Goal: Transaction & Acquisition: Purchase product/service

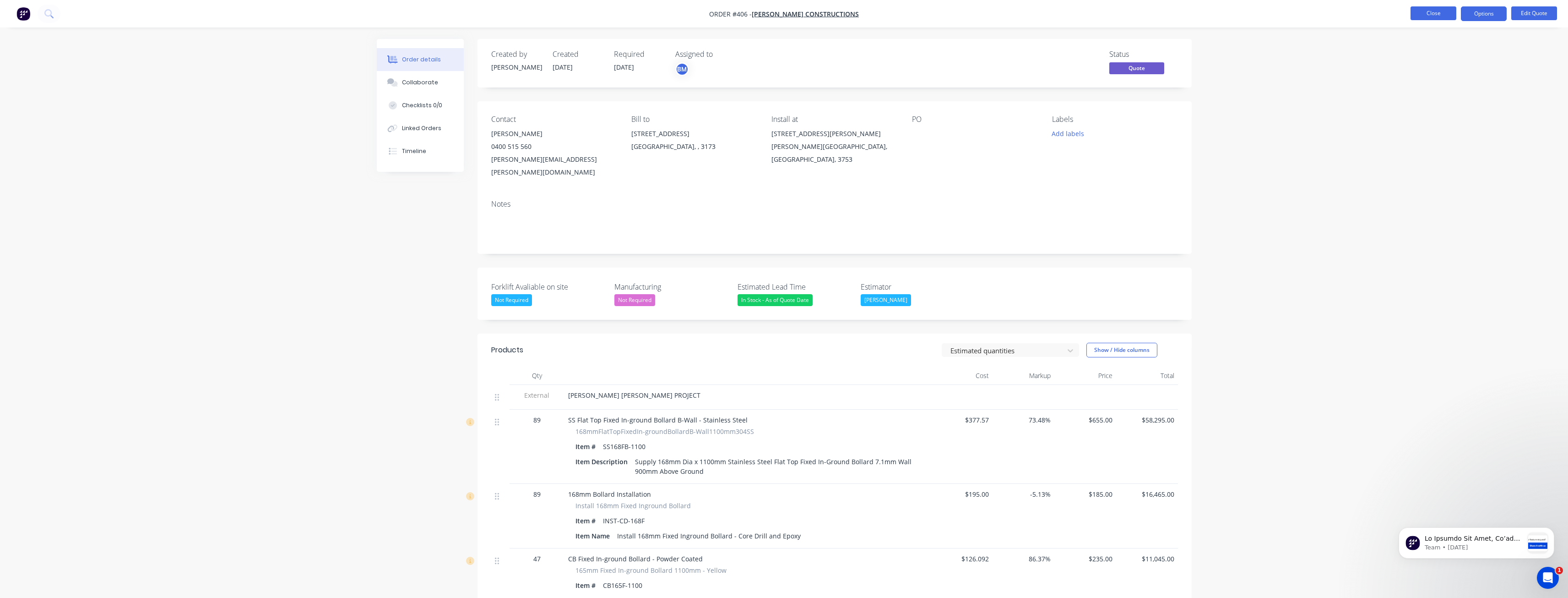
click at [1436, 13] on button "Close" at bounding box center [1434, 13] width 46 height 14
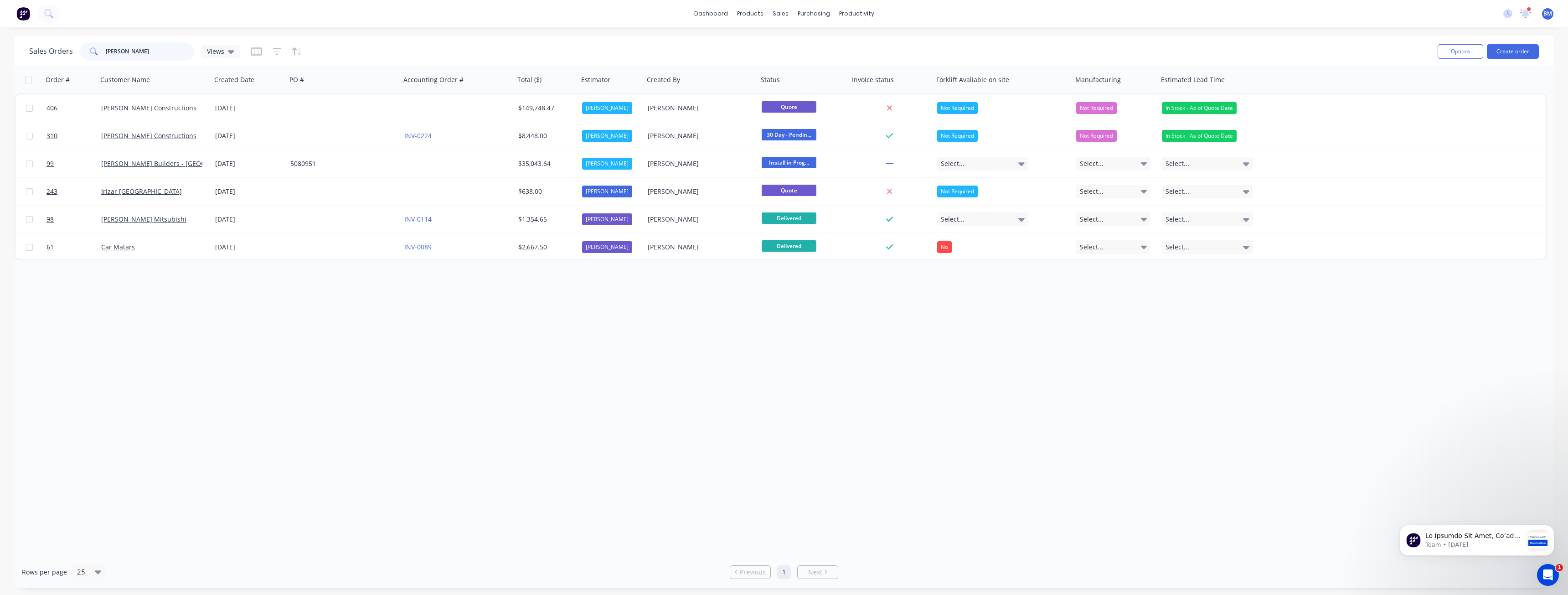
drag, startPoint x: 134, startPoint y: 52, endPoint x: 78, endPoint y: 53, distance: 56.0
click at [78, 53] on div "Sales Orders george Views" at bounding box center [134, 52] width 211 height 18
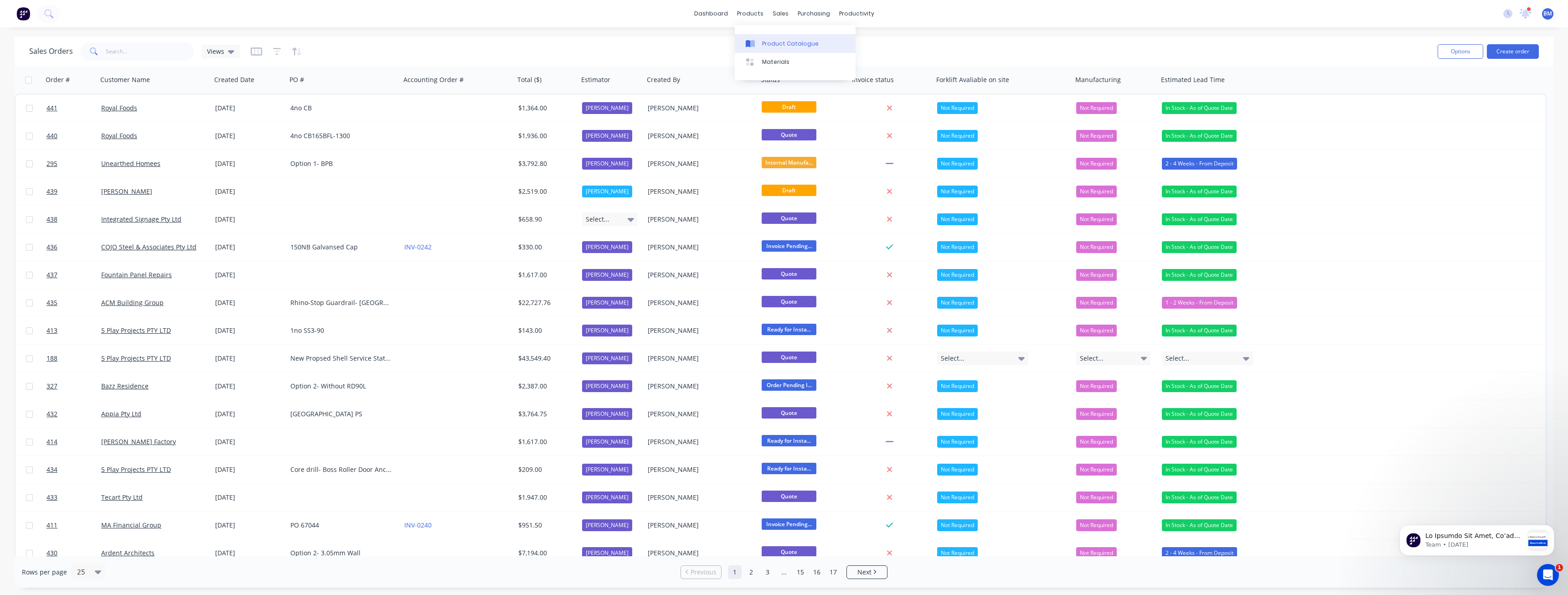
click at [775, 41] on div "Product Catalogue" at bounding box center [790, 43] width 56 height 8
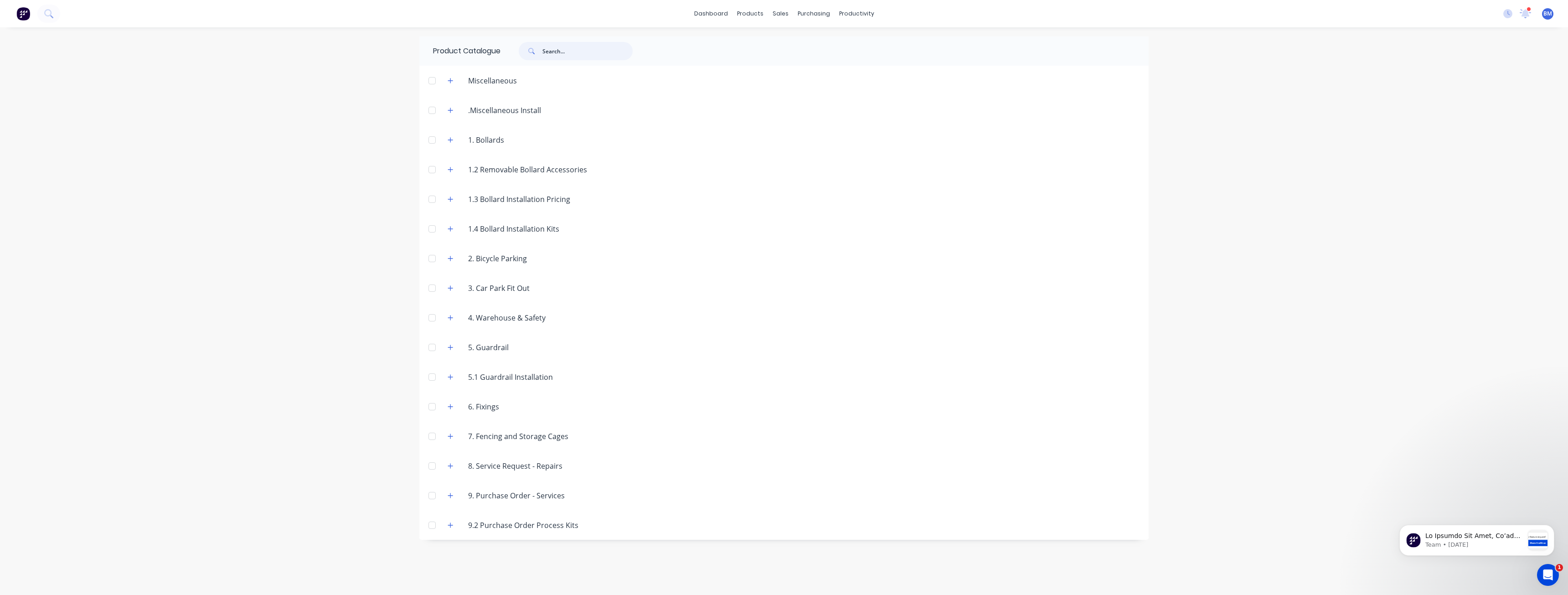
click at [561, 53] on input "text" at bounding box center [588, 51] width 90 height 18
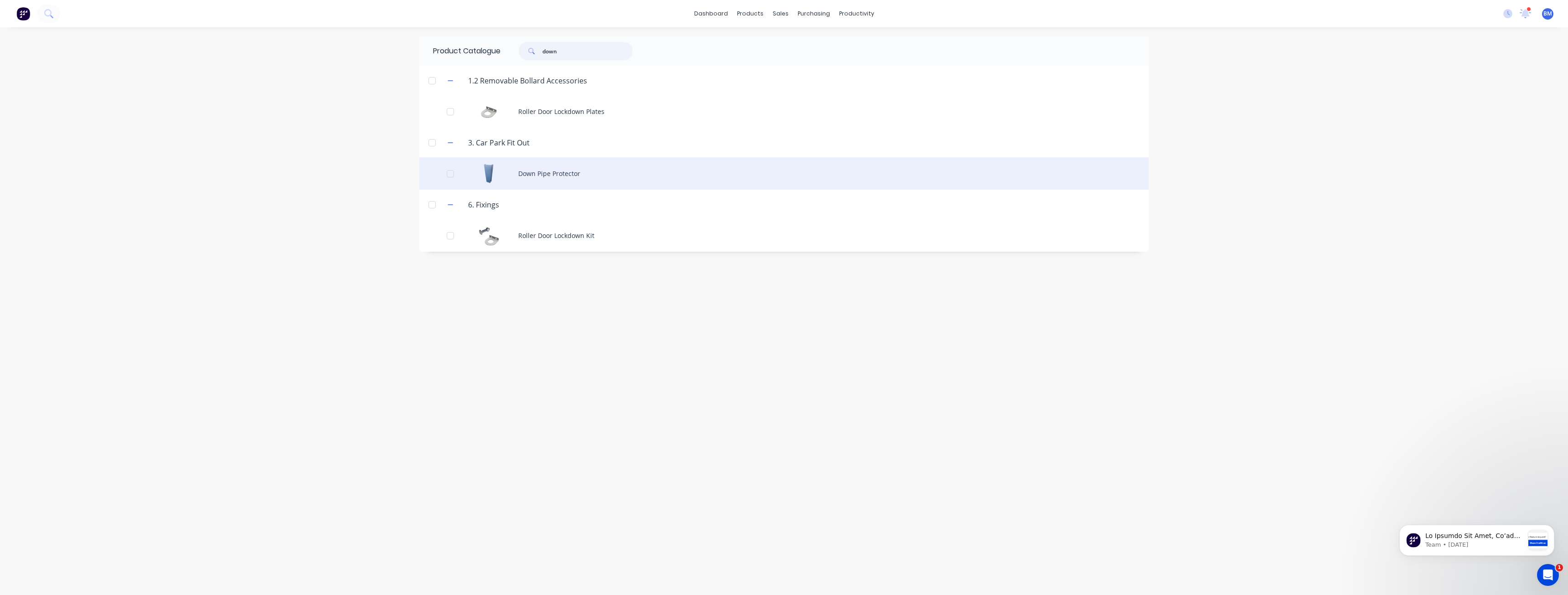
type input "down"
click at [528, 171] on div "Down Pipe Protector" at bounding box center [784, 173] width 729 height 32
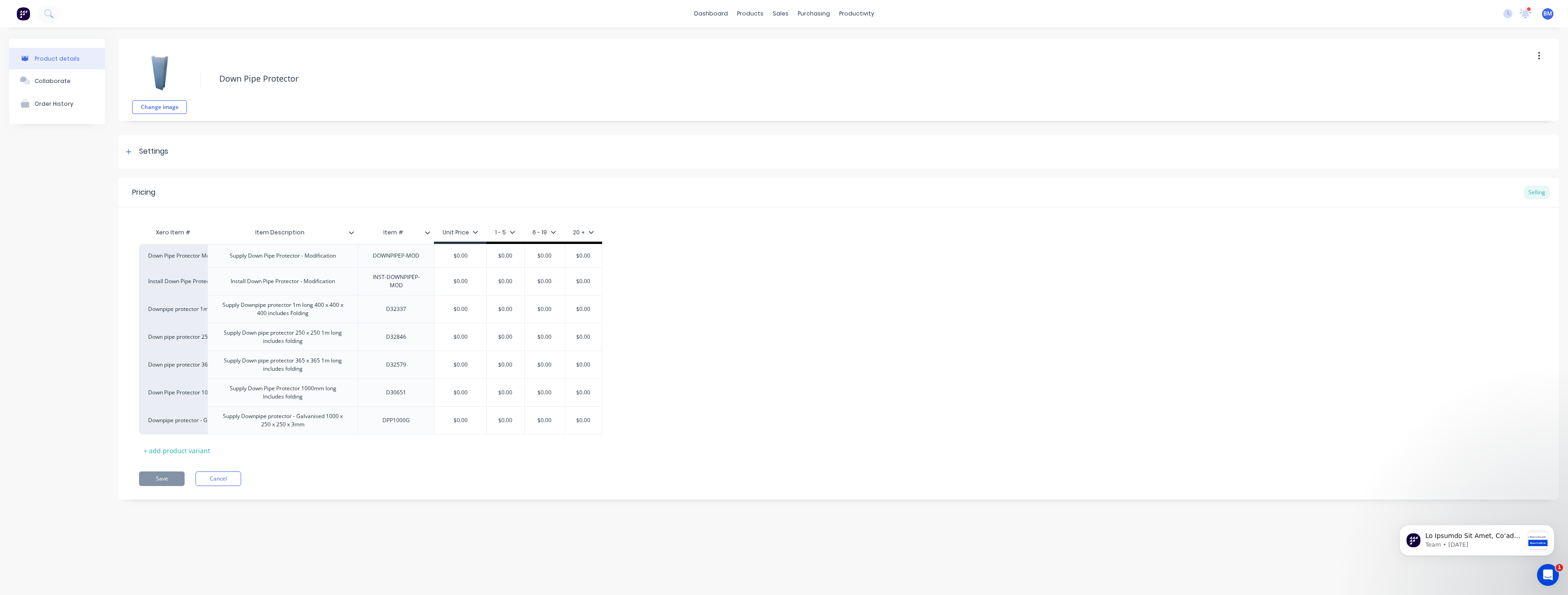
click at [105, 210] on div "Product details Collaborate Order History Change image Down Pipe Protector Sett…" at bounding box center [784, 276] width 1550 height 474
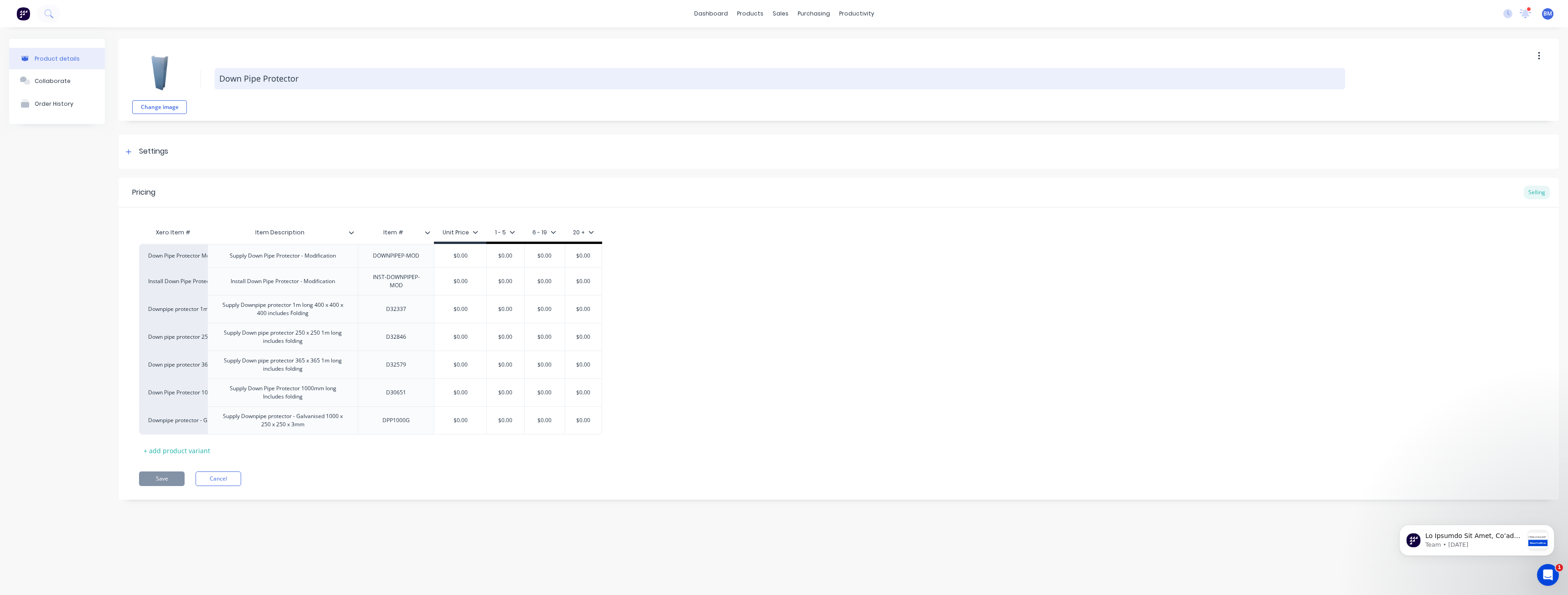
click at [618, 88] on textarea "Down Pipe Protector" at bounding box center [780, 78] width 1131 height 21
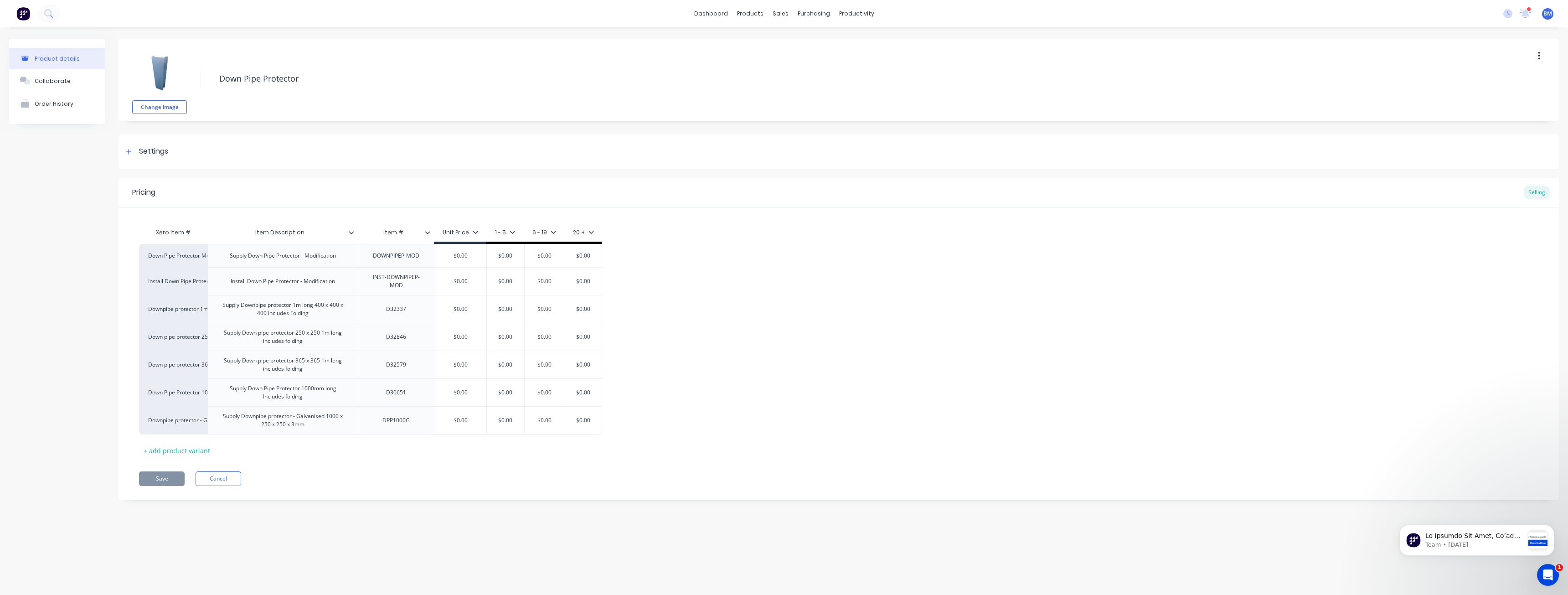
type textarea "x"
click at [580, 48] on div "Change image Down Pipe Protector" at bounding box center [838, 79] width 1440 height 82
click at [81, 236] on div "Product details Collaborate Order History" at bounding box center [57, 276] width 96 height 474
click at [803, 61] on div "Customers" at bounding box center [811, 62] width 33 height 8
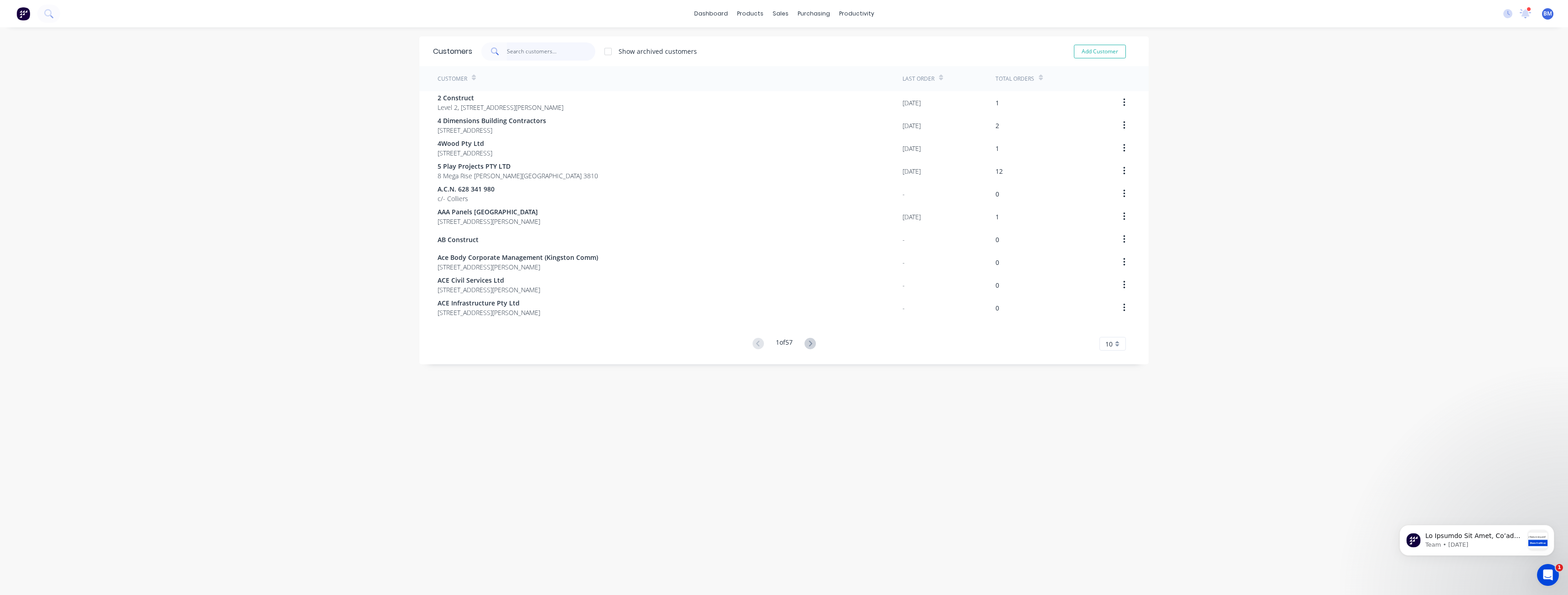
click at [524, 56] on input "text" at bounding box center [552, 52] width 89 height 18
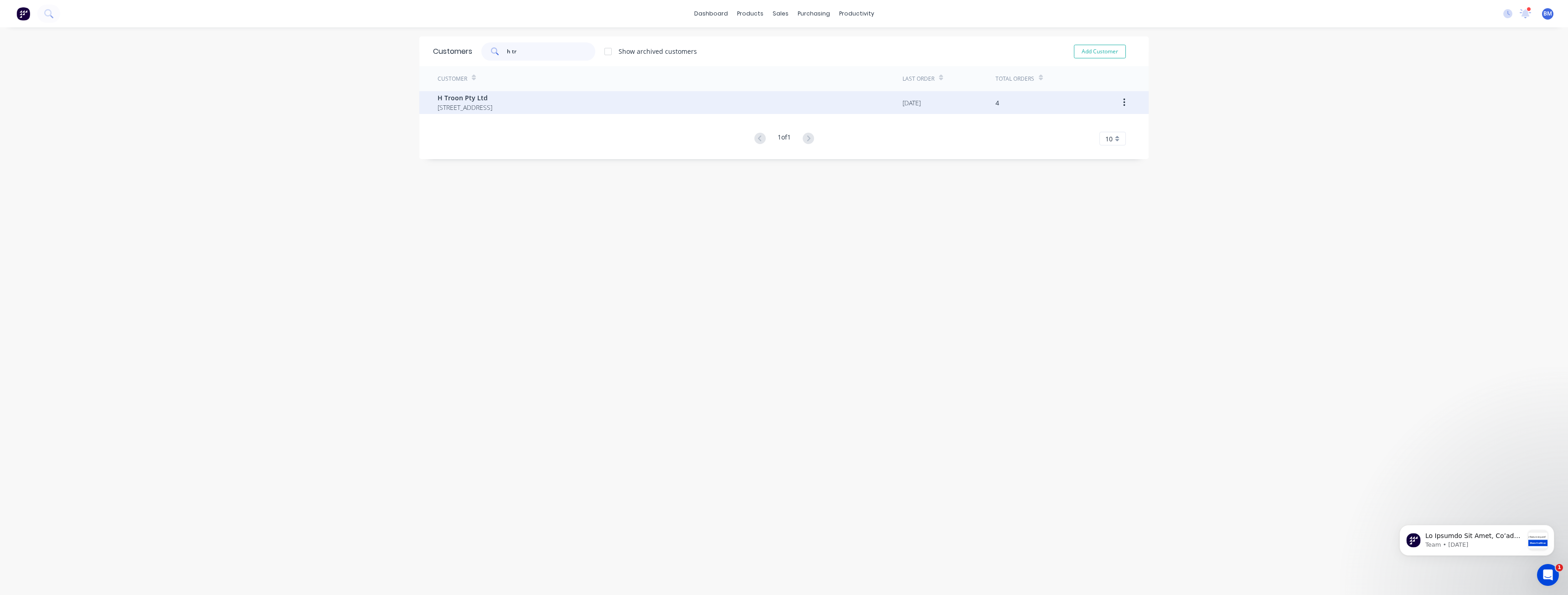
type input "h tr"
click at [492, 104] on span "PO Box 84 WENDOUREE 3355" at bounding box center [465, 107] width 55 height 10
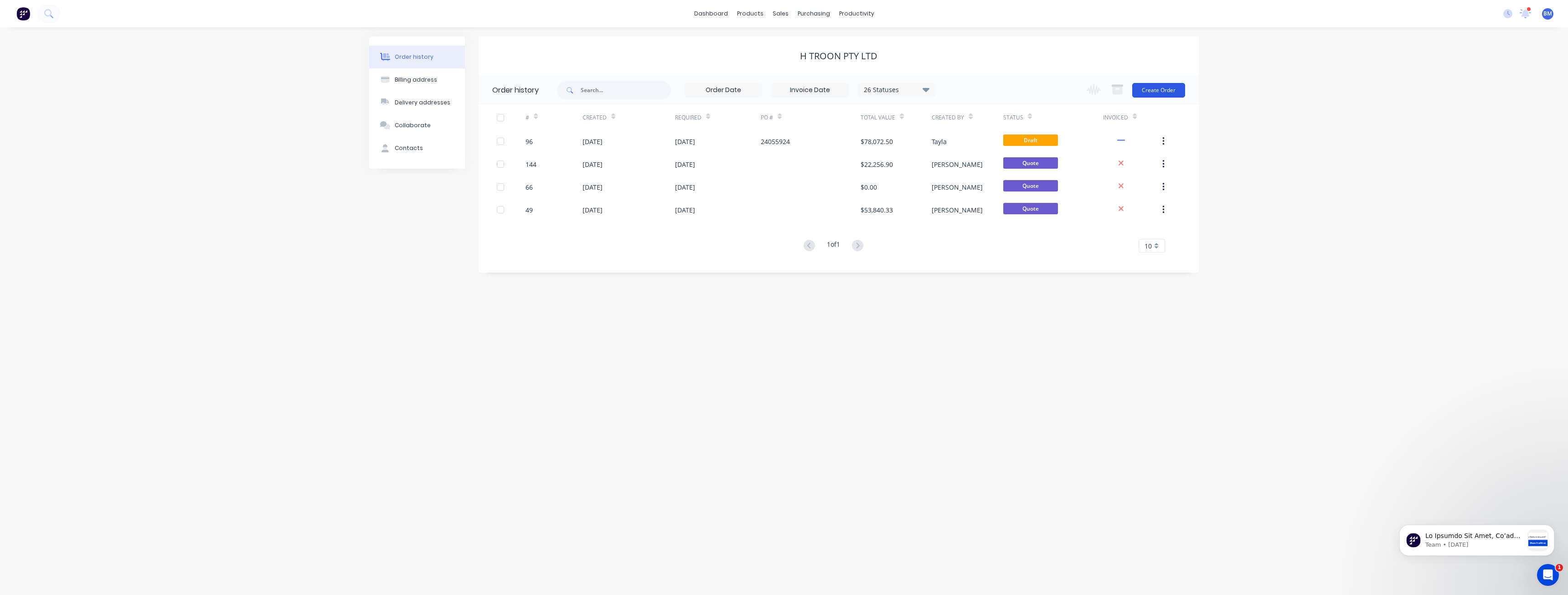
click at [1154, 86] on button "Create Order" at bounding box center [1159, 90] width 53 height 15
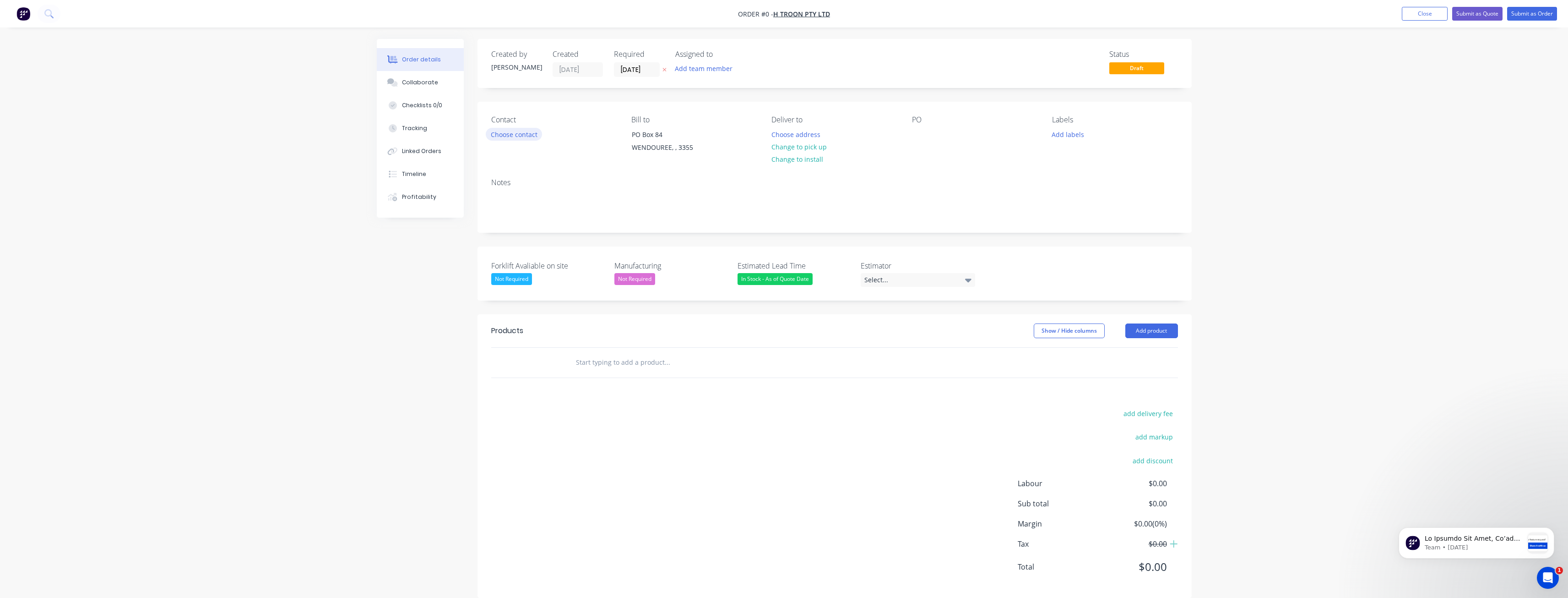
click at [525, 130] on button "Choose contact" at bounding box center [514, 134] width 56 height 12
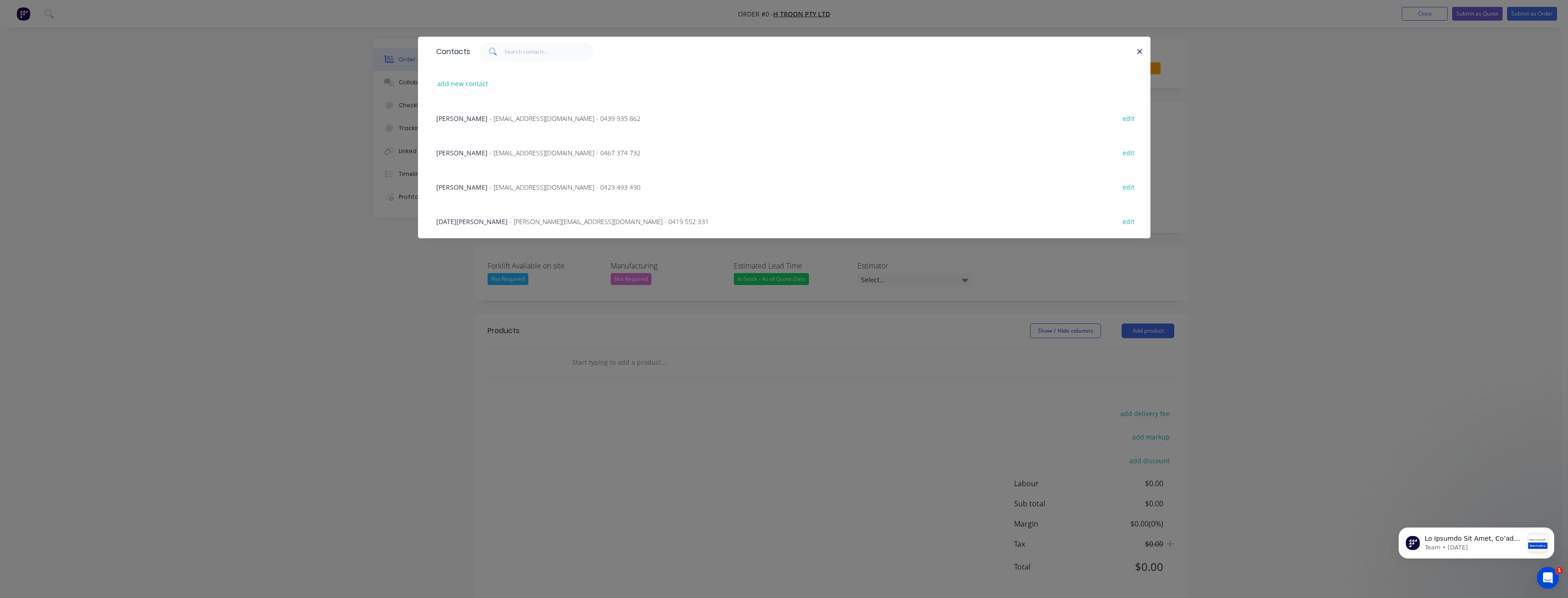
click at [461, 182] on div "Bailey - bpayne@htroon.com.au - 0423 493 490" at bounding box center [538, 187] width 204 height 10
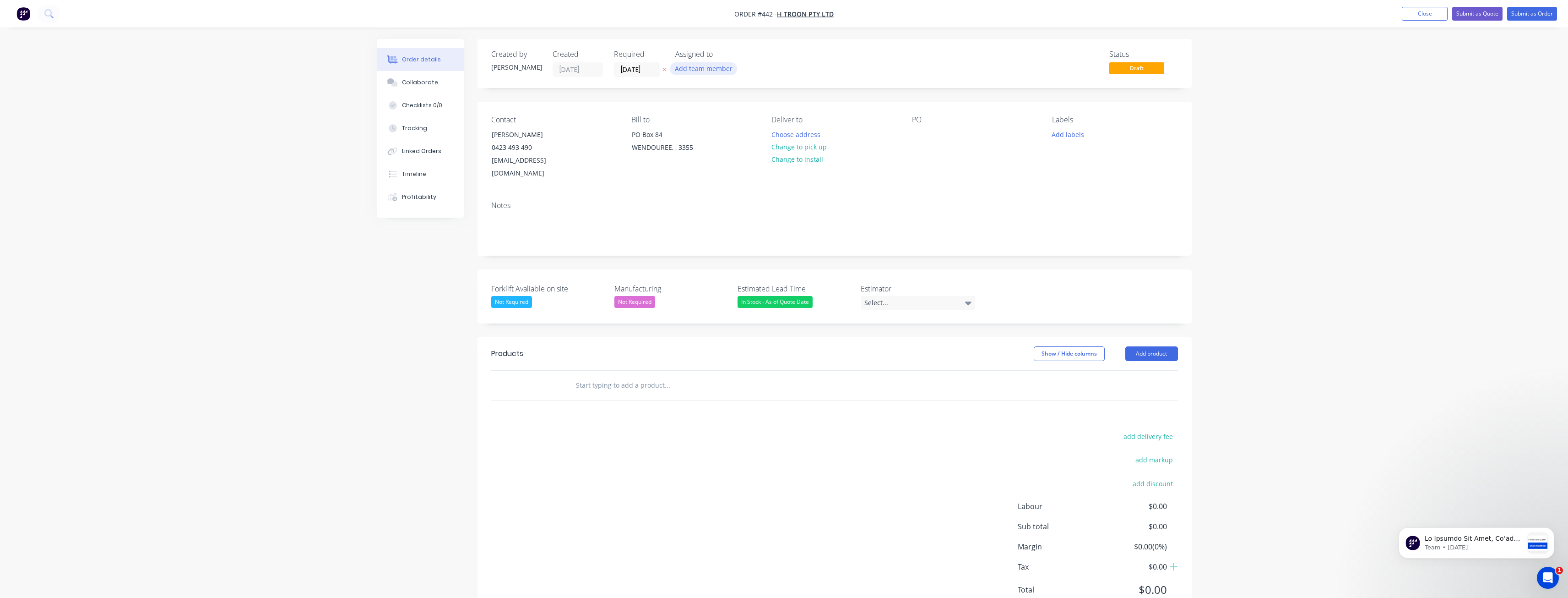
click at [700, 64] on button "Add team member" at bounding box center [704, 68] width 67 height 12
click at [688, 118] on div at bounding box center [691, 119] width 18 height 18
click at [878, 151] on div "Deliver to Choose address Change to pick up Change to install" at bounding box center [834, 147] width 125 height 64
click at [799, 134] on button "Choose address" at bounding box center [796, 134] width 58 height 12
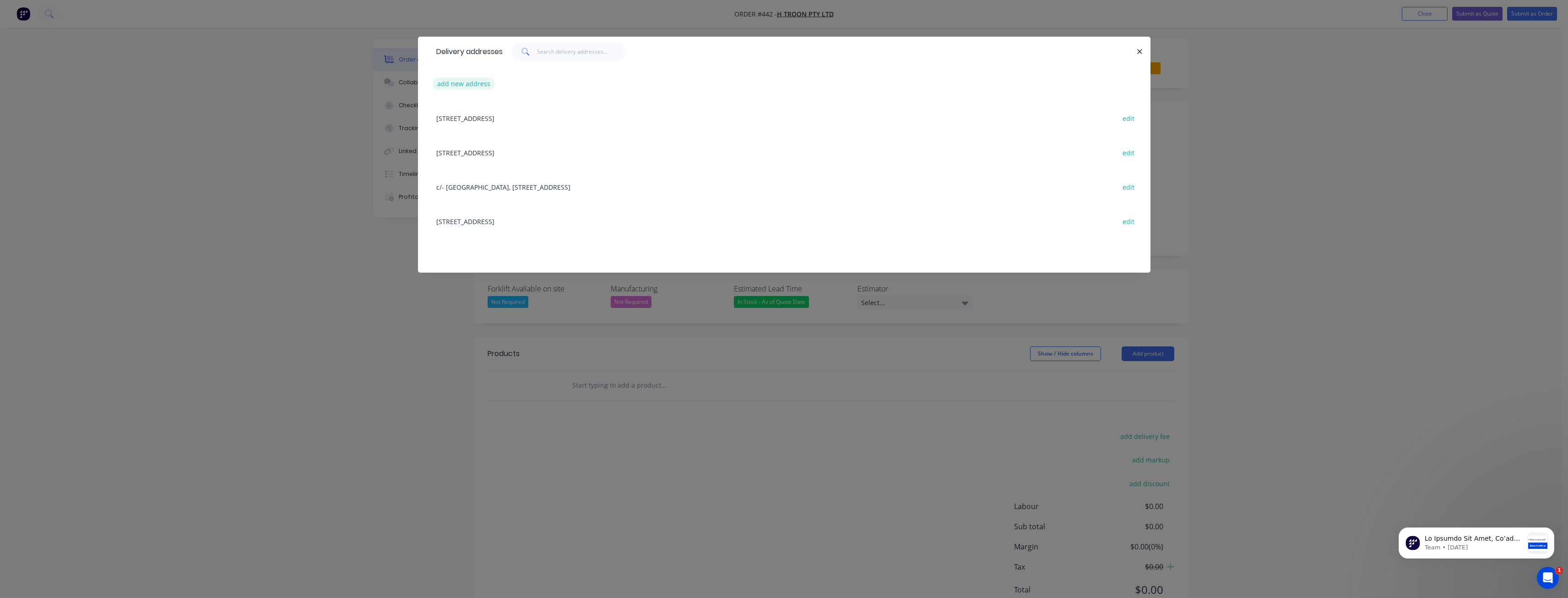
click at [461, 81] on button "add new address" at bounding box center [464, 83] width 63 height 12
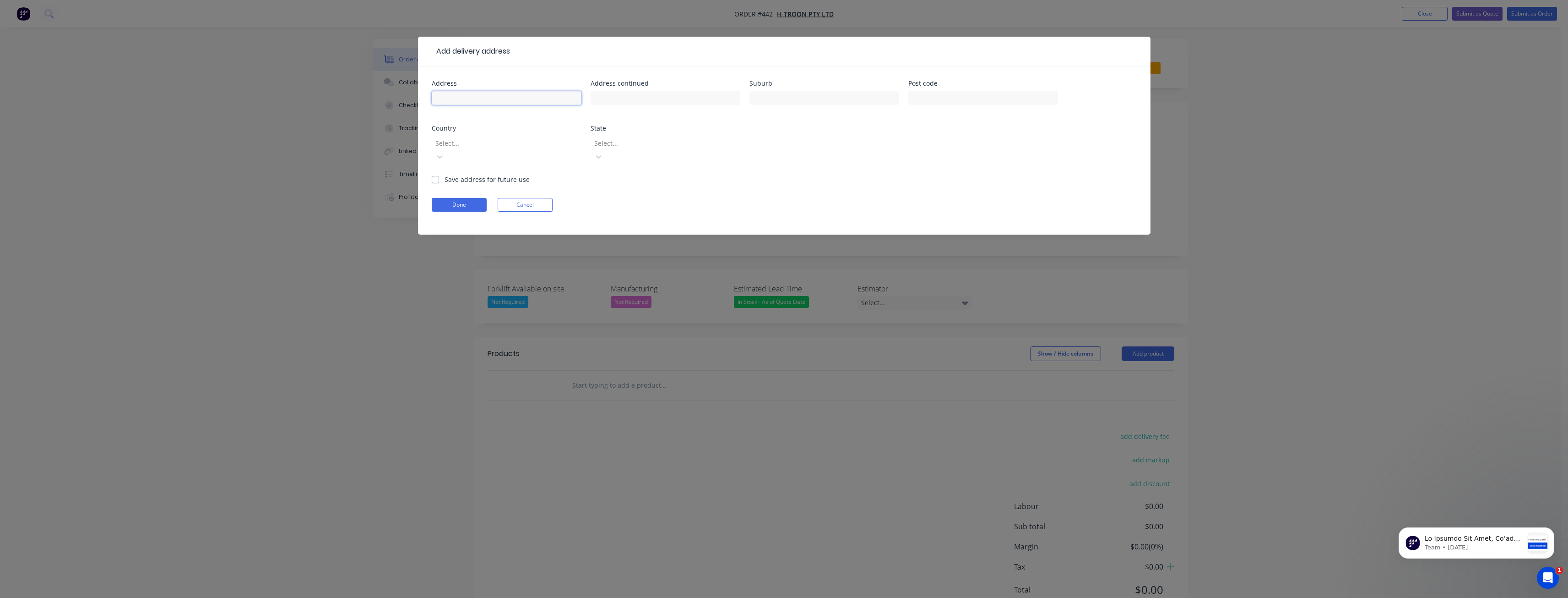
click at [454, 98] on input "text" at bounding box center [506, 97] width 150 height 14
type input "858 Armstrong Road"
click at [793, 92] on input "text" at bounding box center [824, 97] width 150 height 14
type input "Manor Lakes"
click at [919, 99] on input "text" at bounding box center [983, 97] width 150 height 14
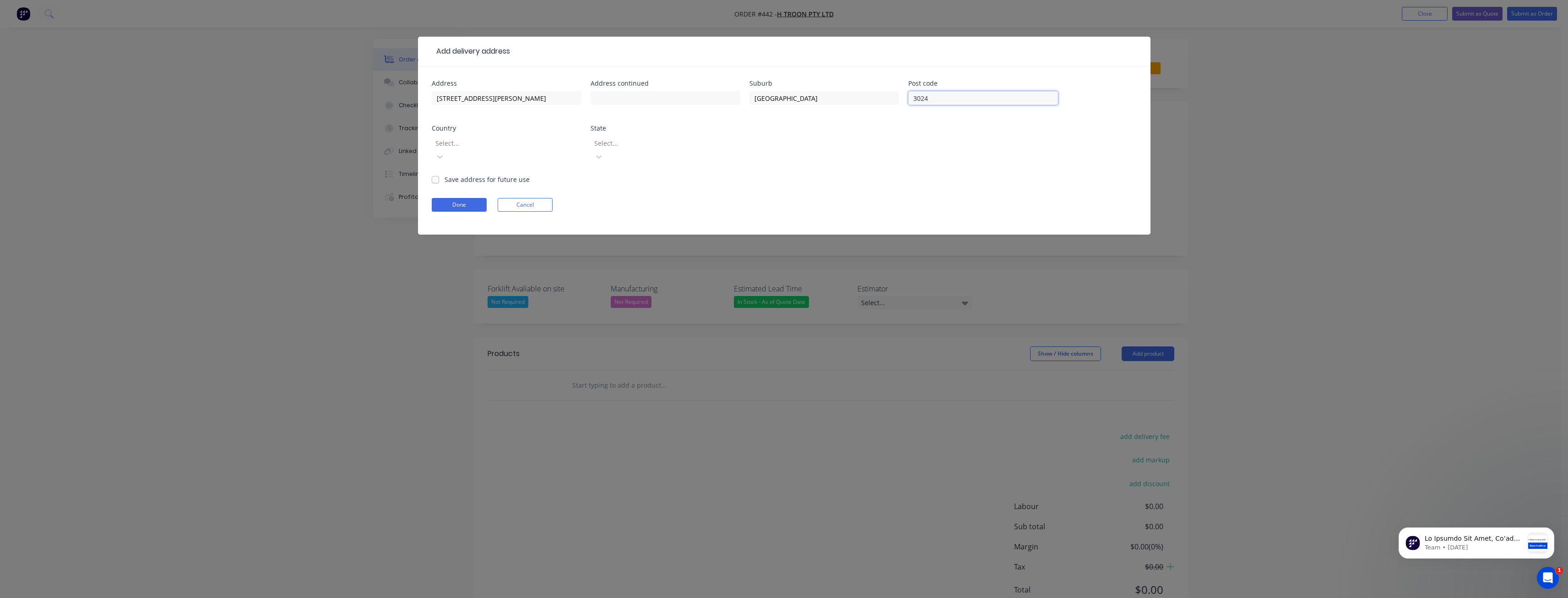
type input "3024"
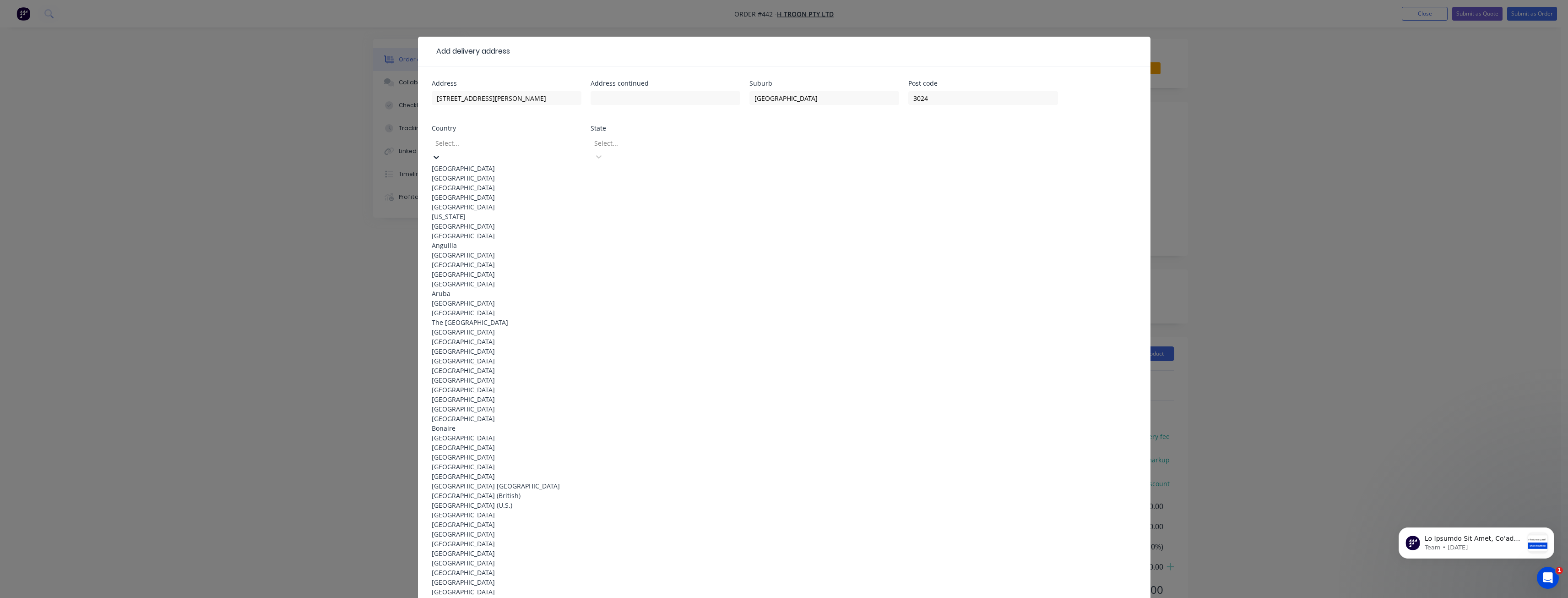
click at [546, 140] on div at bounding box center [500, 143] width 132 height 12
click at [515, 164] on div "Australia" at bounding box center [506, 168] width 150 height 10
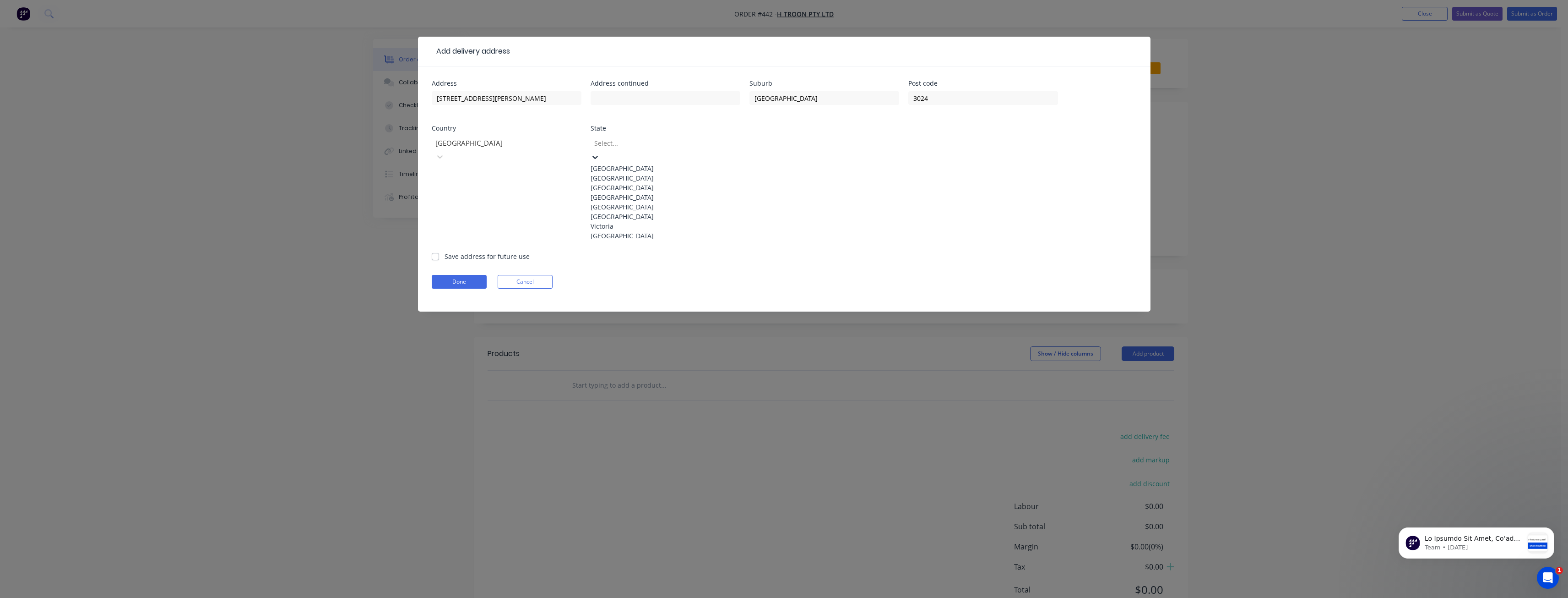
click at [611, 144] on div at bounding box center [659, 143] width 132 height 12
click at [607, 231] on div "Victoria" at bounding box center [665, 226] width 150 height 10
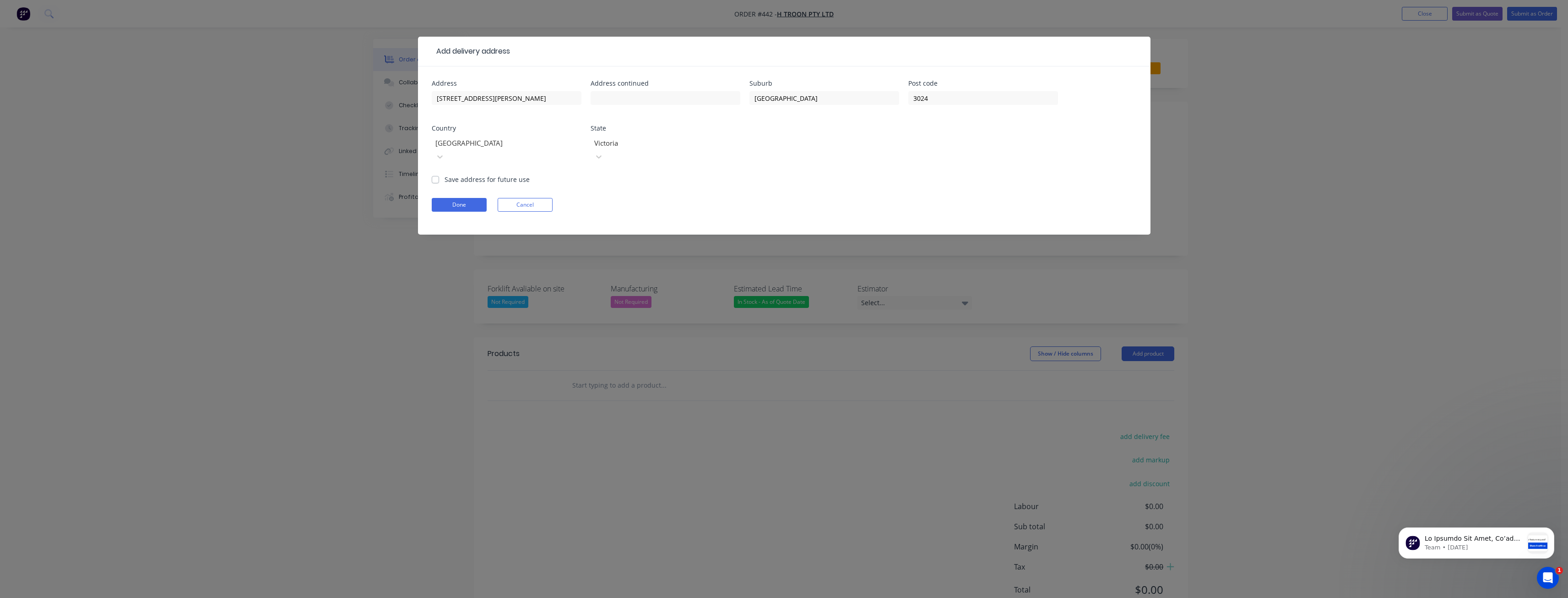
click at [445, 175] on label "Save address for future use" at bounding box center [487, 179] width 85 height 10
click at [434, 175] on input "Save address for future use" at bounding box center [435, 179] width 7 height 8
checkbox input "true"
click at [456, 198] on button "Done" at bounding box center [459, 205] width 55 height 14
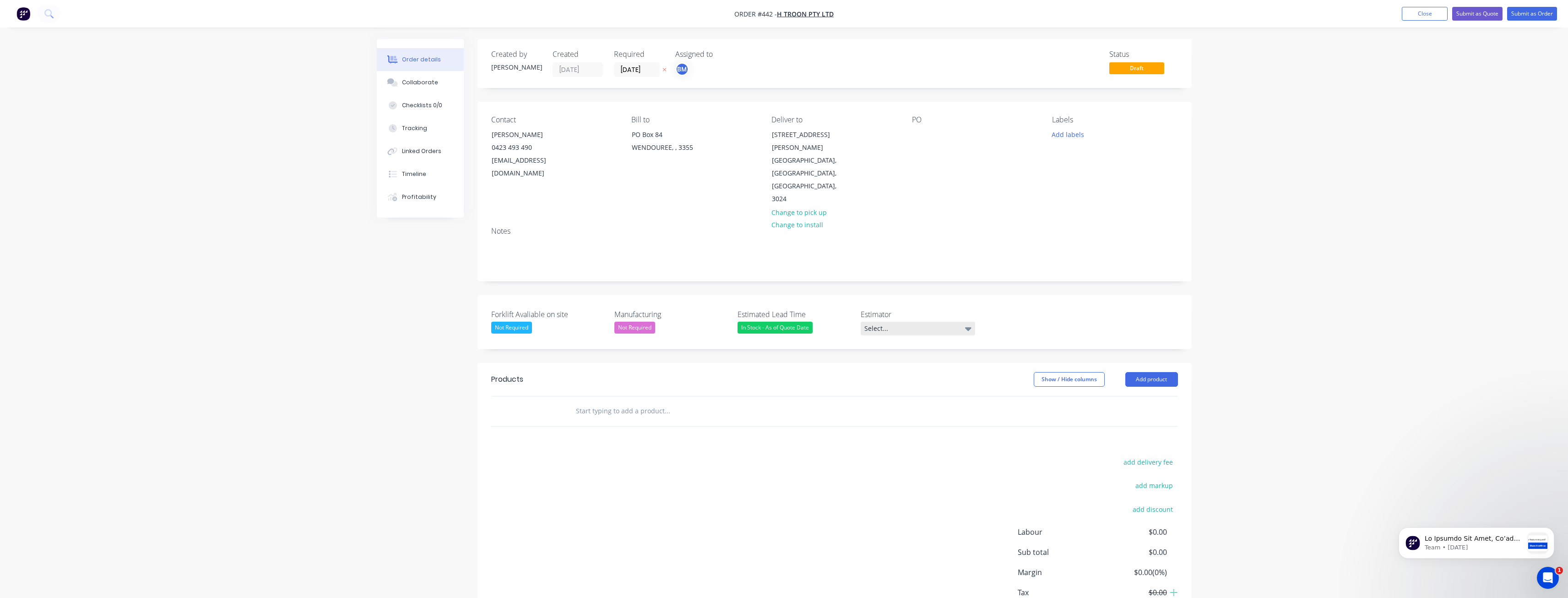
click at [895, 321] on div "Select..." at bounding box center [918, 328] width 114 height 14
click at [889, 327] on div "[PERSON_NAME]" at bounding box center [893, 327] width 51 height 12
click at [336, 284] on div "Order details Collaborate Checklists 0/0 Tracking Linked Orders Timeline Profit…" at bounding box center [784, 329] width 1568 height 658
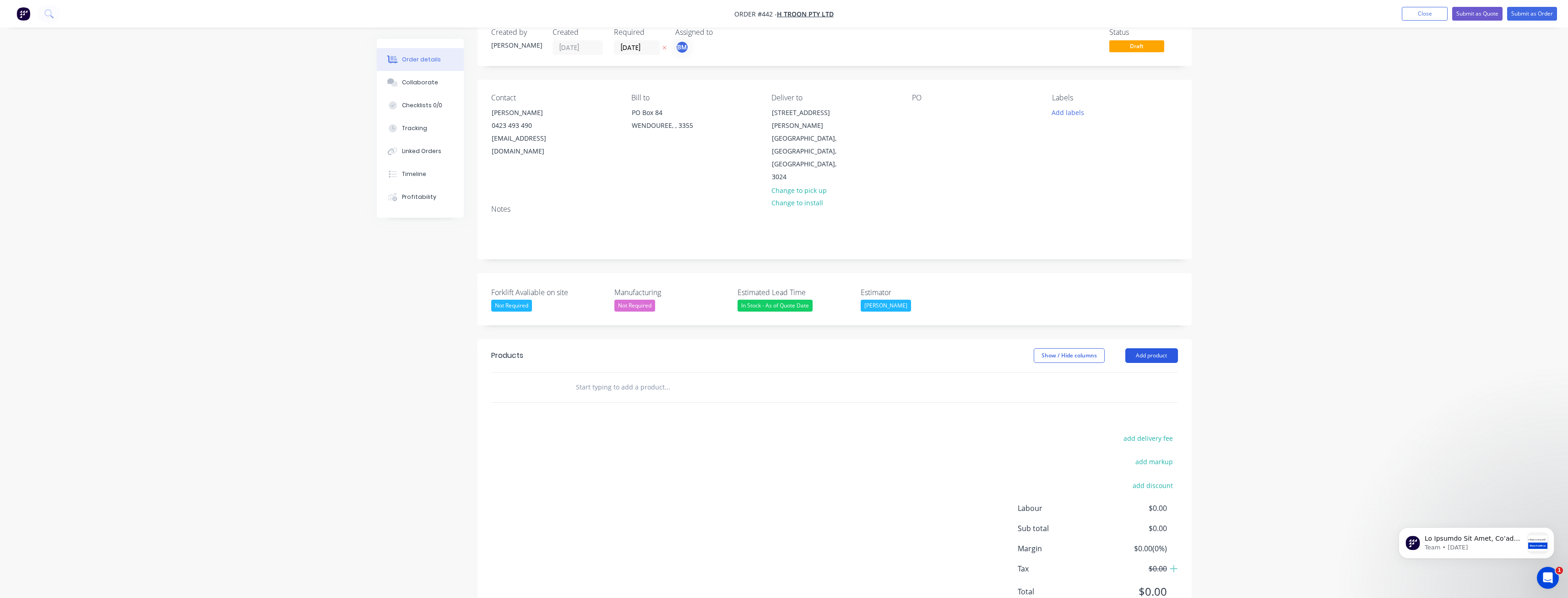
click at [1144, 348] on button "Add product" at bounding box center [1151, 355] width 53 height 15
click at [1125, 372] on div "Product catalogue" at bounding box center [1134, 379] width 71 height 13
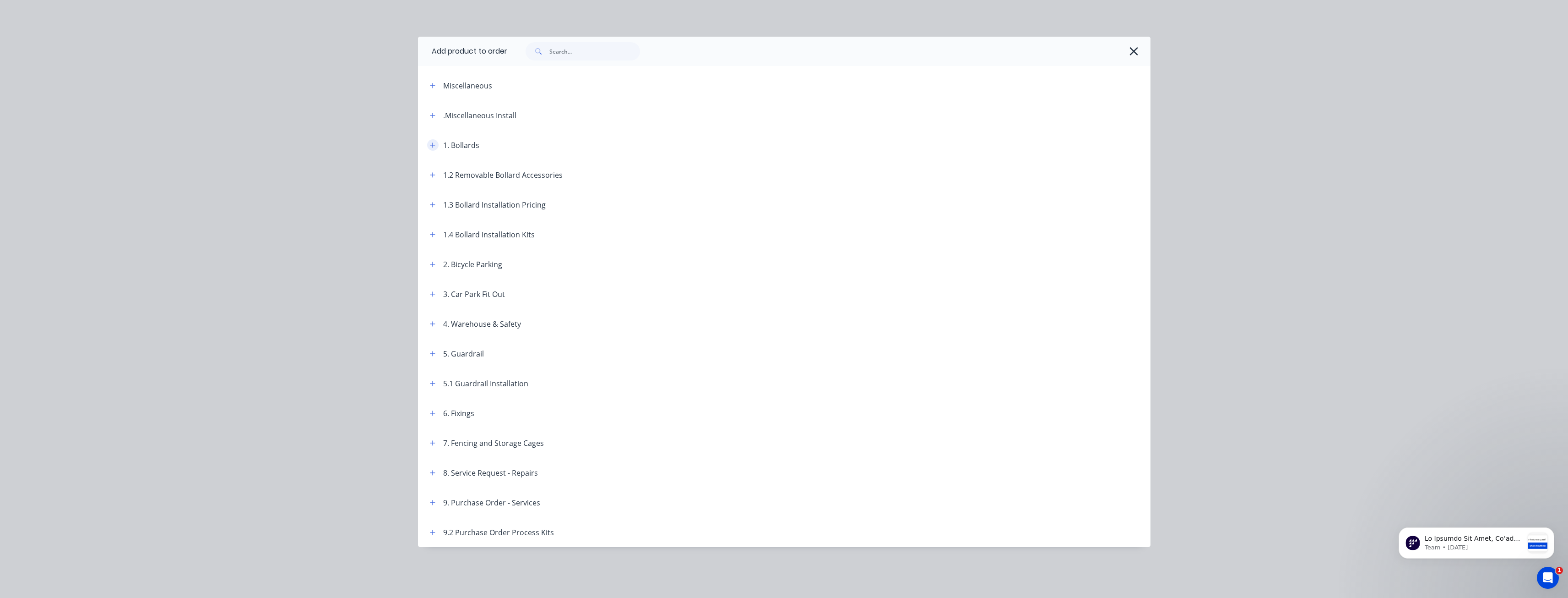
click at [433, 145] on icon "button" at bounding box center [432, 145] width 5 height 5
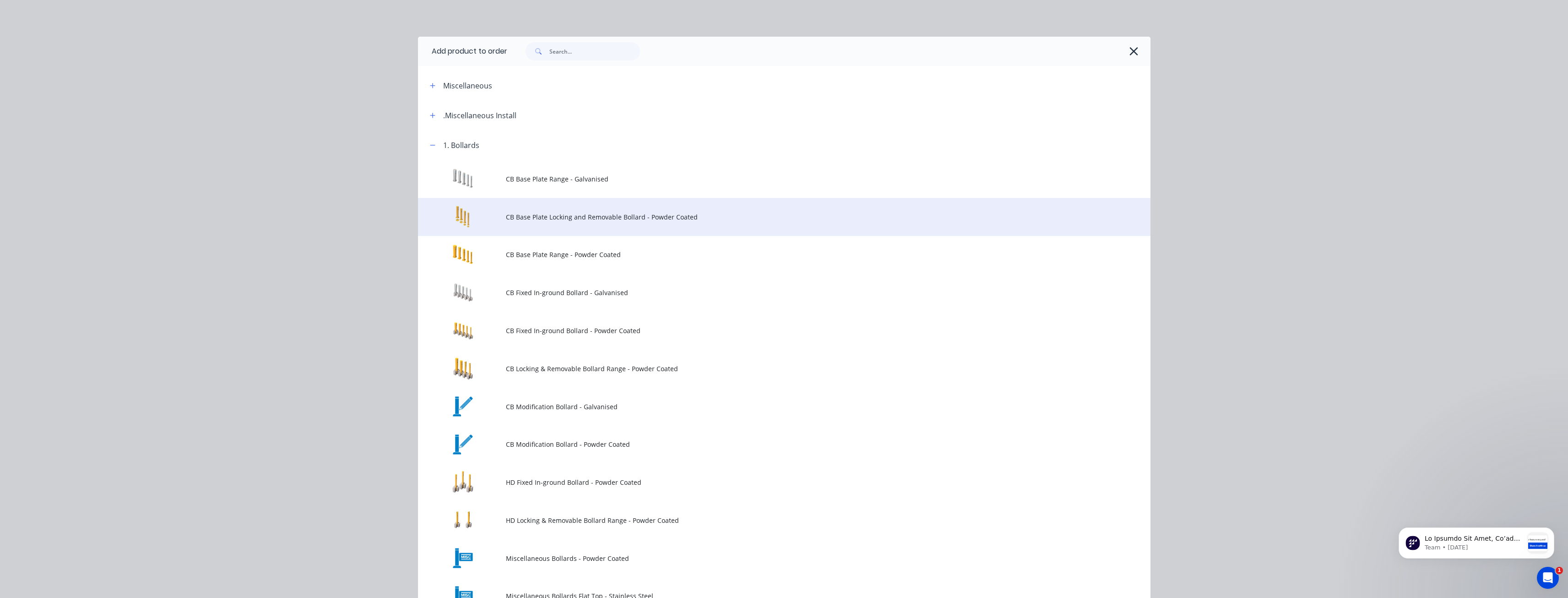
click at [515, 214] on span "CB Base Plate Locking and Removable Bollard - Powder Coated" at bounding box center [764, 217] width 515 height 10
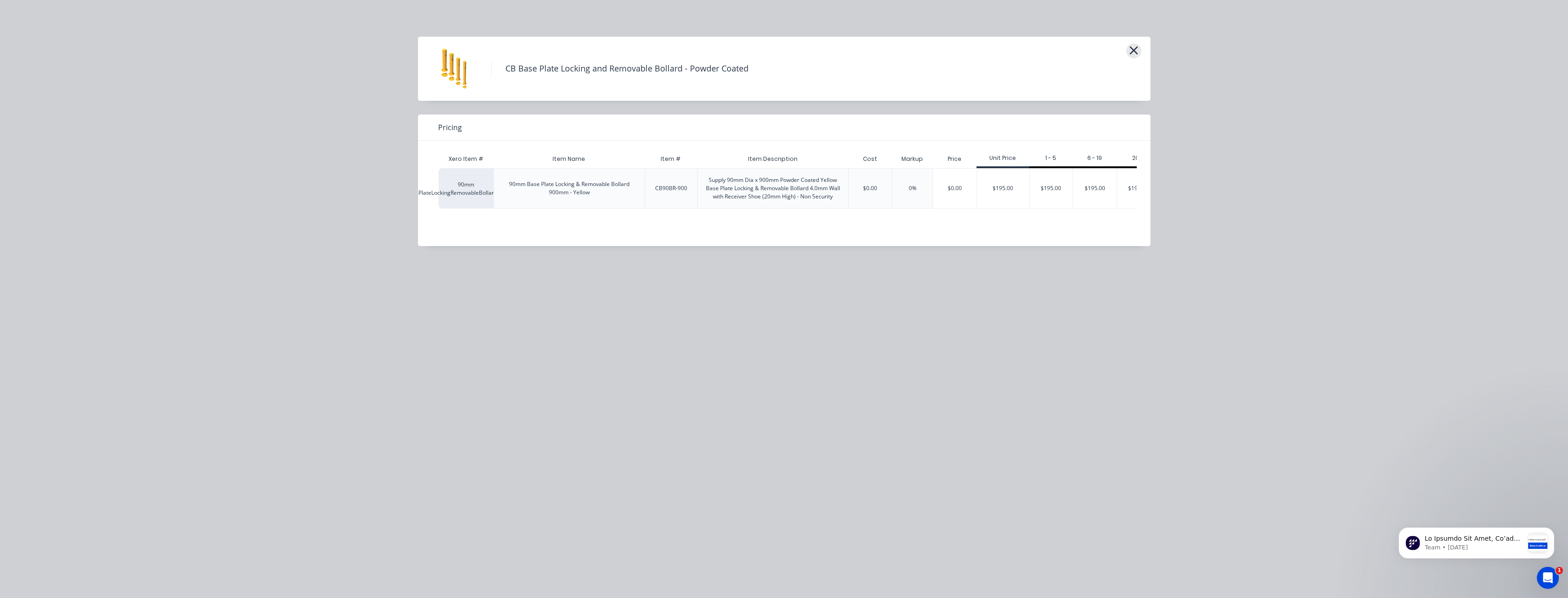
click at [1133, 53] on icon "button" at bounding box center [1134, 51] width 10 height 13
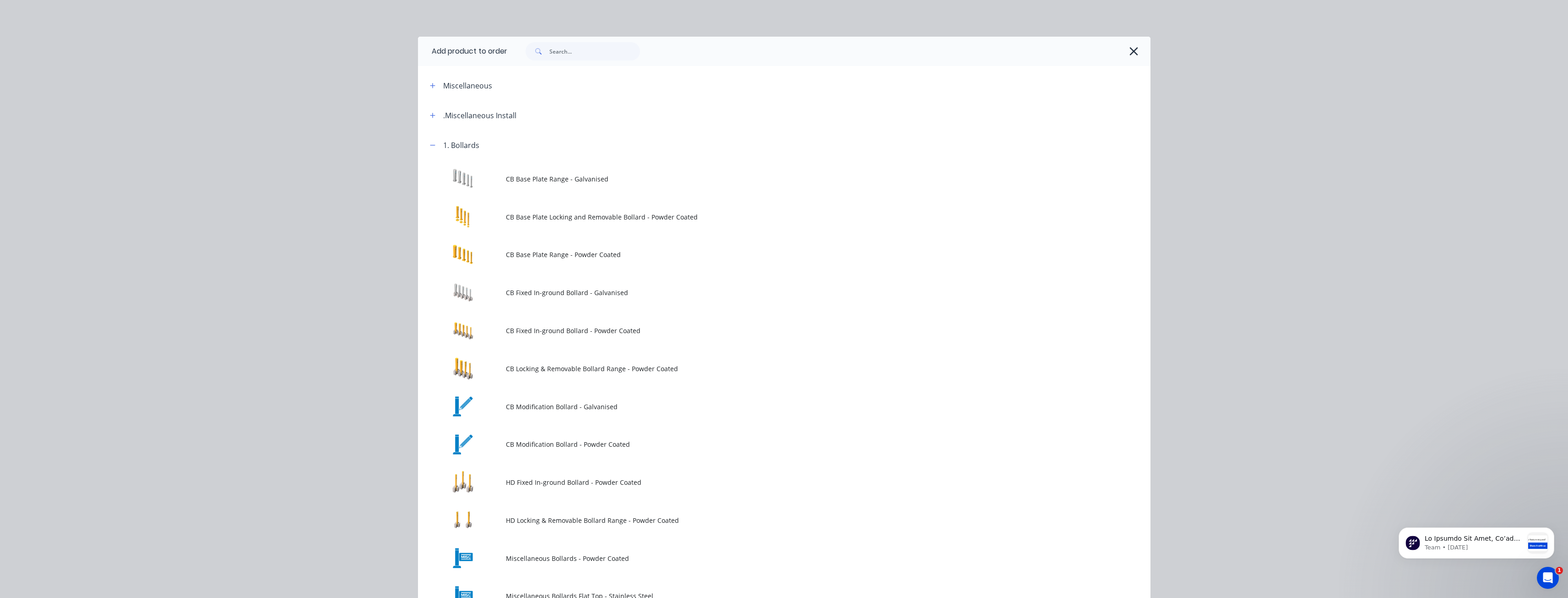
scroll to position [130, 0]
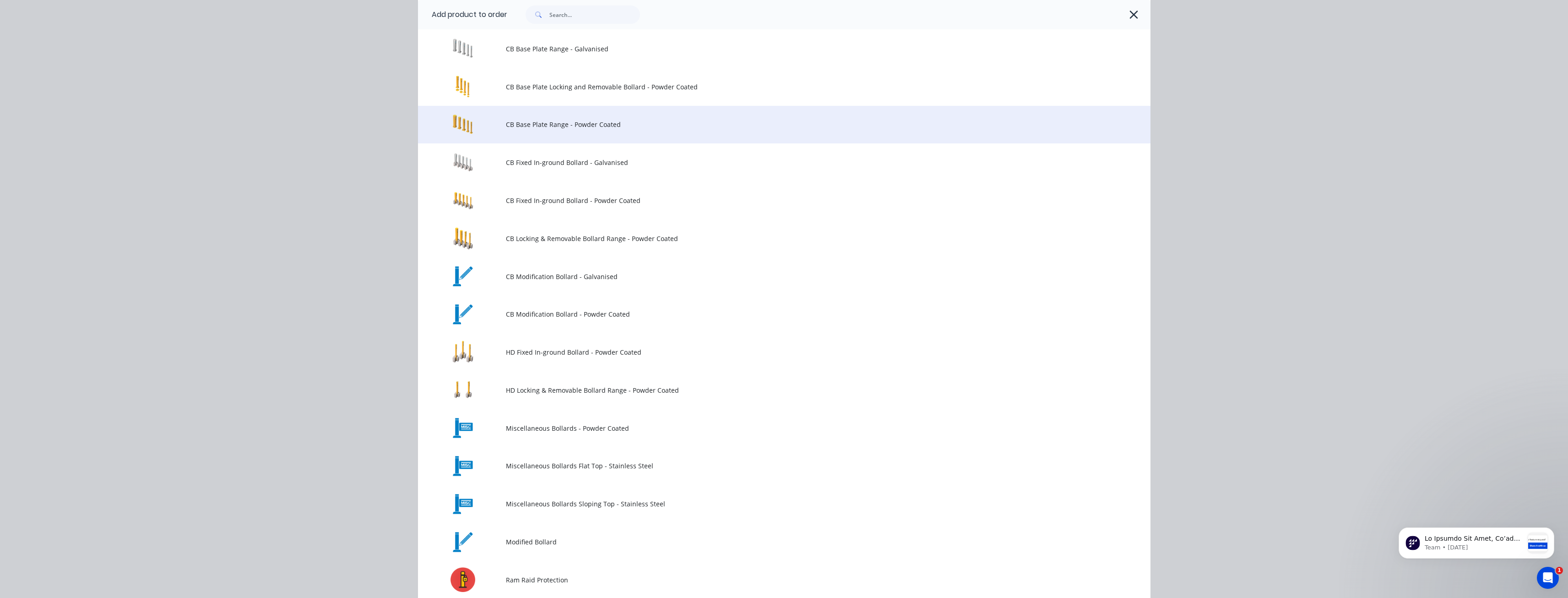
click at [544, 123] on span "CB Base Plate Range - Powder Coated" at bounding box center [764, 124] width 515 height 10
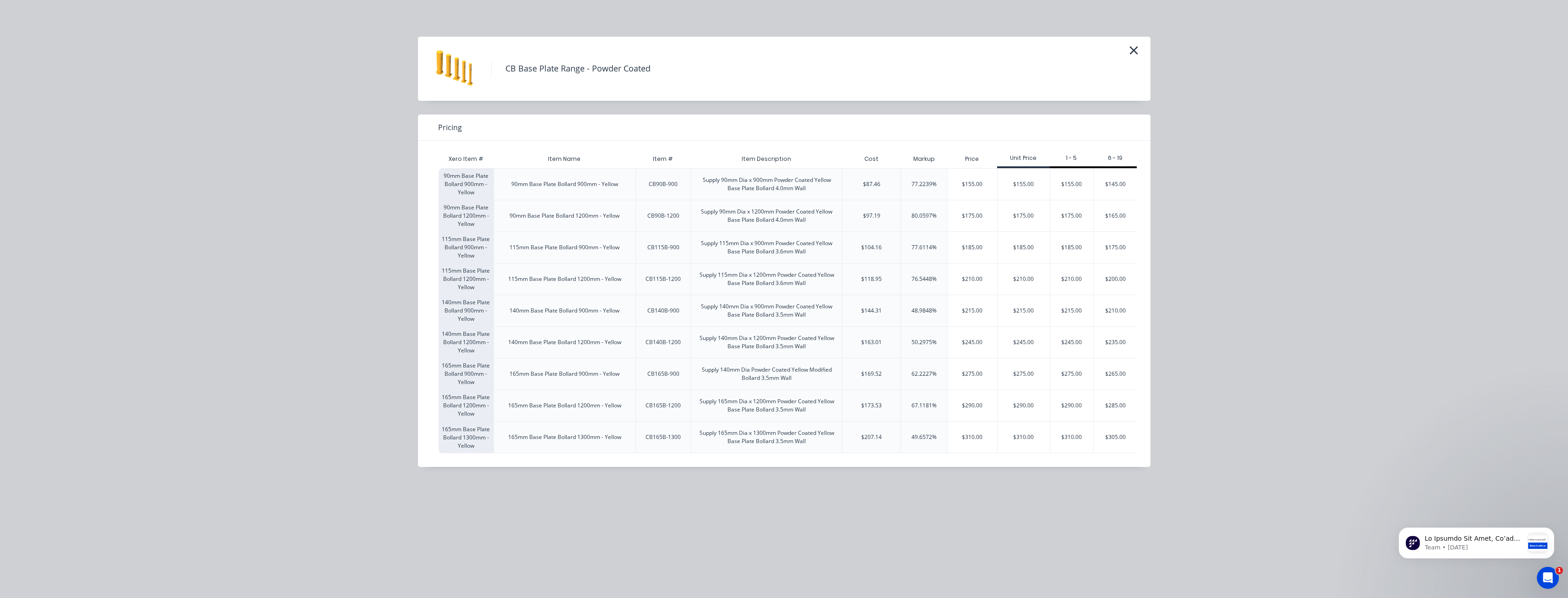
click at [210, 388] on div "CB Base Plate Range - Powder Coated Pricing Xero Item # Item Name Item # Item D…" at bounding box center [784, 299] width 1568 height 598
click at [1131, 49] on icon "button" at bounding box center [1134, 51] width 10 height 13
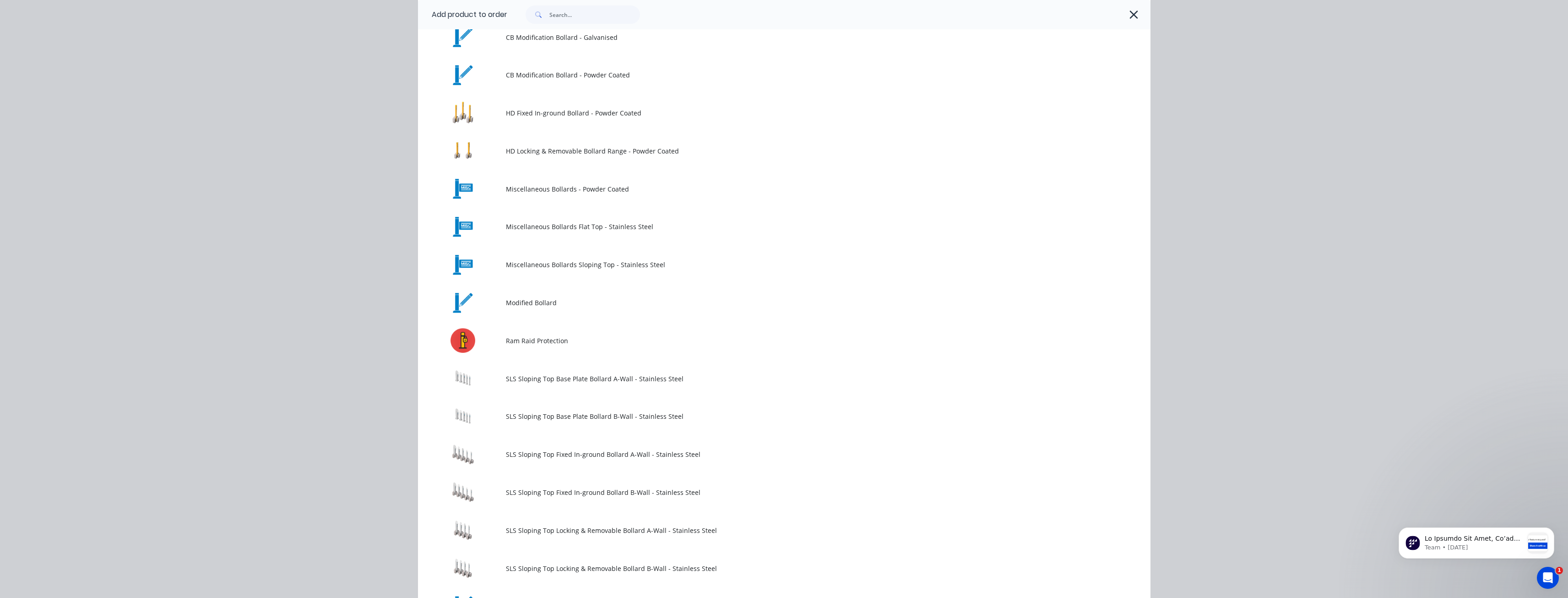
scroll to position [412, 0]
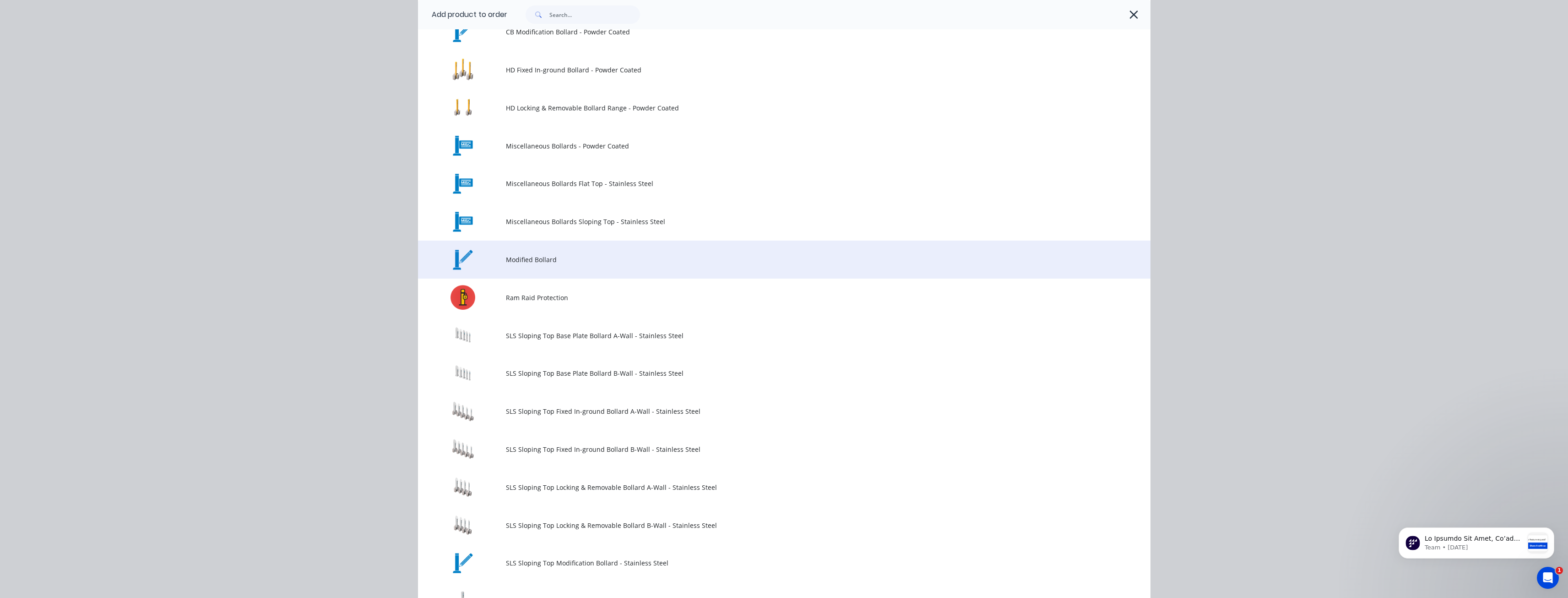
click at [535, 258] on span "Modified Bollard" at bounding box center [764, 259] width 515 height 10
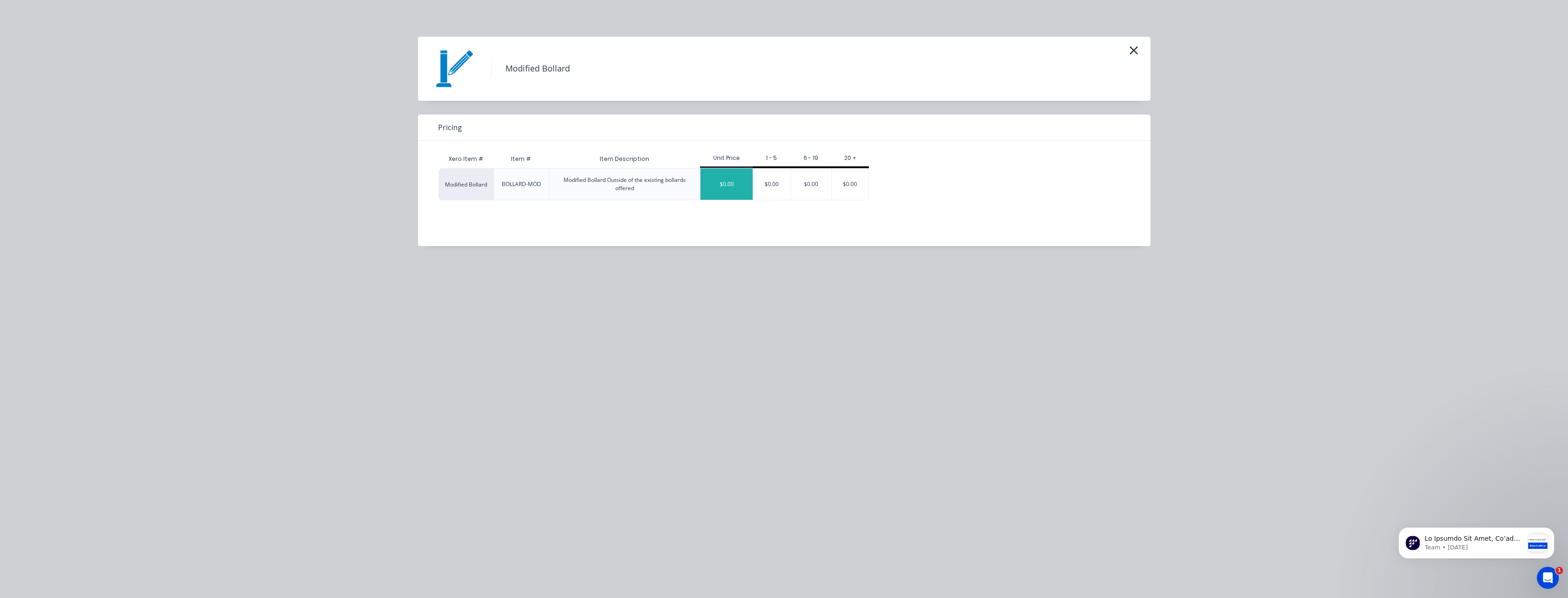
click at [728, 185] on div "$0.00" at bounding box center [726, 184] width 52 height 31
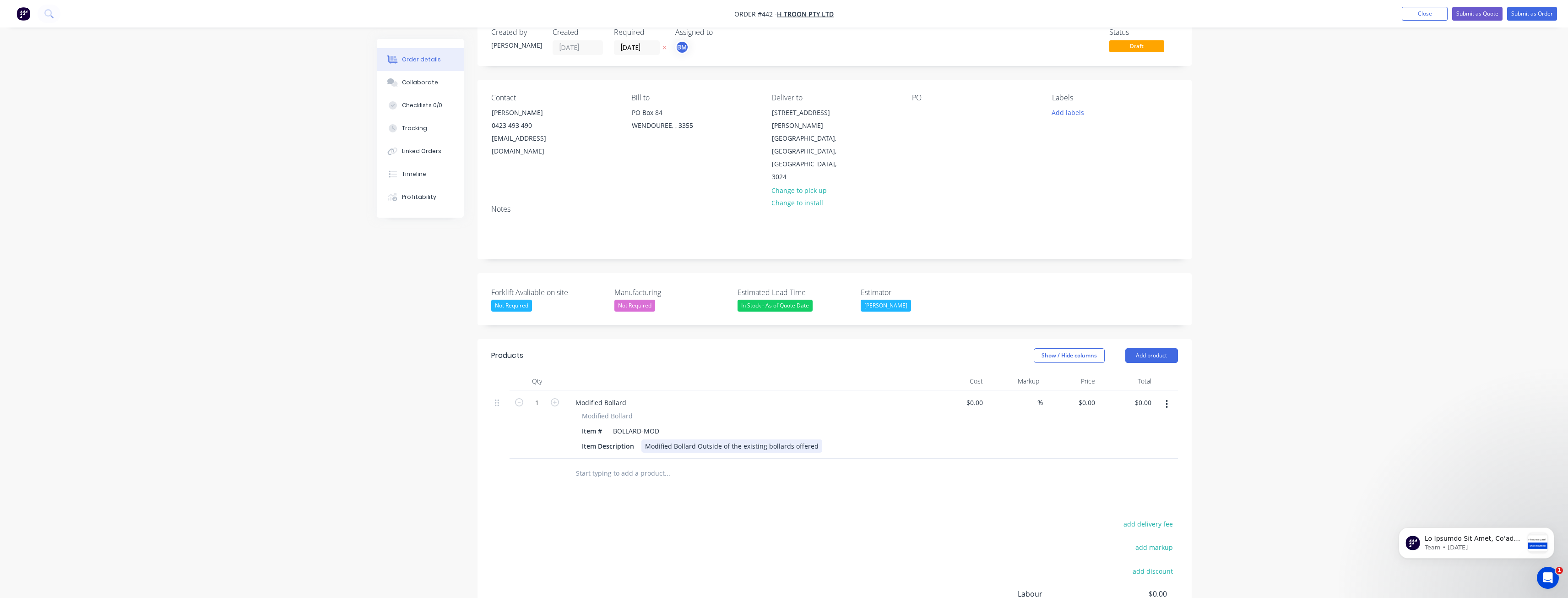
click at [816, 440] on div "Modified Bollard Outside of the existing bollards offered" at bounding box center [731, 446] width 181 height 13
drag, startPoint x: 661, startPoint y: 392, endPoint x: 569, endPoint y: 390, distance: 92.0
click at [569, 411] on div "Modified Bollard Item # BOLLARD-MOD Item Description Modified Bollard Outside o…" at bounding box center [748, 432] width 359 height 42
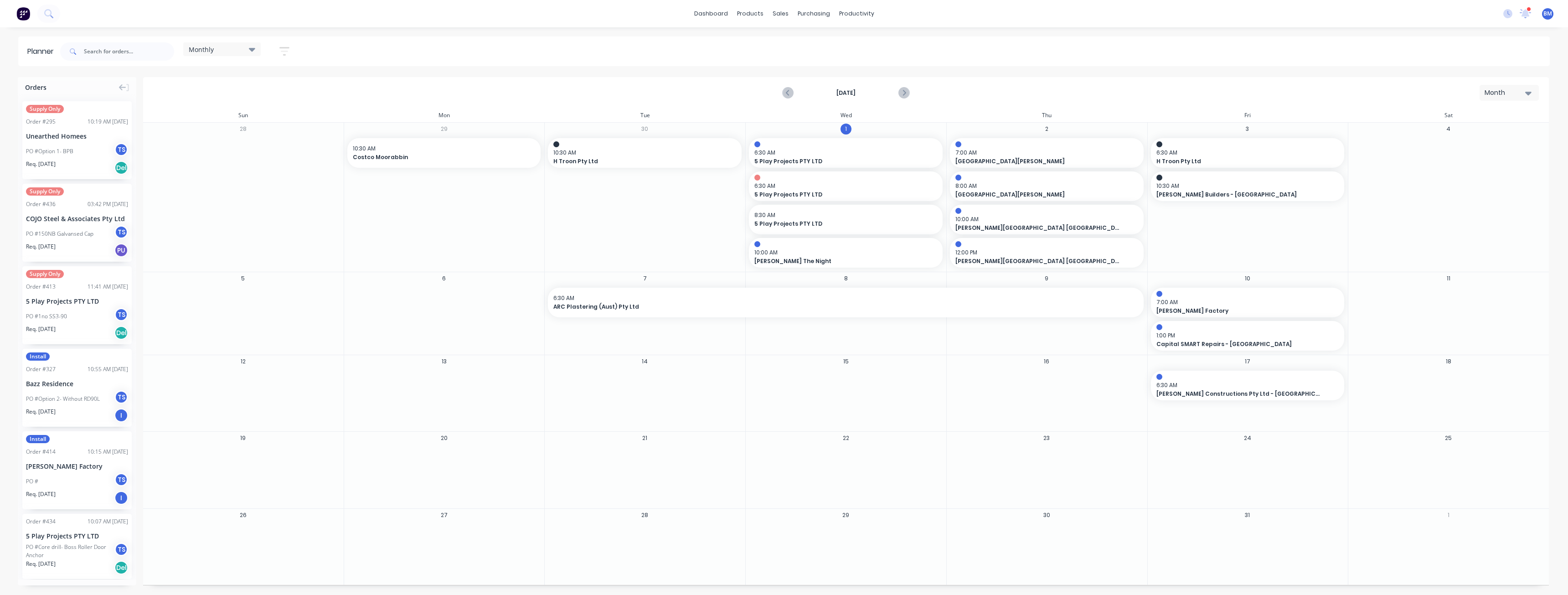
click at [549, 92] on div "[DATE] Month" at bounding box center [846, 93] width 1404 height 30
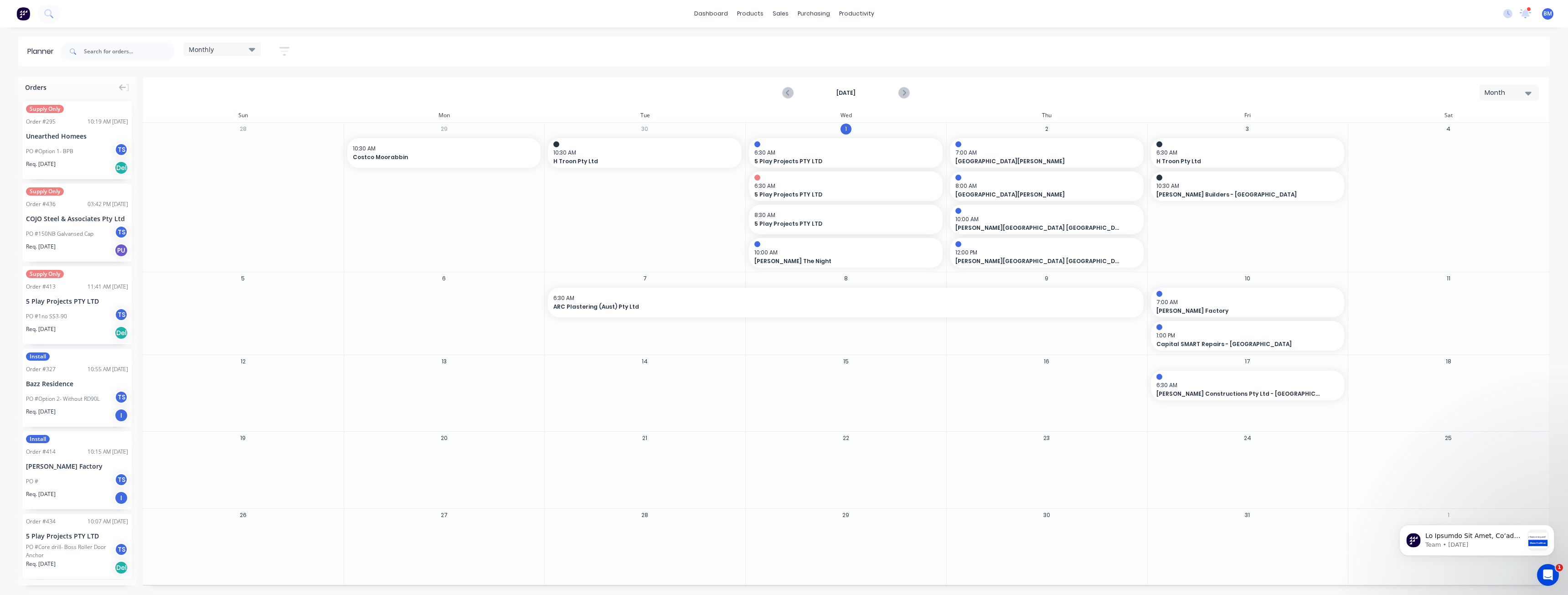
click at [368, 98] on div "[DATE] Month" at bounding box center [846, 93] width 1404 height 30
click at [779, 11] on div "sales" at bounding box center [780, 14] width 25 height 14
click at [804, 43] on div "Sales Orders" at bounding box center [814, 43] width 37 height 8
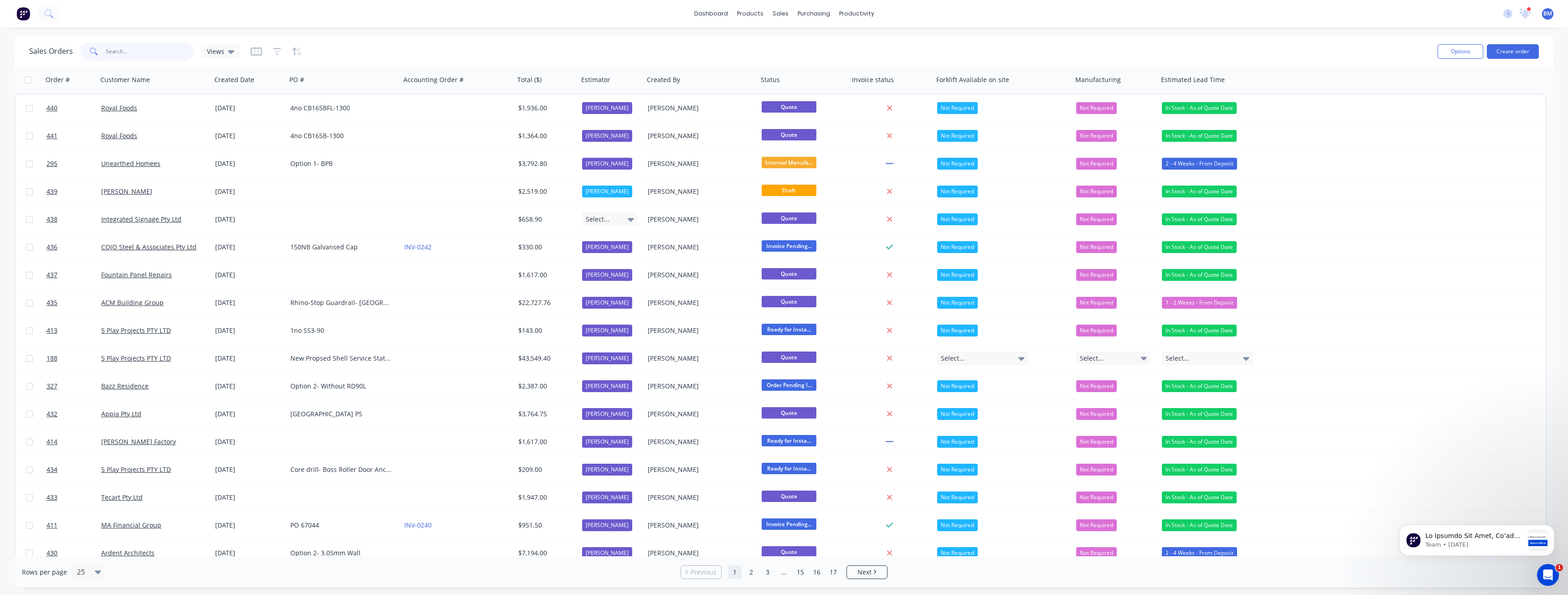
click at [131, 50] on input "text" at bounding box center [151, 52] width 89 height 18
type input "h troon"
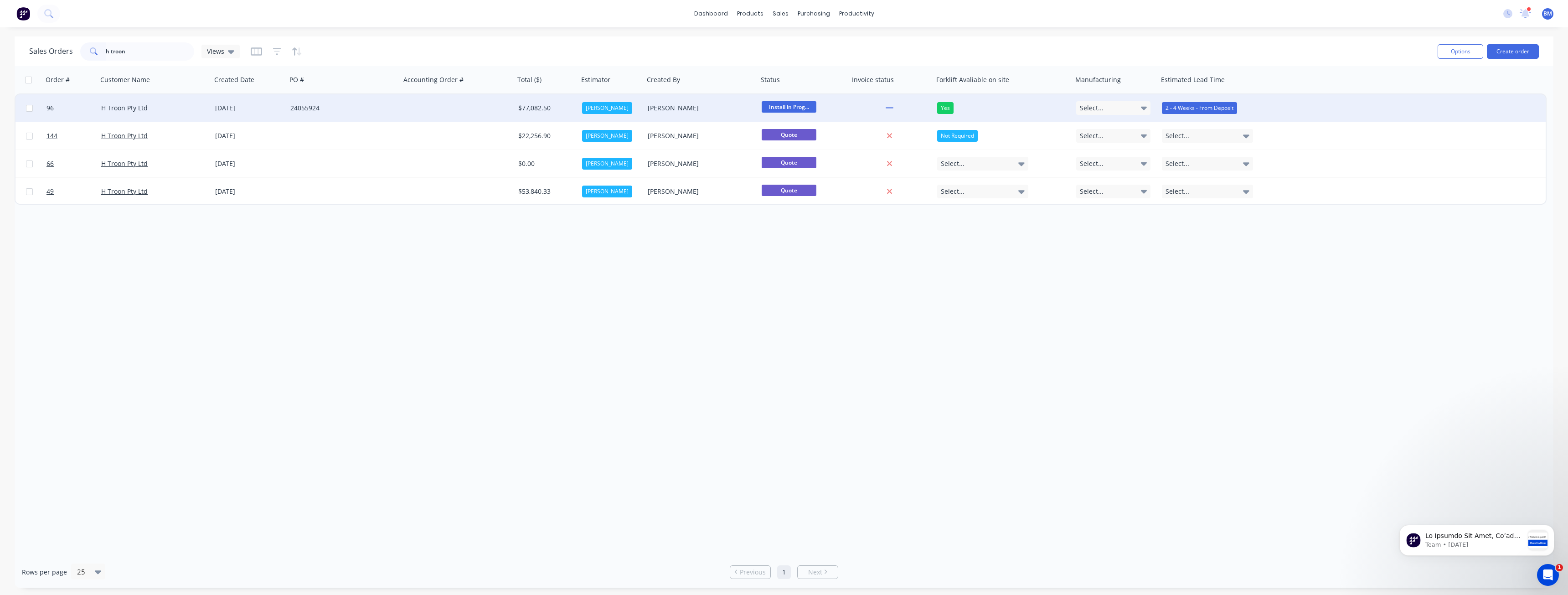
click at [392, 103] on div "24055924" at bounding box center [343, 108] width 107 height 9
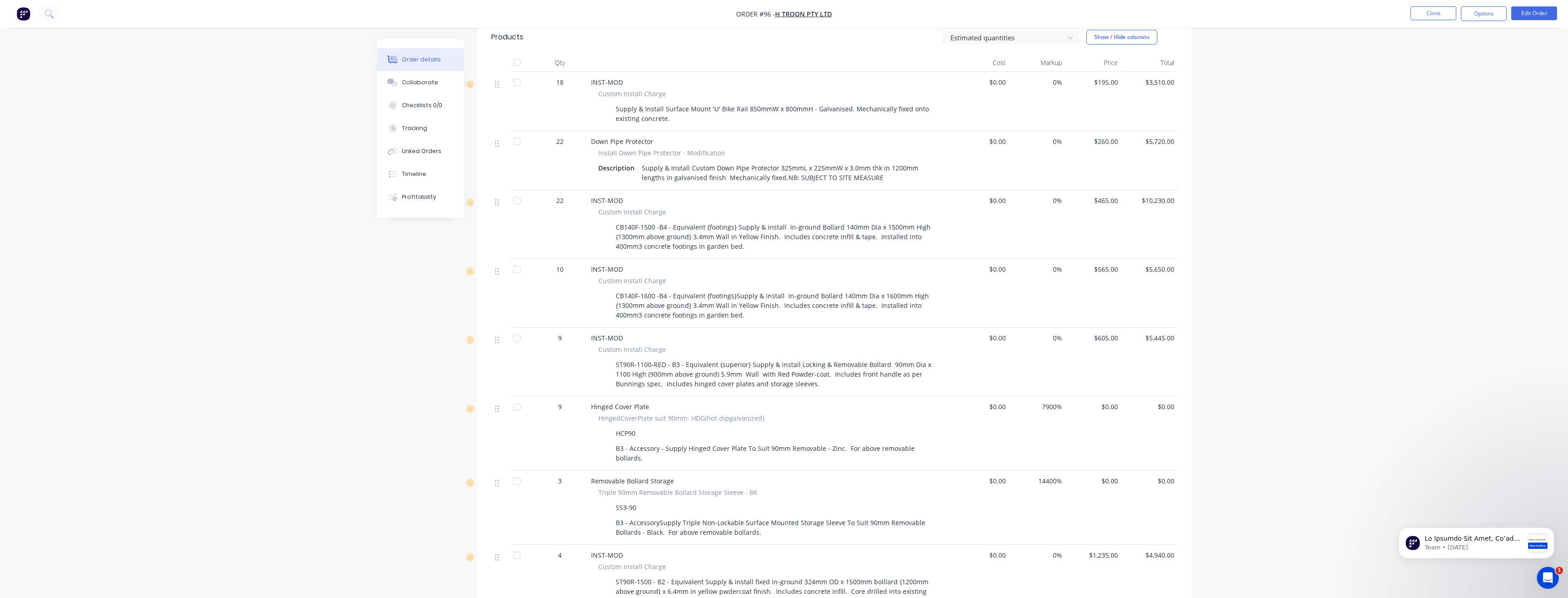
scroll to position [321, 0]
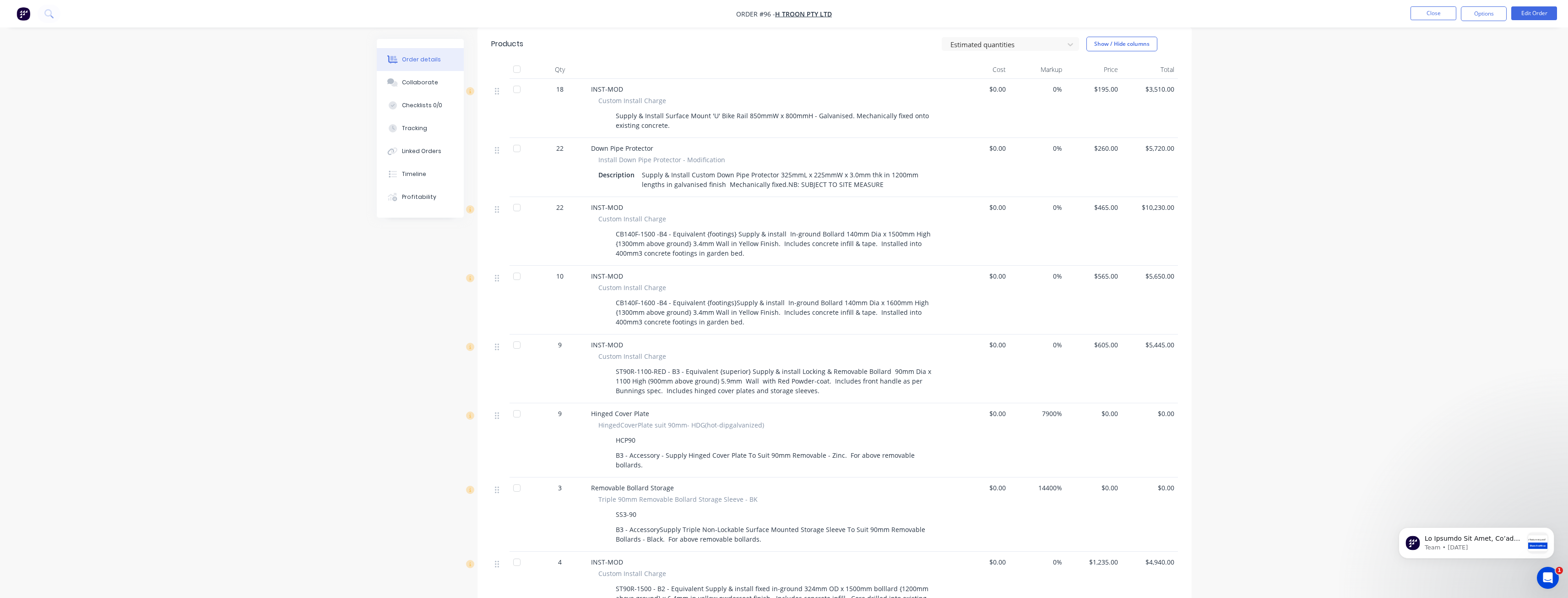
click at [202, 225] on div "Order details Collaborate Checklists 0/0 Tracking Linked Orders Timeline Profit…" at bounding box center [784, 325] width 1568 height 1291
click at [240, 200] on div "Order details Collaborate Checklists 0/0 Tracking Linked Orders Timeline Profit…" at bounding box center [784, 325] width 1568 height 1291
click at [250, 271] on div "Order details Collaborate Checklists 0/0 Tracking Linked Orders Timeline Profit…" at bounding box center [784, 325] width 1568 height 1291
click at [244, 240] on div "Order details Collaborate Checklists 0/0 Tracking Linked Orders Timeline Profit…" at bounding box center [784, 325] width 1568 height 1291
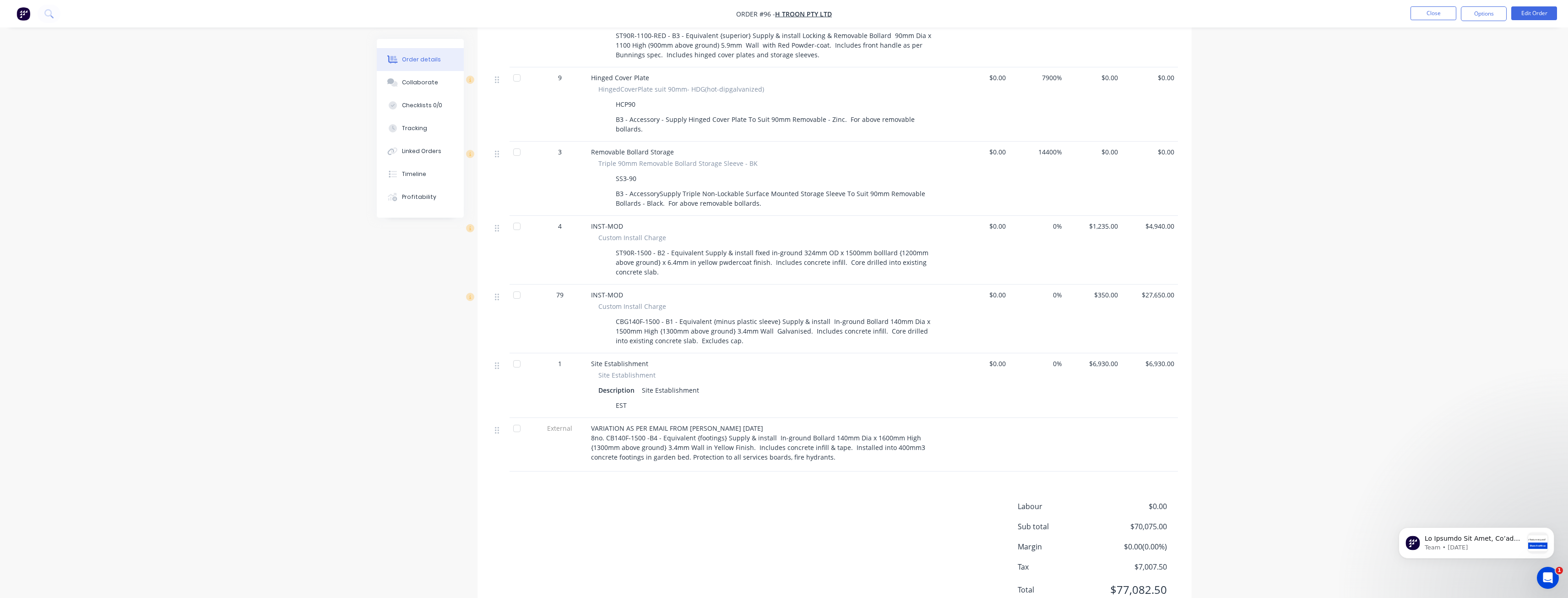
scroll to position [658, 0]
click at [1528, 12] on button "Edit Order" at bounding box center [1534, 13] width 46 height 14
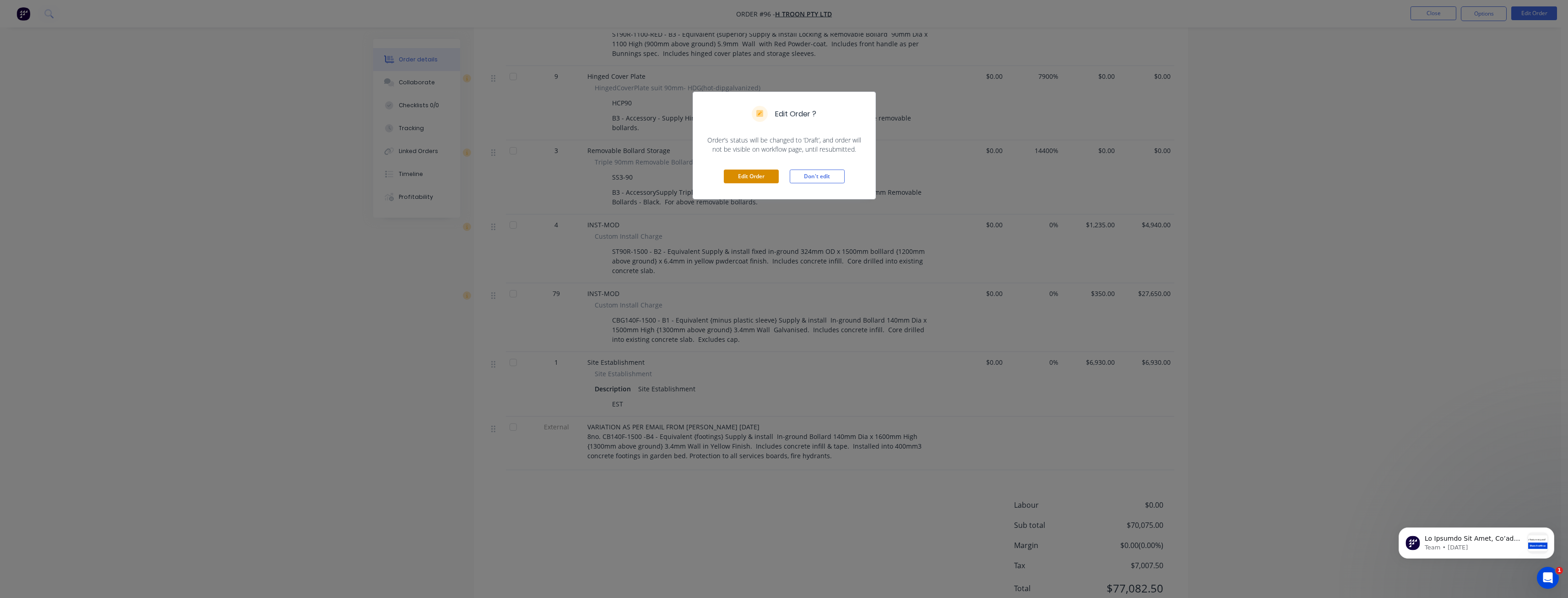
click at [752, 171] on button "Edit Order" at bounding box center [751, 176] width 55 height 14
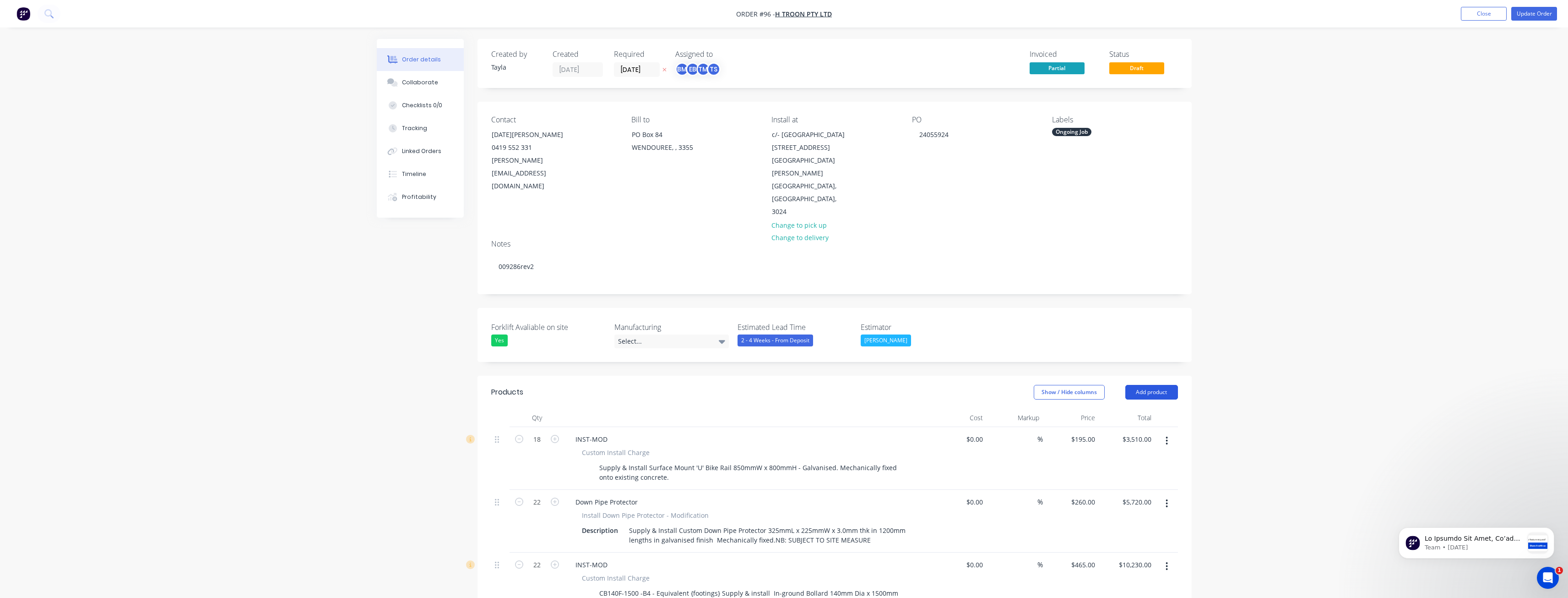
click at [1140, 385] on button "Add product" at bounding box center [1151, 392] width 53 height 15
click at [1133, 408] on div "Product catalogue" at bounding box center [1134, 415] width 71 height 13
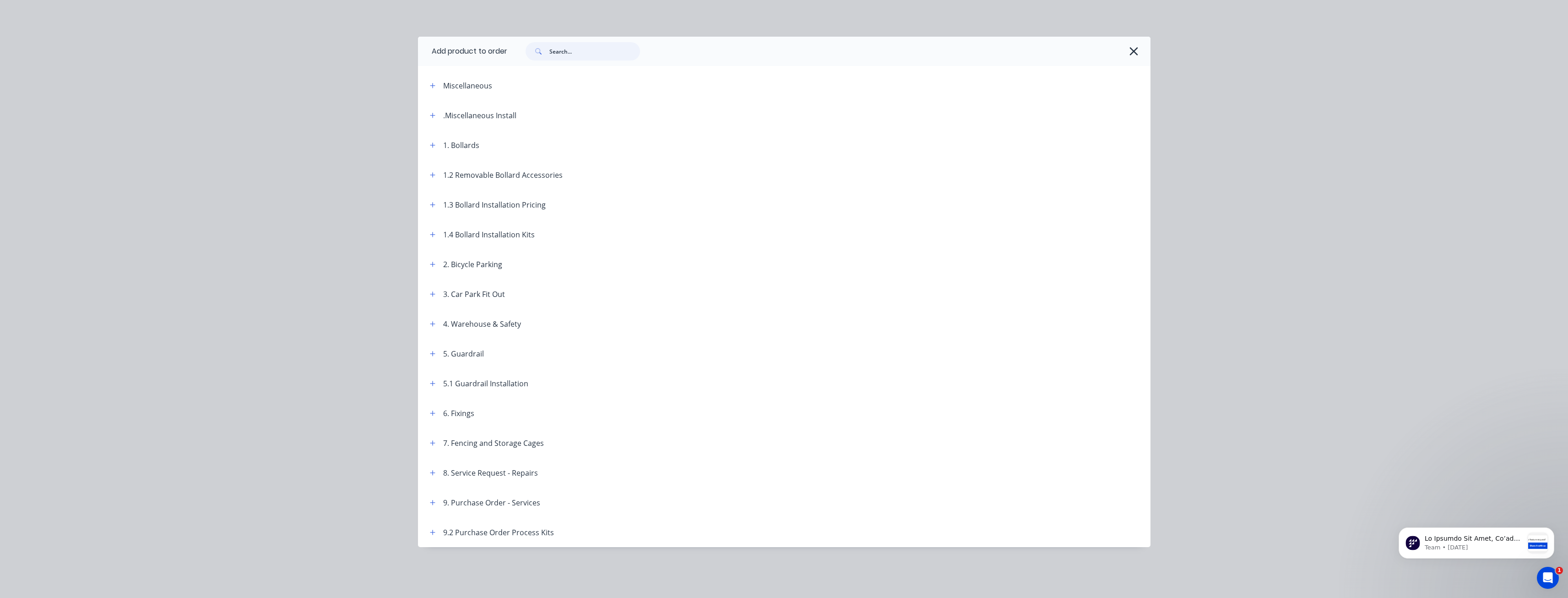
click at [559, 52] on input "text" at bounding box center [595, 51] width 91 height 18
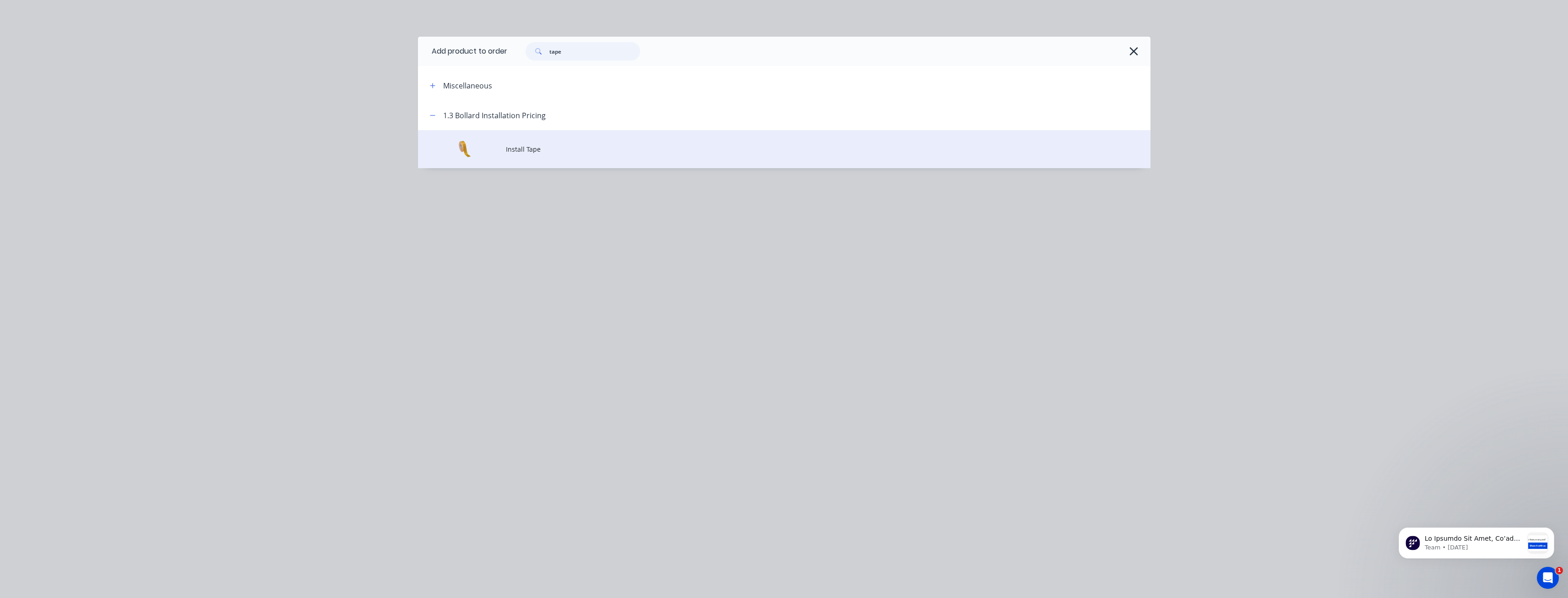
type input "tape"
click at [513, 148] on span "Install Tape" at bounding box center [764, 149] width 515 height 10
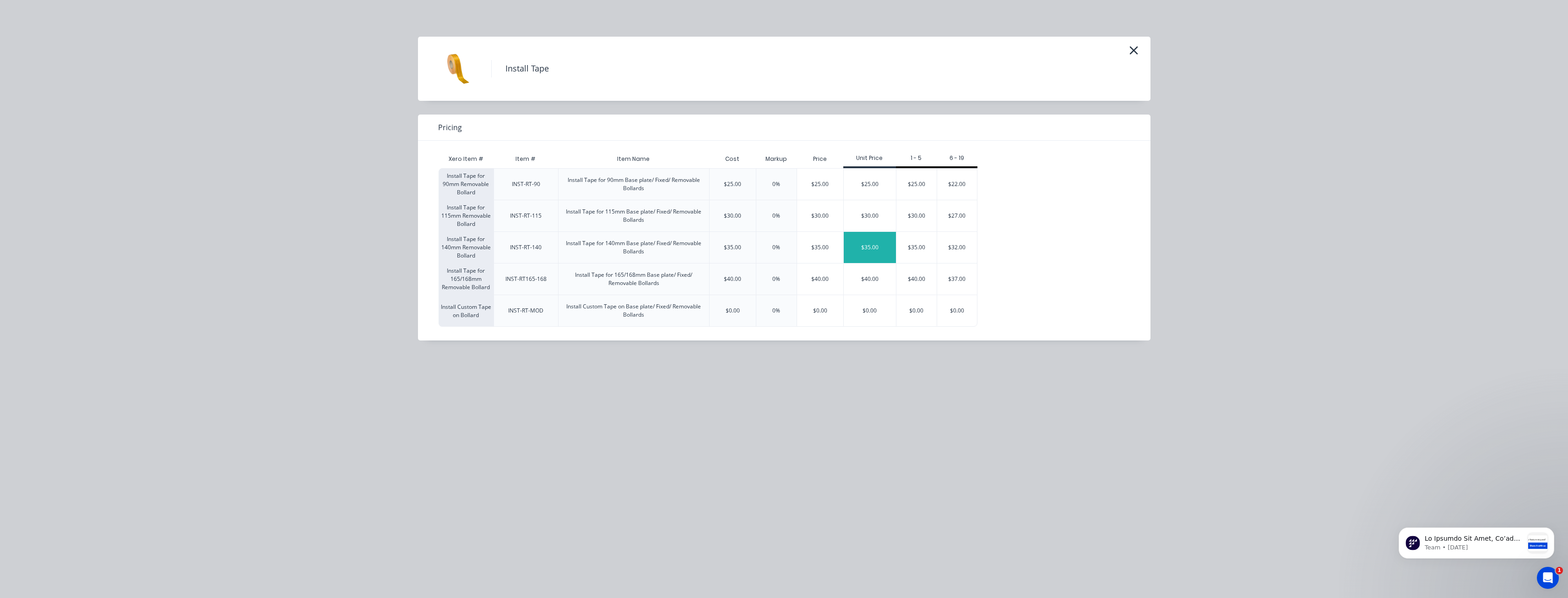
click at [866, 244] on div "$35.00" at bounding box center [870, 247] width 52 height 31
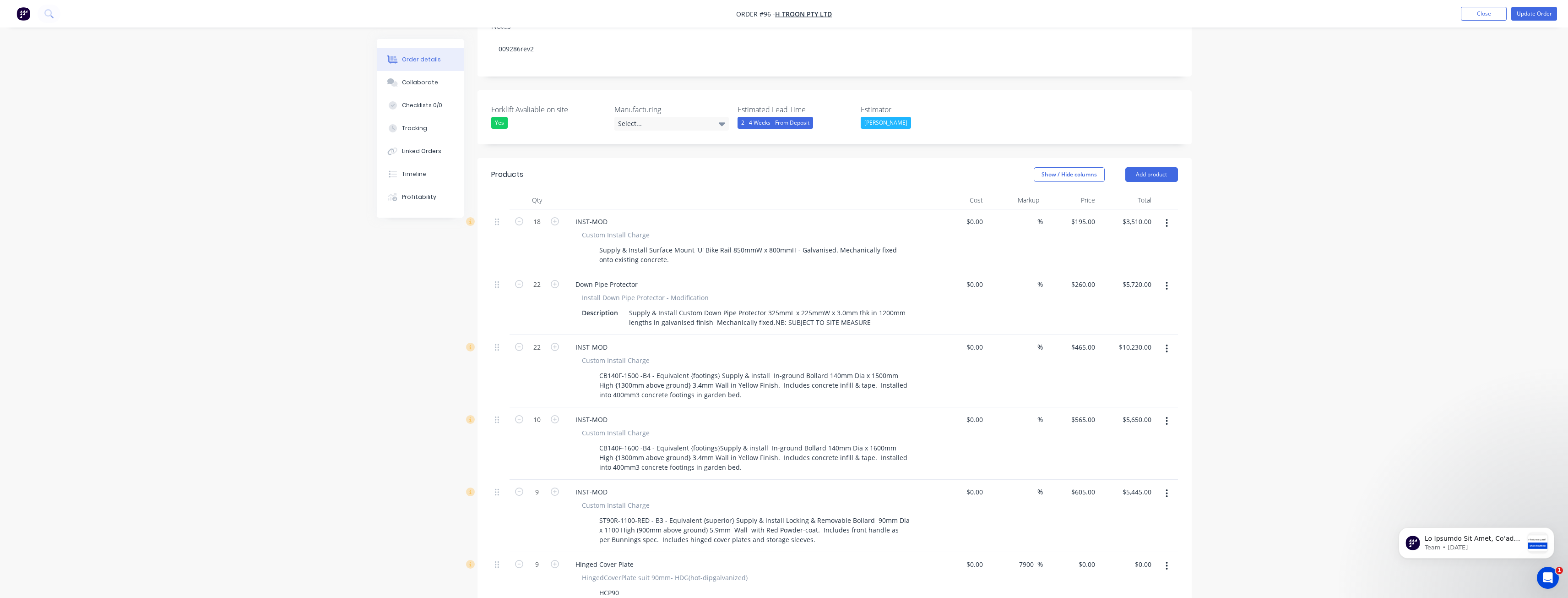
scroll to position [204, 0]
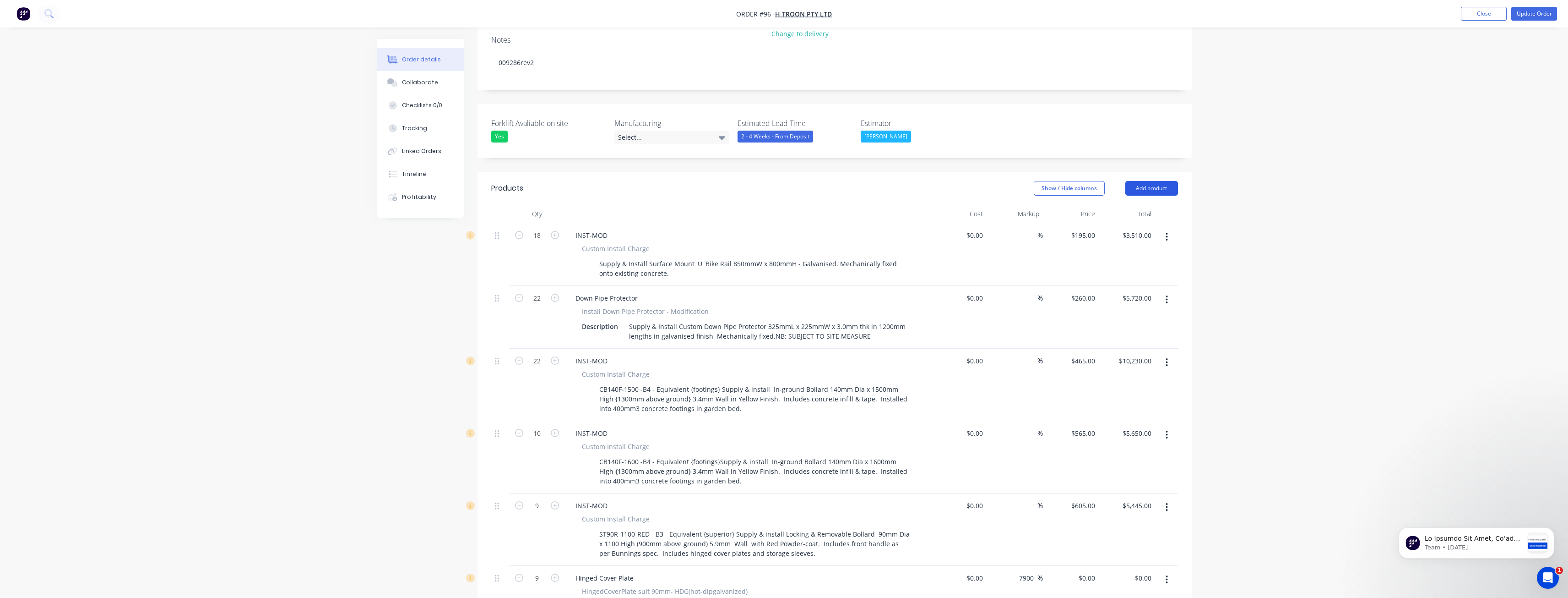
click at [1151, 181] on button "Add product" at bounding box center [1151, 188] width 53 height 15
click at [1130, 333] on div "Notes (External)" at bounding box center [1134, 340] width 71 height 13
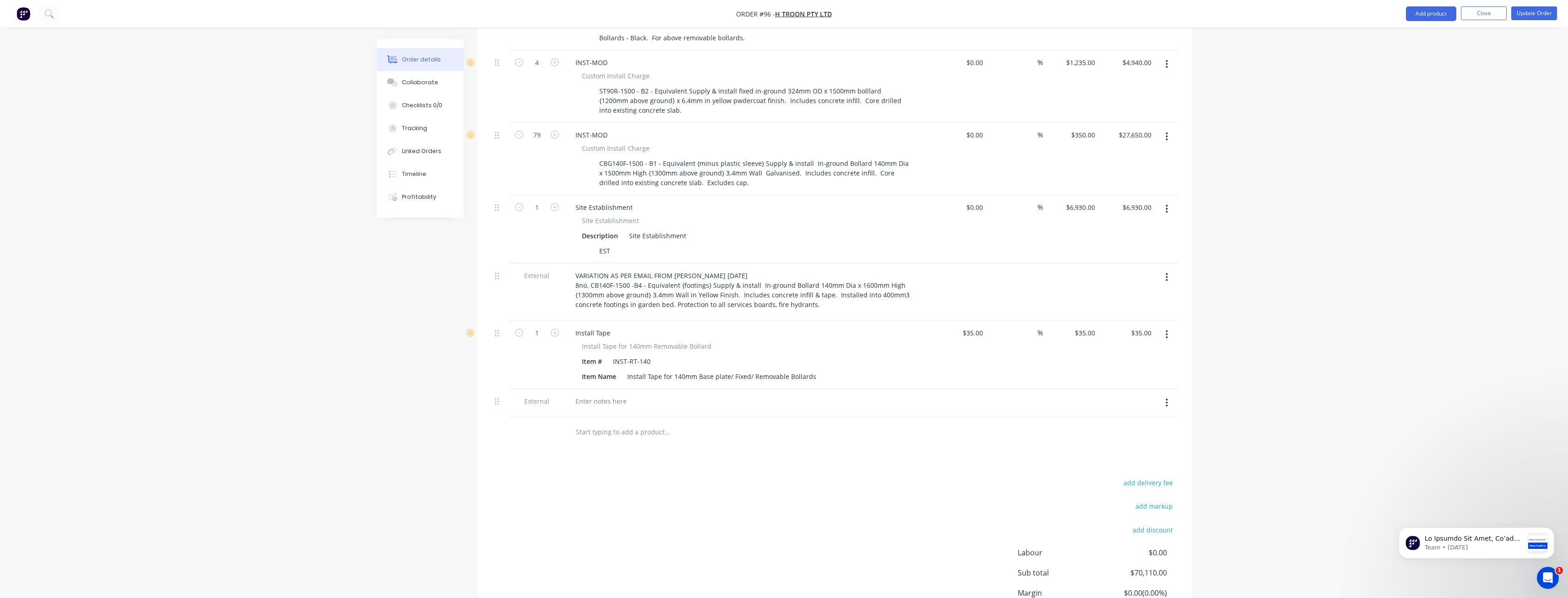
scroll to position [873, 0]
click at [605, 396] on div at bounding box center [602, 403] width 66 height 13
click at [733, 396] on div "VARIATION AS PER EMAIL FROM BAILEY H-TROON SEPYEMBER" at bounding box center [651, 403] width 165 height 13
click at [766, 396] on div "VARIATION AS PER EMAIL FROM BAILEY H-TROON SEPTEMBER" at bounding box center [670, 403] width 203 height 13
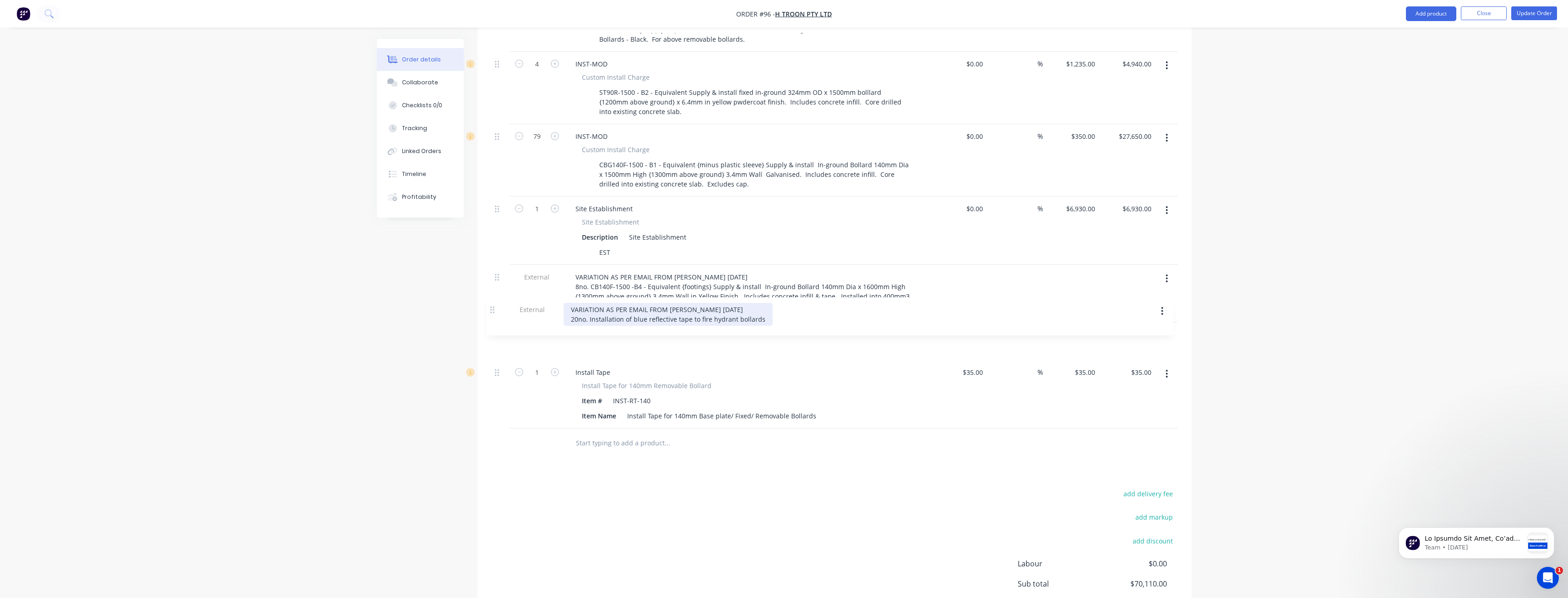
drag, startPoint x: 495, startPoint y: 364, endPoint x: 491, endPoint y: 307, distance: 57.1
click at [545, 366] on input "1" at bounding box center [537, 372] width 24 height 14
type input "20"
type input "$700.00"
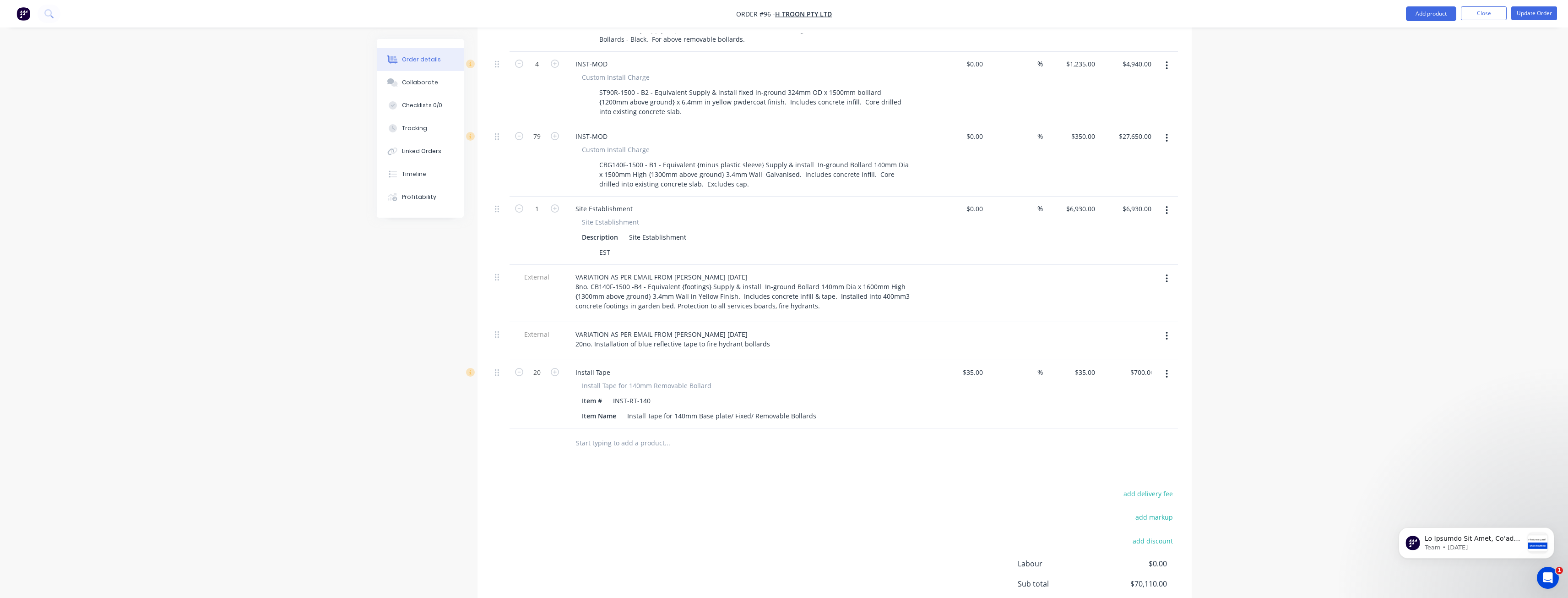
click at [535, 439] on div "Products Show / Hide columns Add product Qty Cost Markup Price Total 18 INST-MO…" at bounding box center [835, 90] width 715 height 1176
click at [1086, 366] on div "35 35" at bounding box center [1091, 372] width 16 height 13
type input "45"
type input "28.57"
type input "$45.00"
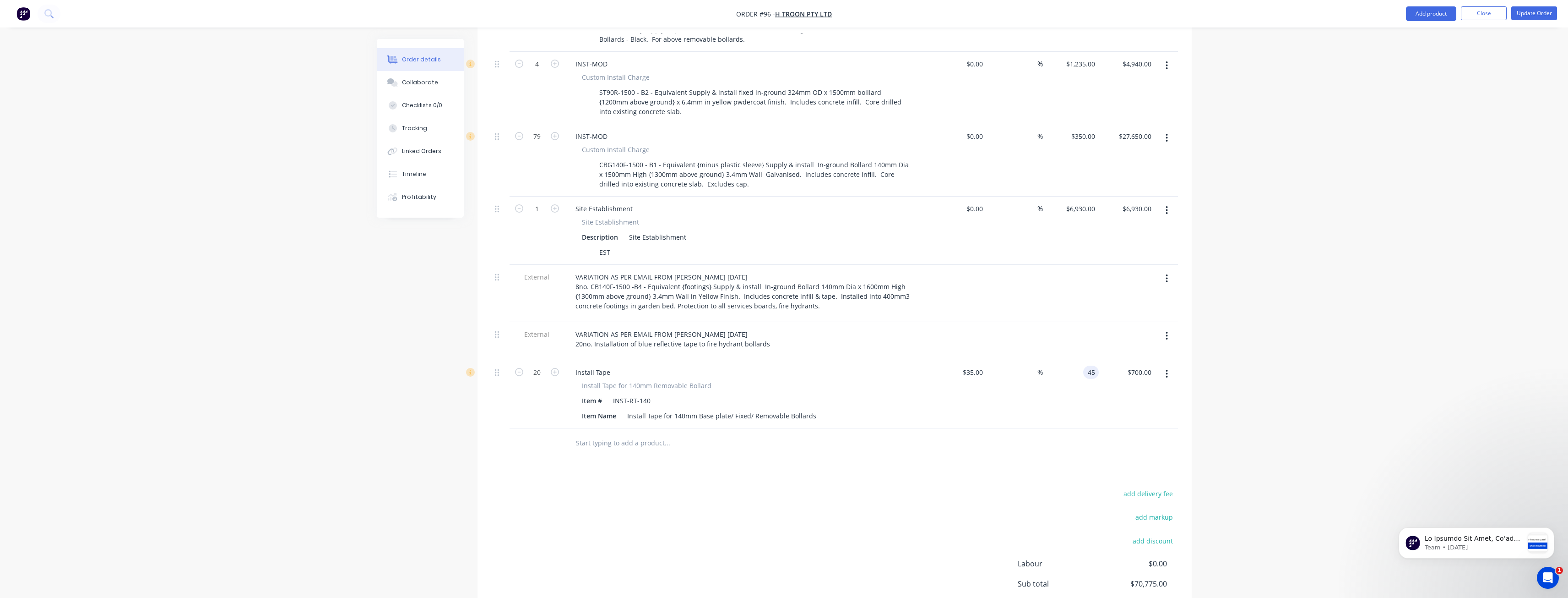
type input "$900.00"
click at [803, 488] on div "add delivery fee add markup add discount Labour $0.00 Sub total $70,775.00 Marg…" at bounding box center [835, 576] width 687 height 177
click at [409, 80] on div "Collaborate" at bounding box center [420, 82] width 36 height 8
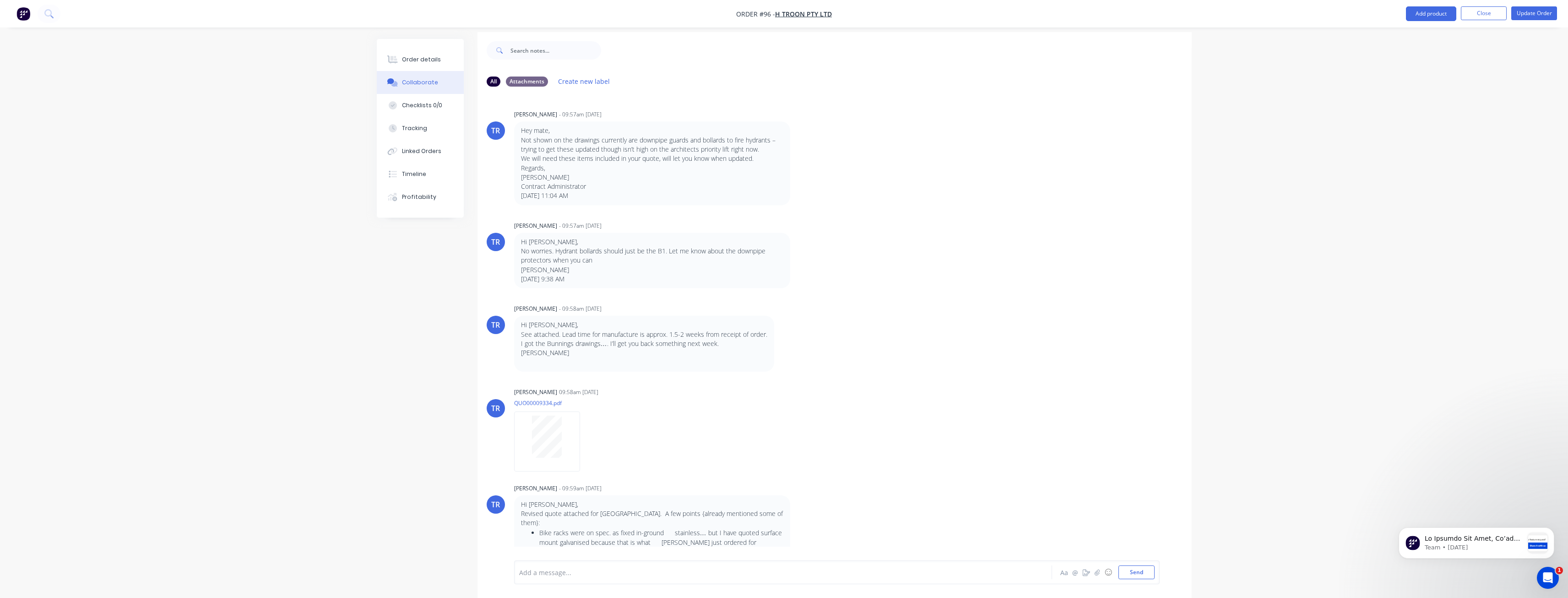
scroll to position [14, 0]
click at [553, 573] on div at bounding box center [758, 572] width 476 height 10
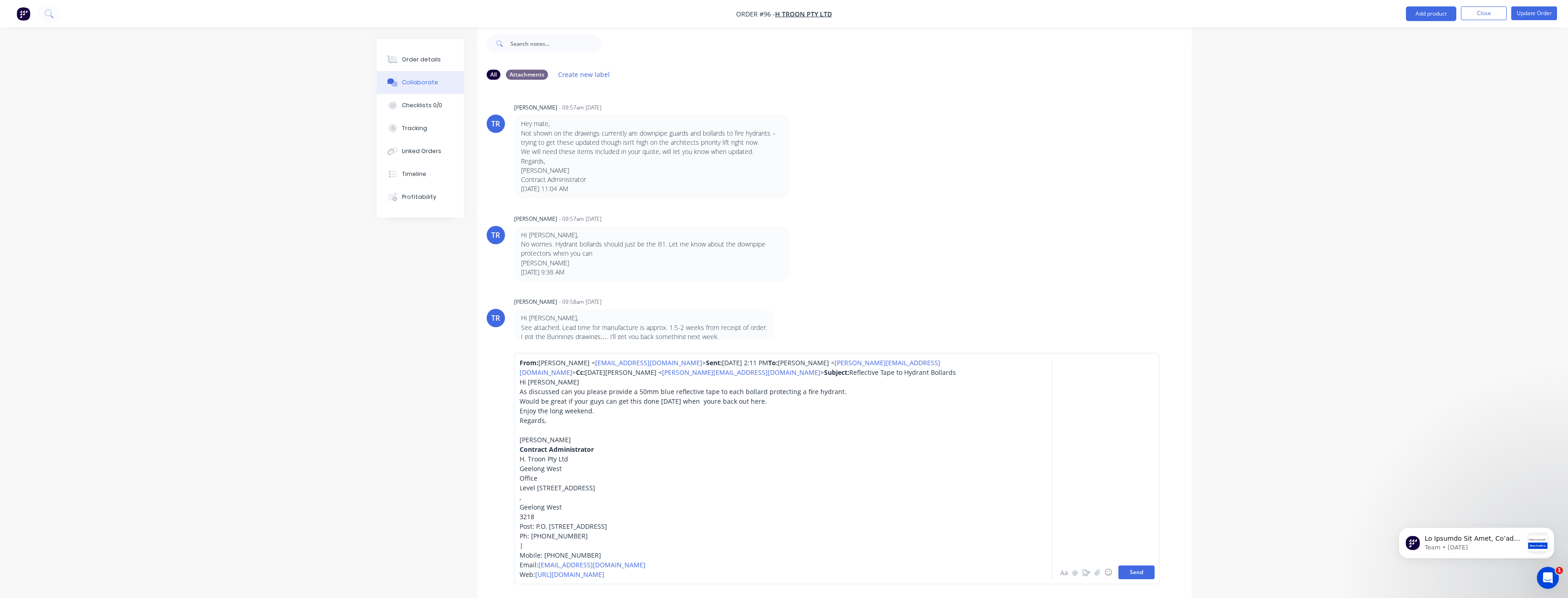
click at [1137, 571] on button "Send" at bounding box center [1137, 572] width 36 height 14
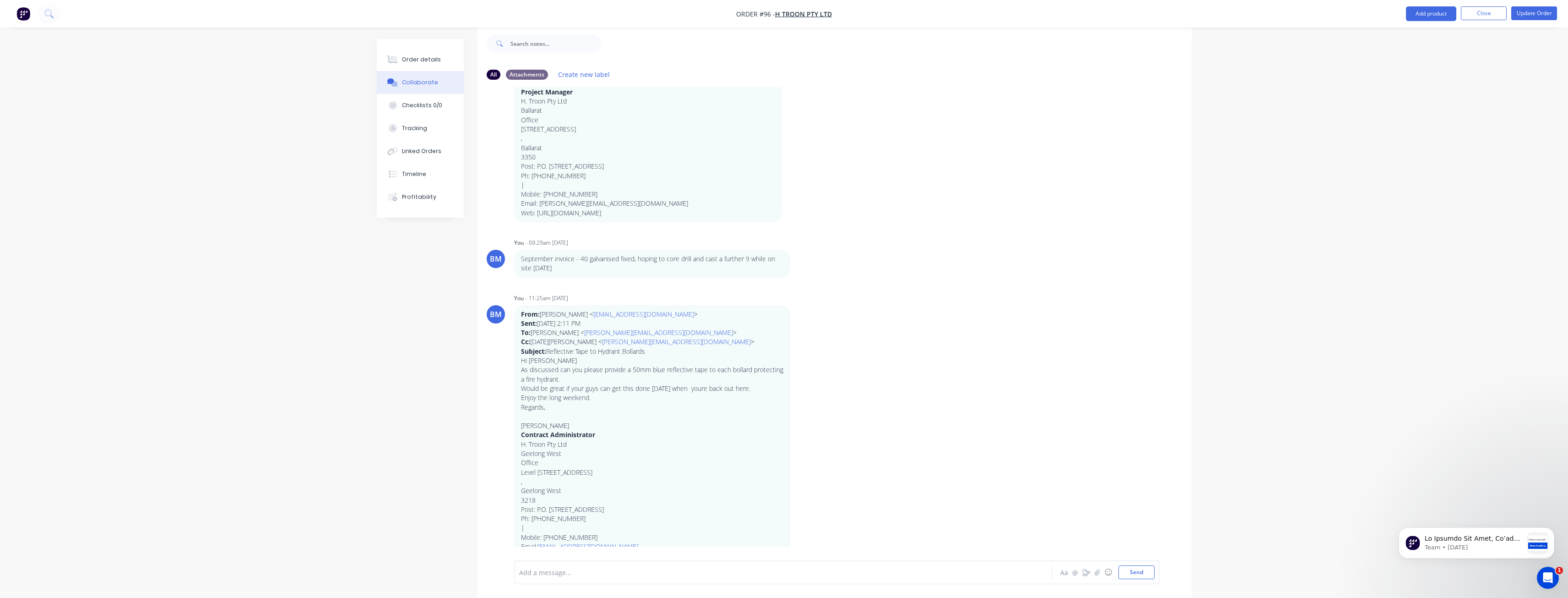
scroll to position [1927, 0]
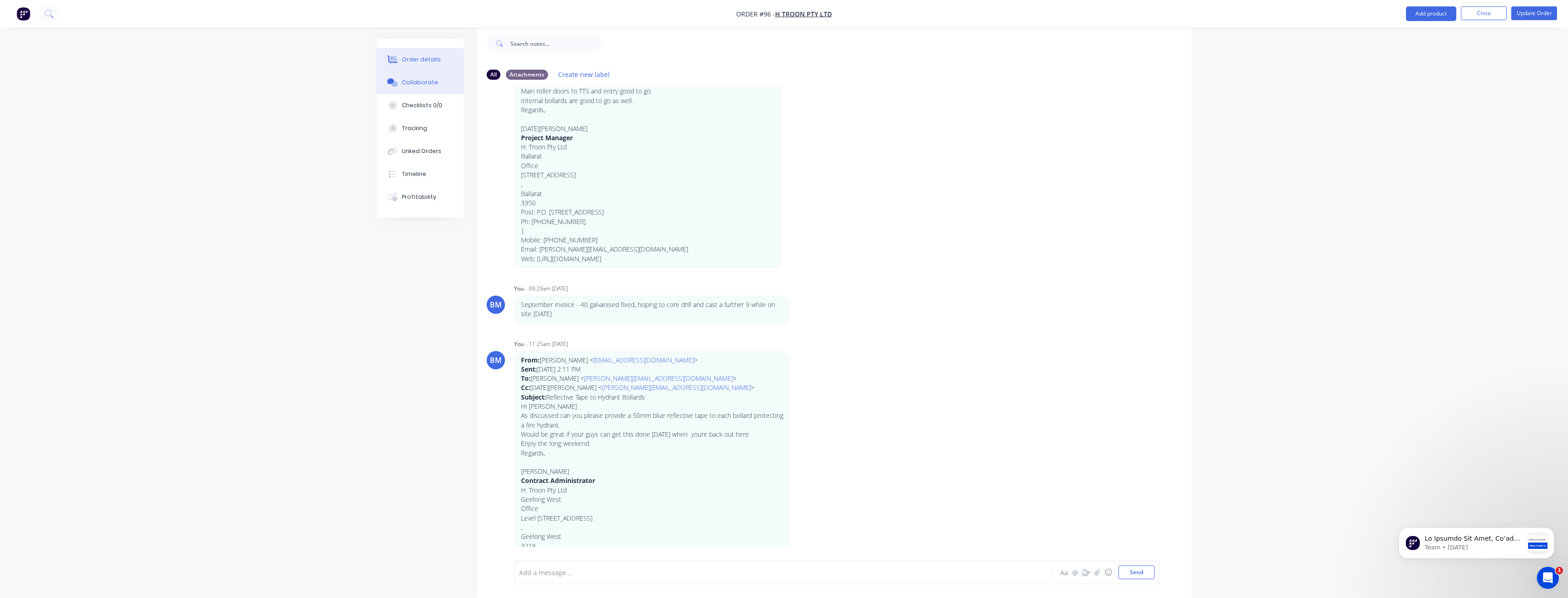
click at [417, 60] on div "Order details" at bounding box center [421, 59] width 39 height 8
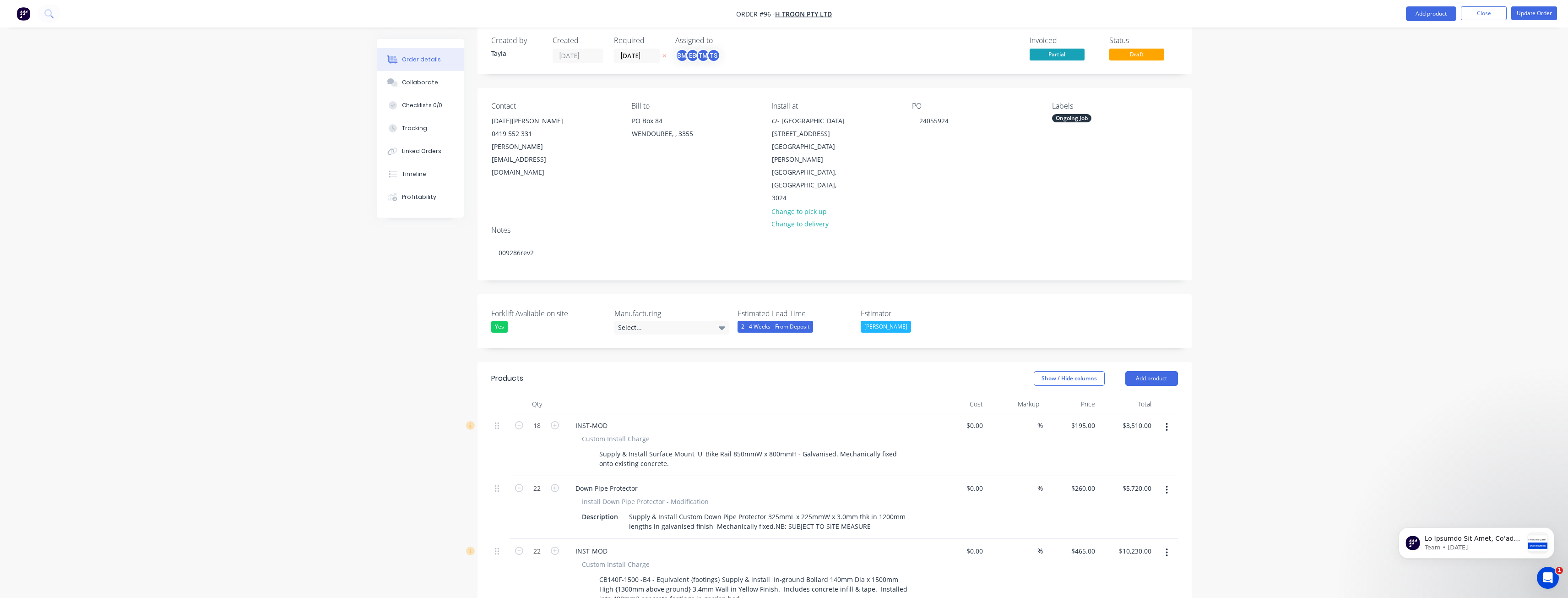
drag, startPoint x: 273, startPoint y: 427, endPoint x: 275, endPoint y: 421, distance: 6.3
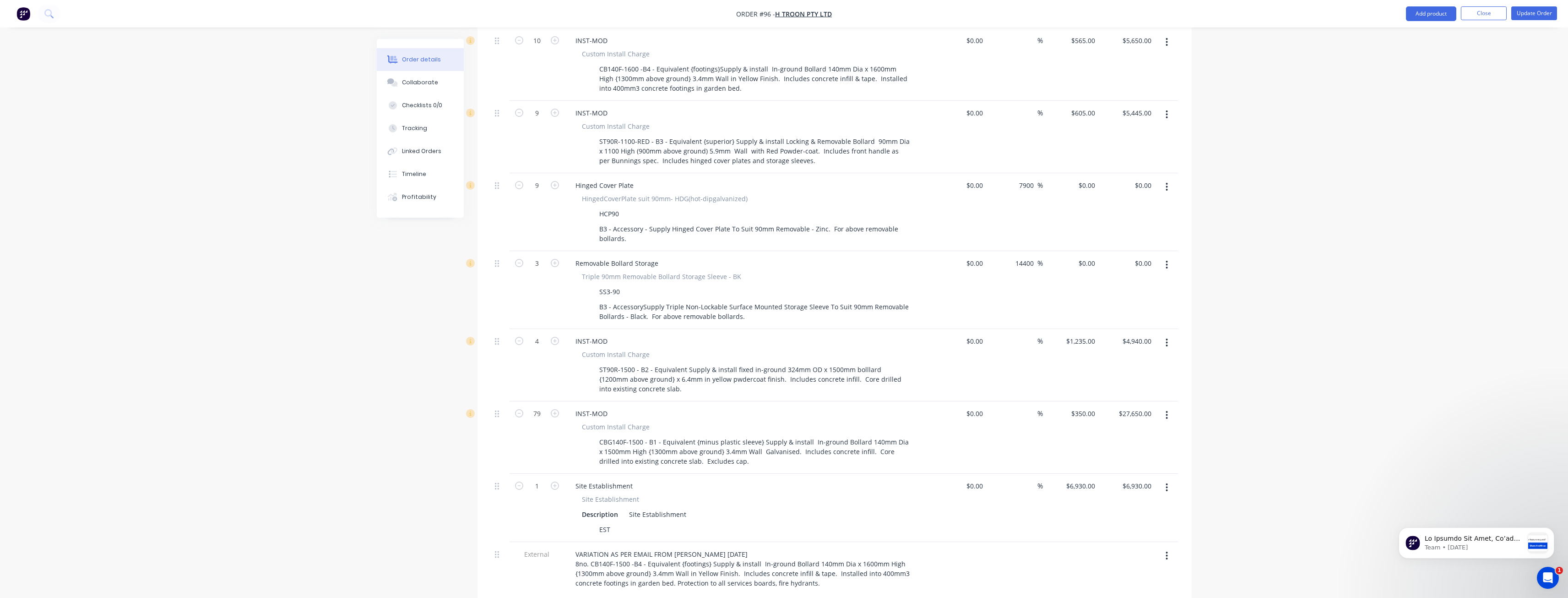
scroll to position [609, 0]
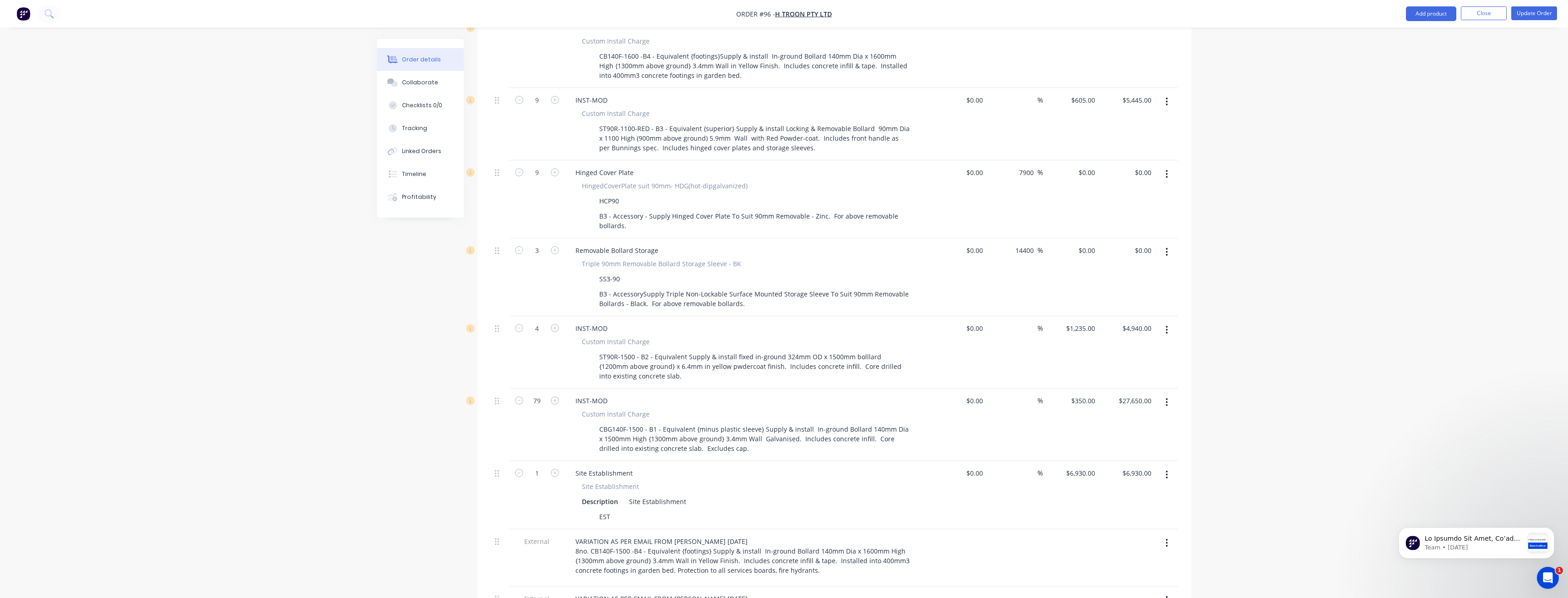
click at [339, 221] on div "Order details Collaborate Checklists 0/0 Tracking Linked Orders Timeline Profit…" at bounding box center [784, 173] width 1568 height 1565
click at [365, 247] on div "Order details Collaborate Checklists 0/0 Tracking Linked Orders Timeline Profit…" at bounding box center [784, 173] width 1568 height 1565
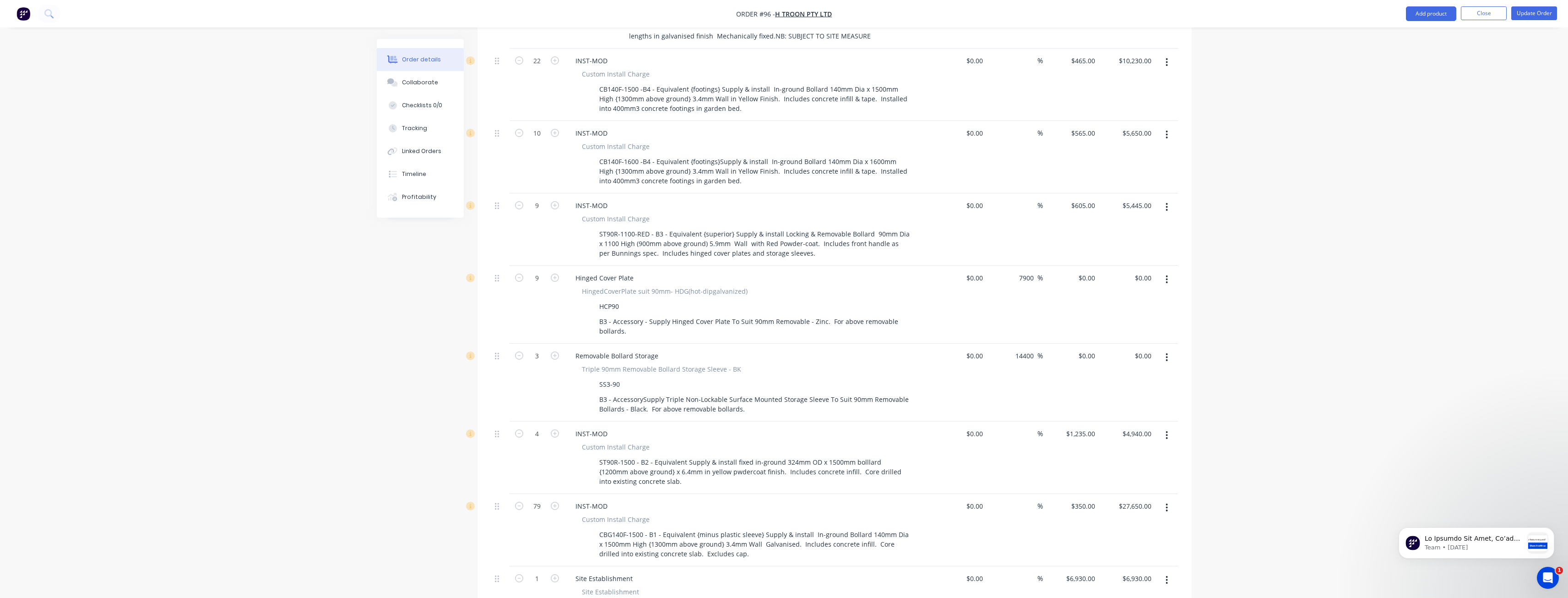
scroll to position [472, 0]
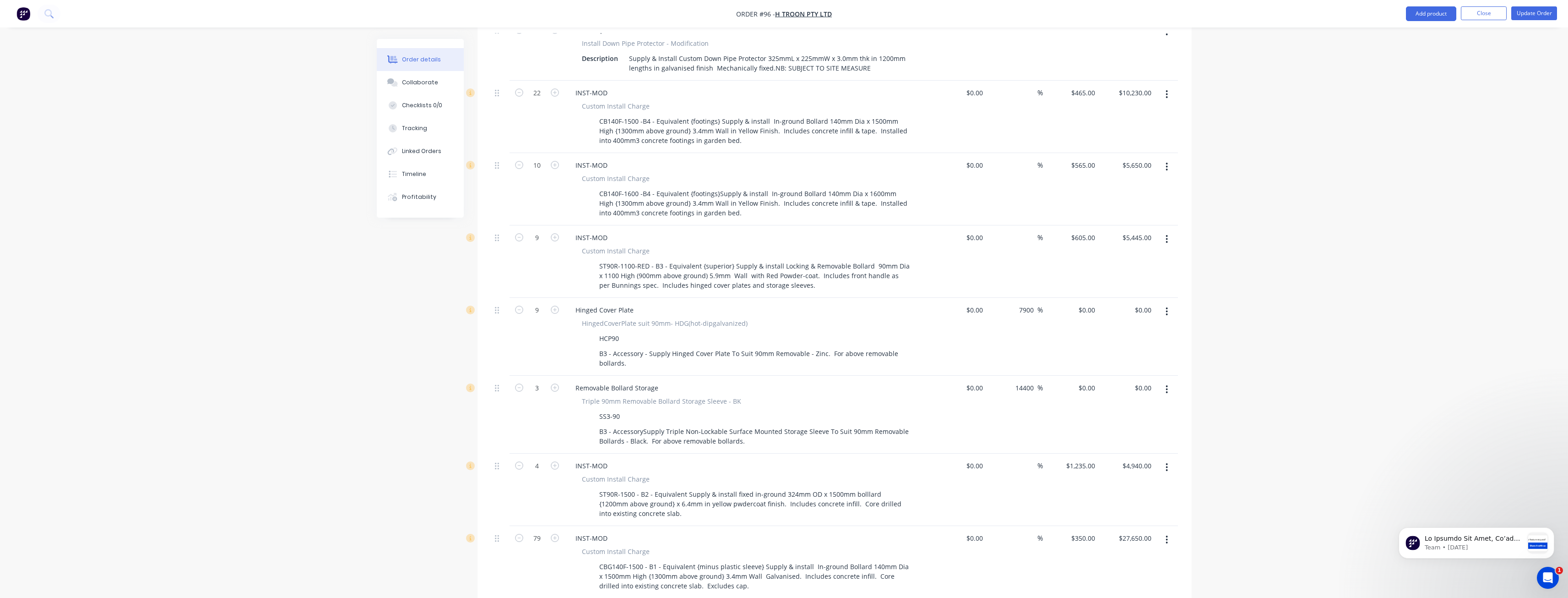
drag, startPoint x: 358, startPoint y: 231, endPoint x: 345, endPoint y: 236, distance: 13.9
click at [367, 252] on div "Order details Collaborate Checklists 0/0 Tracking Linked Orders Timeline Profit…" at bounding box center [784, 310] width 1568 height 1565
click at [247, 174] on div "Order details Collaborate Checklists 0/0 Tracking Linked Orders Timeline Profit…" at bounding box center [784, 310] width 1568 height 1565
click at [285, 158] on div "Order details Collaborate Checklists 0/0 Tracking Linked Orders Timeline Profit…" at bounding box center [784, 310] width 1568 height 1565
click at [278, 309] on div "Order details Collaborate Checklists 0/0 Tracking Linked Orders Timeline Profit…" at bounding box center [784, 310] width 1568 height 1565
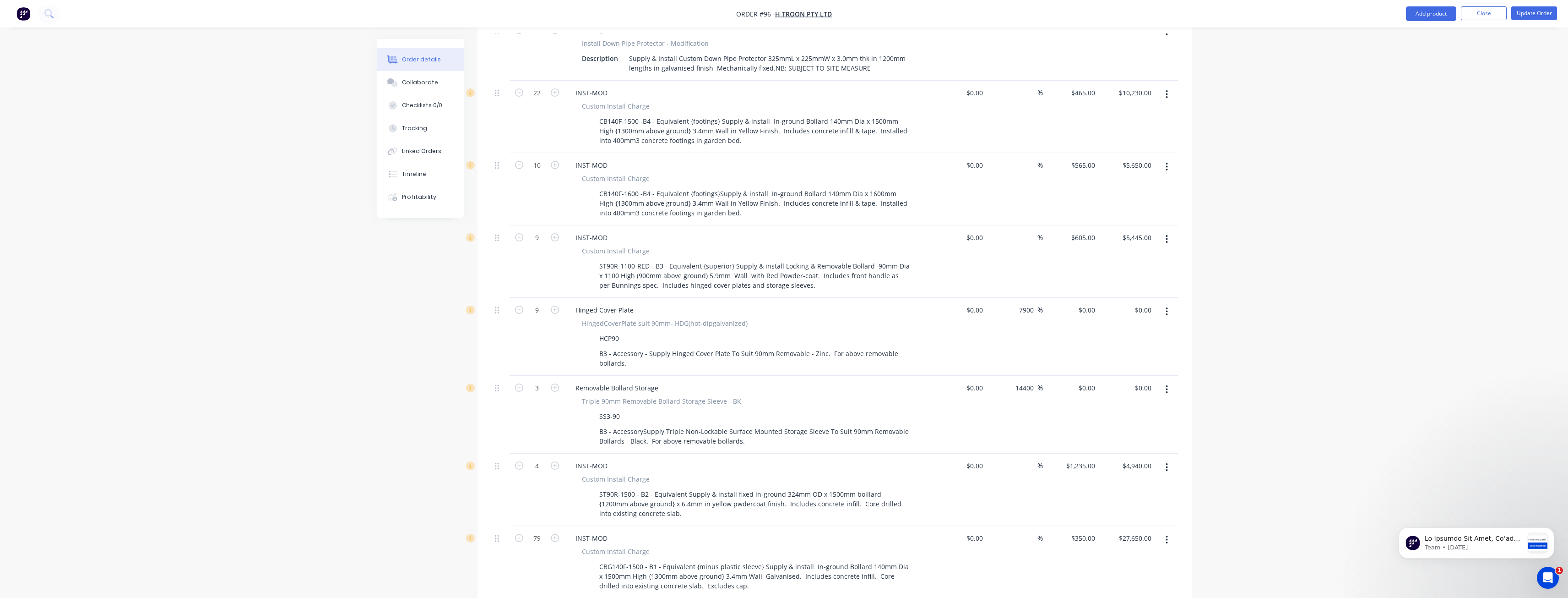
click at [350, 265] on div "Order details Collaborate Checklists 0/0 Tracking Linked Orders Timeline Profit…" at bounding box center [784, 310] width 1568 height 1565
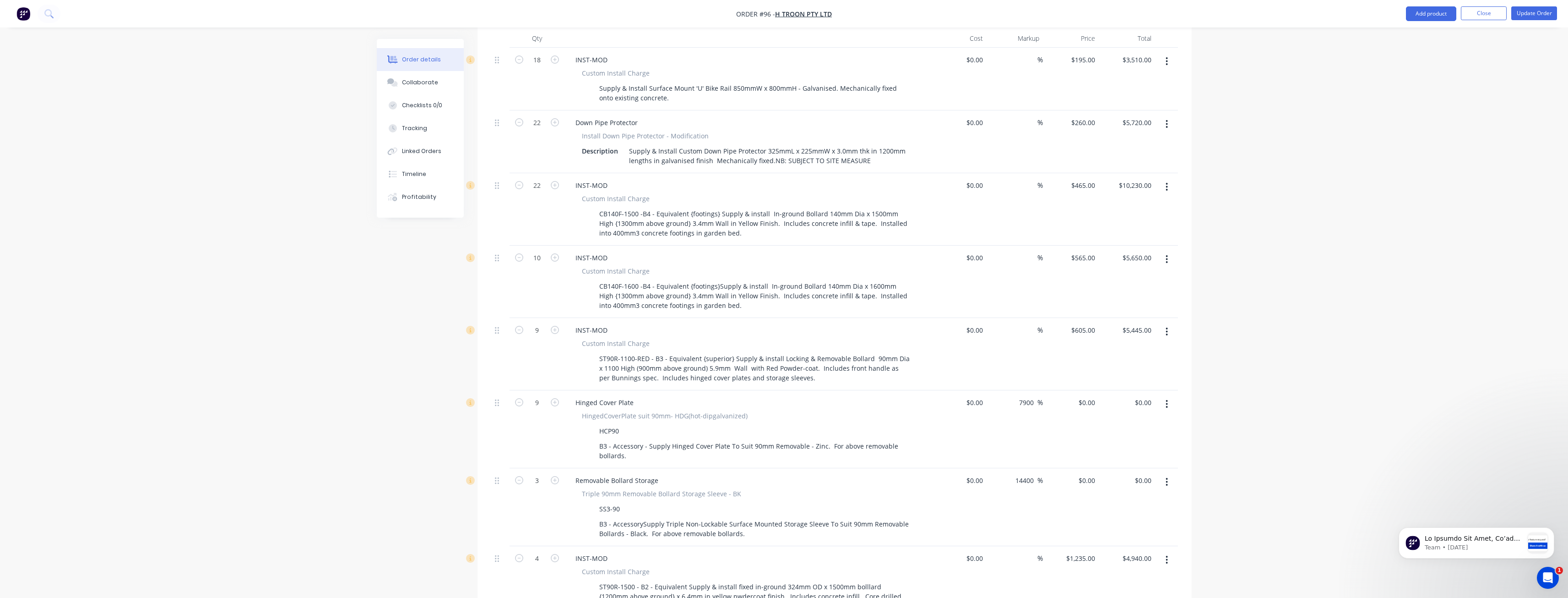
scroll to position [380, 0]
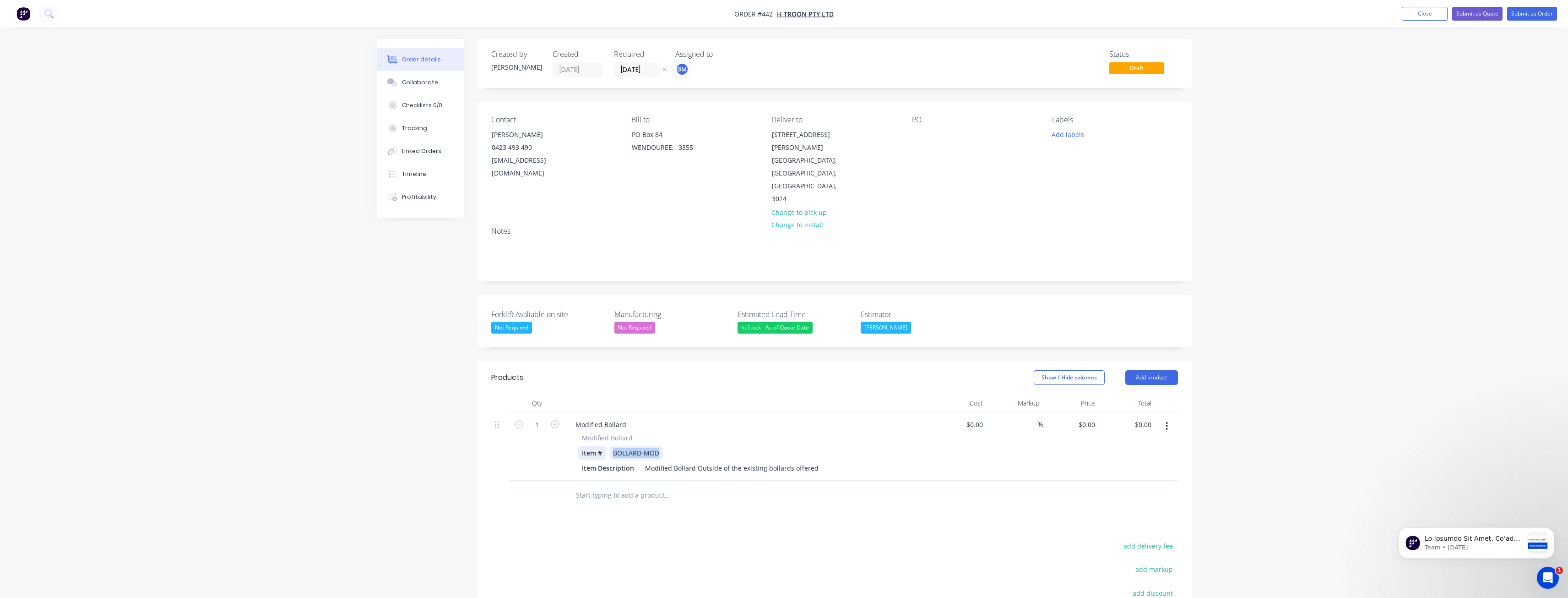
drag, startPoint x: 663, startPoint y: 411, endPoint x: 583, endPoint y: 417, distance: 80.2
click at [583, 446] on div "Item # BOLLARD-MOD" at bounding box center [746, 453] width 335 height 13
drag, startPoint x: 814, startPoint y: 430, endPoint x: 598, endPoint y: 428, distance: 216.0
click at [598, 461] on div "Item Description Modified Bollard Outside of the existing bollards offered" at bounding box center [746, 467] width 335 height 13
click at [761, 461] on div "Supply 140 Dia x 1300mm High Powdercoated" at bounding box center [715, 467] width 148 height 13
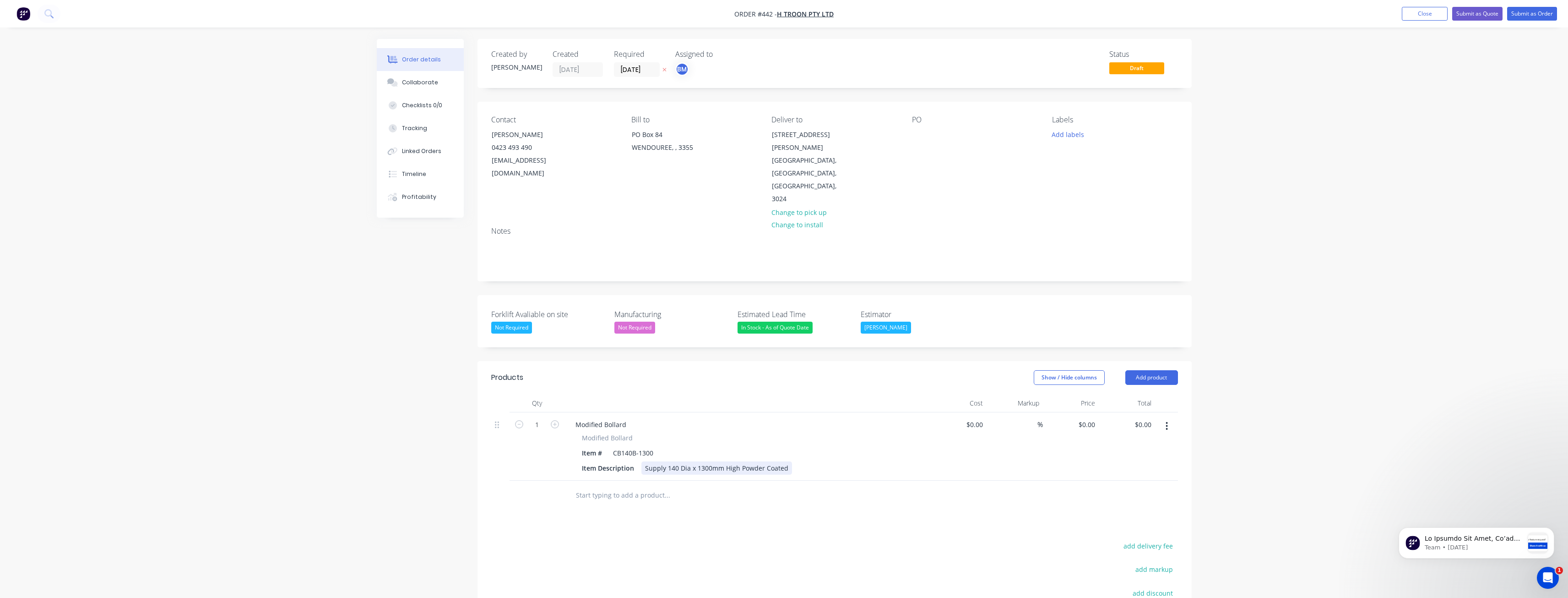
click at [741, 461] on div "Supply 140 Dia x 1300mm High Powder Coated" at bounding box center [717, 467] width 151 height 13
click at [816, 461] on div "Supply 140 Dia x 1300mm High Base Plate Powder Coated" at bounding box center [733, 467] width 184 height 13
click at [759, 480] on div at bounding box center [729, 495] width 330 height 30
click at [1088, 417] on input "0" at bounding box center [1088, 424] width 21 height 13
type input "$275.00"
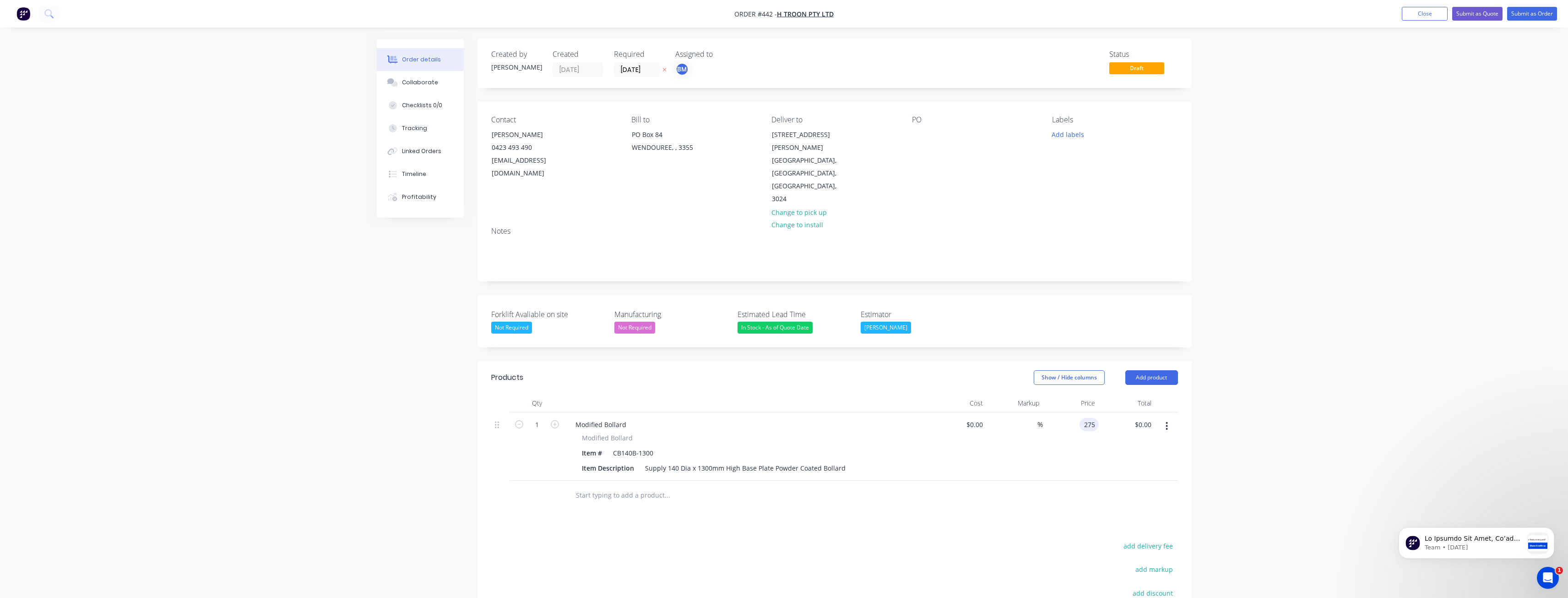
type input "$275.00"
click at [862, 480] on div at bounding box center [729, 495] width 330 height 30
click at [1150, 370] on button "Add product" at bounding box center [1151, 377] width 53 height 15
click at [1116, 394] on div "Product catalogue" at bounding box center [1134, 401] width 71 height 13
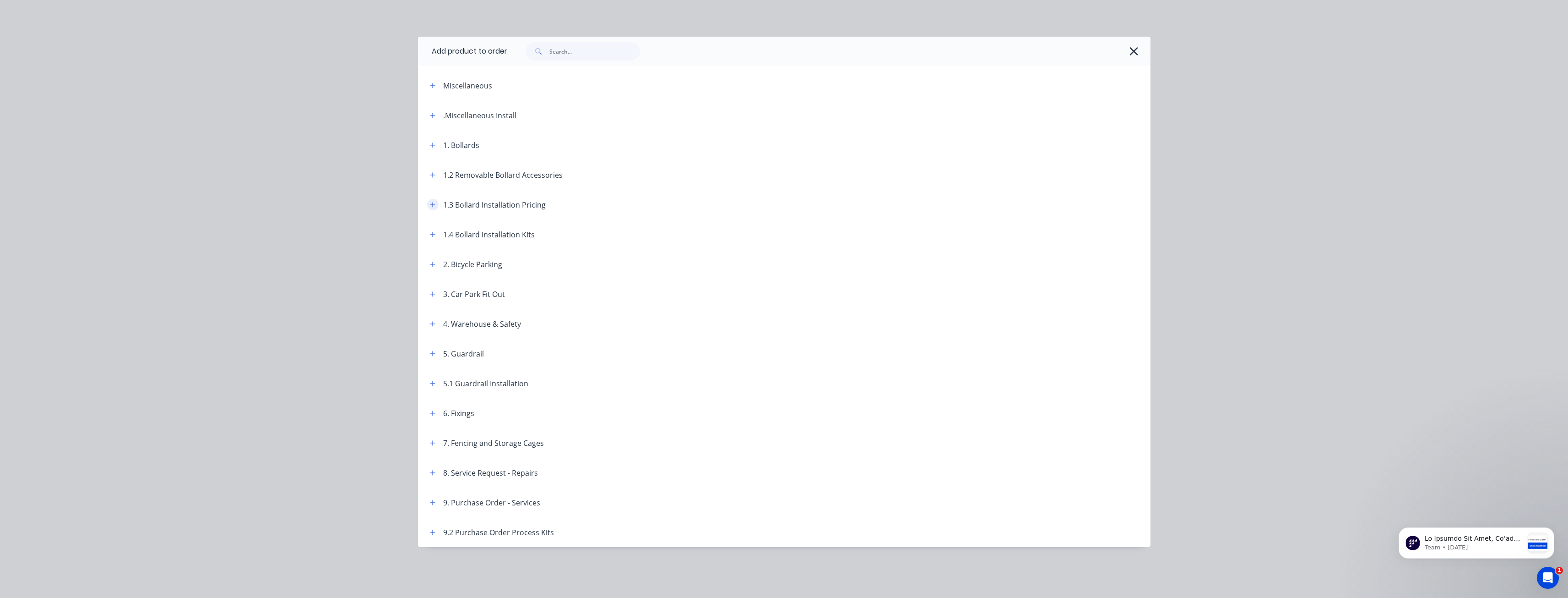
click at [436, 203] on button "button" at bounding box center [433, 205] width 12 height 12
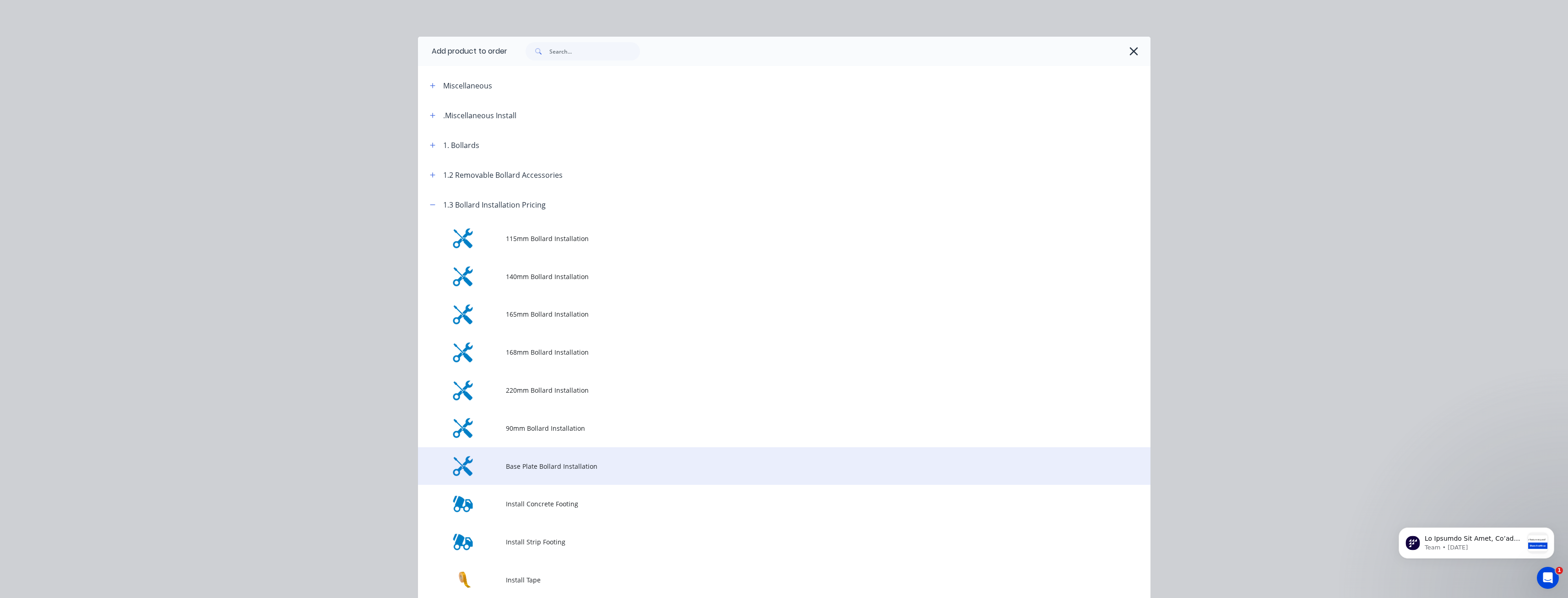
click at [520, 458] on td "Base Plate Bollard Installation" at bounding box center [828, 466] width 644 height 38
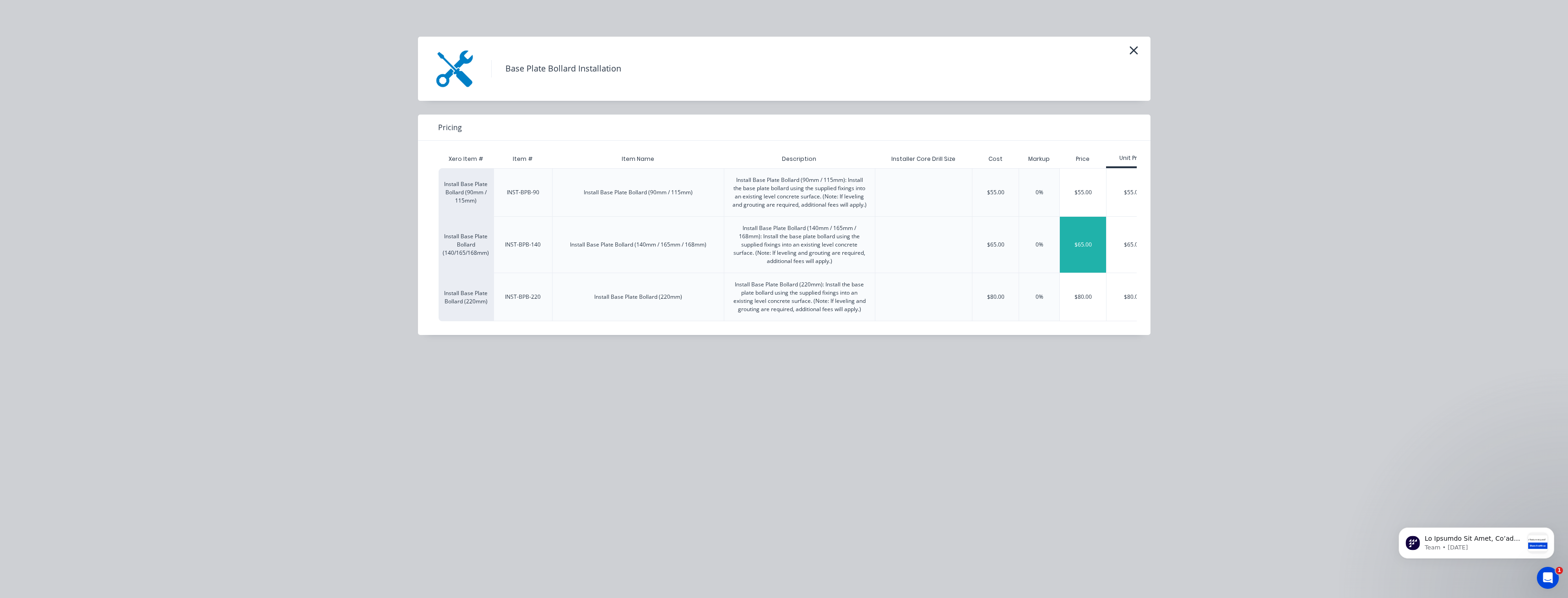
click at [1080, 242] on div "$65.00" at bounding box center [1083, 245] width 46 height 56
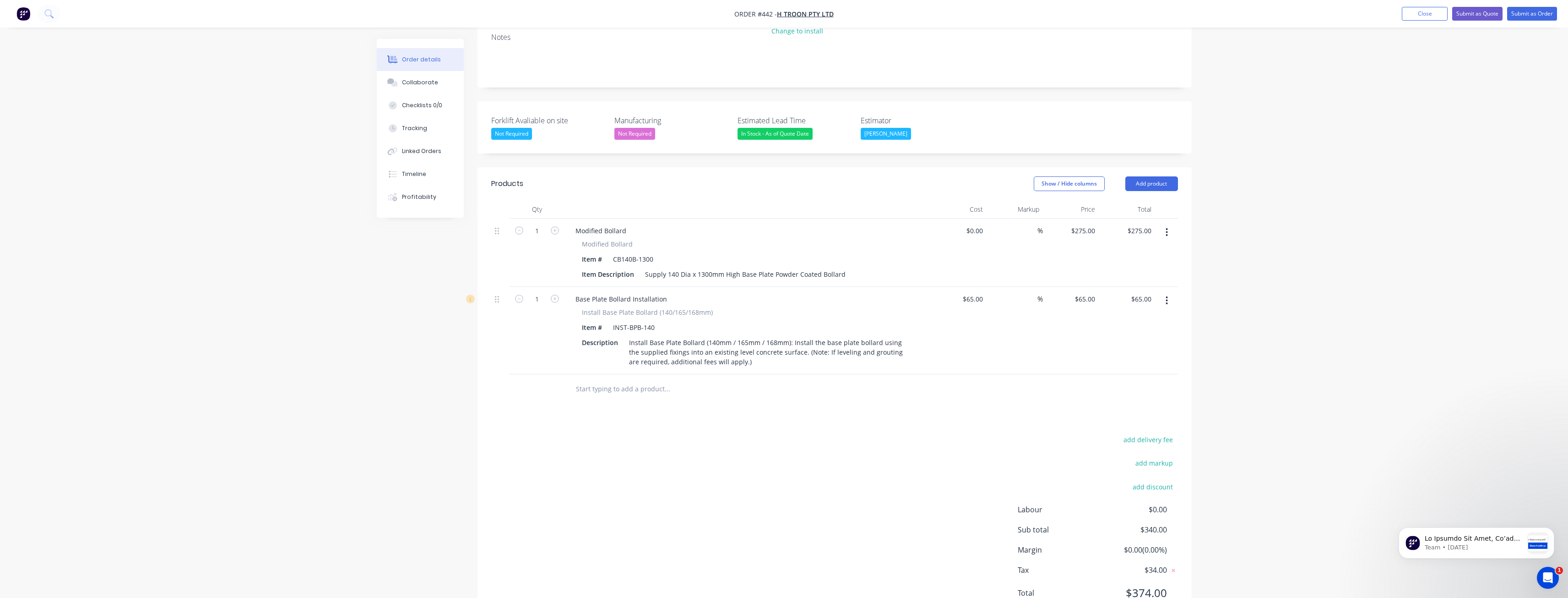
scroll to position [195, 0]
click at [1140, 175] on button "Add product" at bounding box center [1151, 182] width 53 height 15
click at [1119, 199] on div "Product catalogue" at bounding box center [1134, 205] width 71 height 13
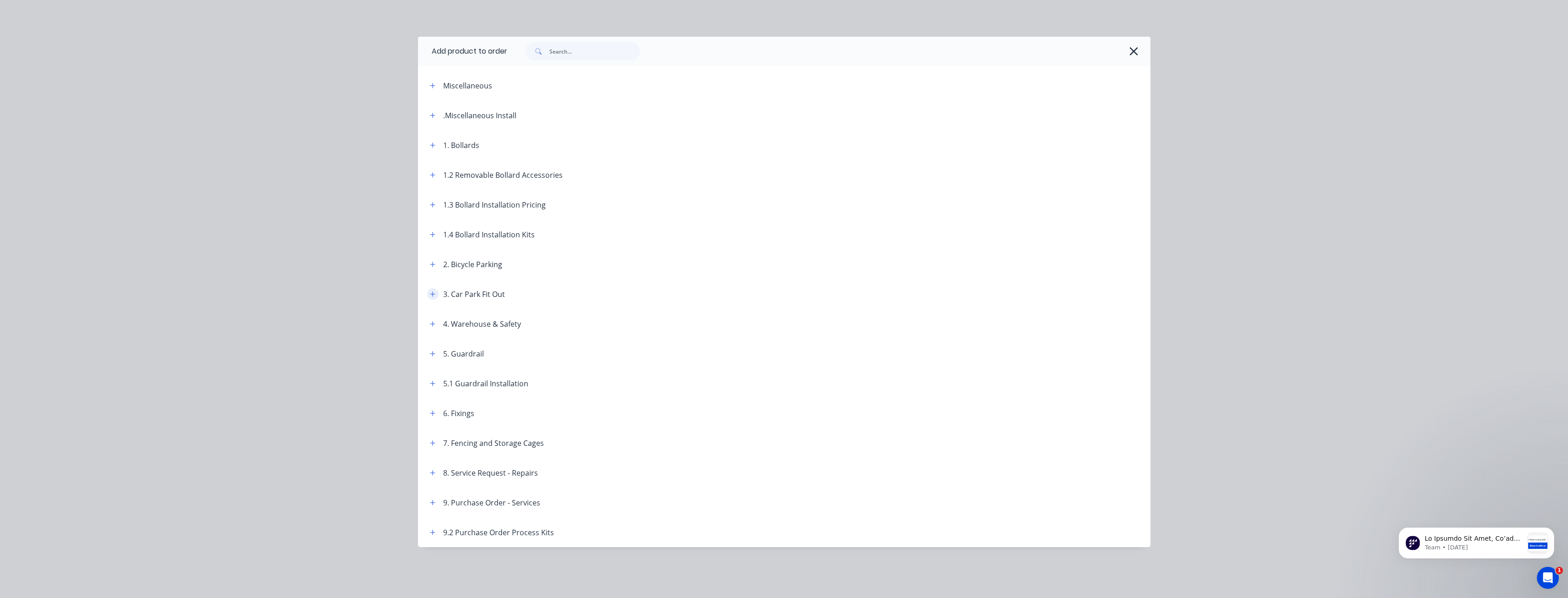
click at [433, 293] on icon "button" at bounding box center [432, 294] width 5 height 6
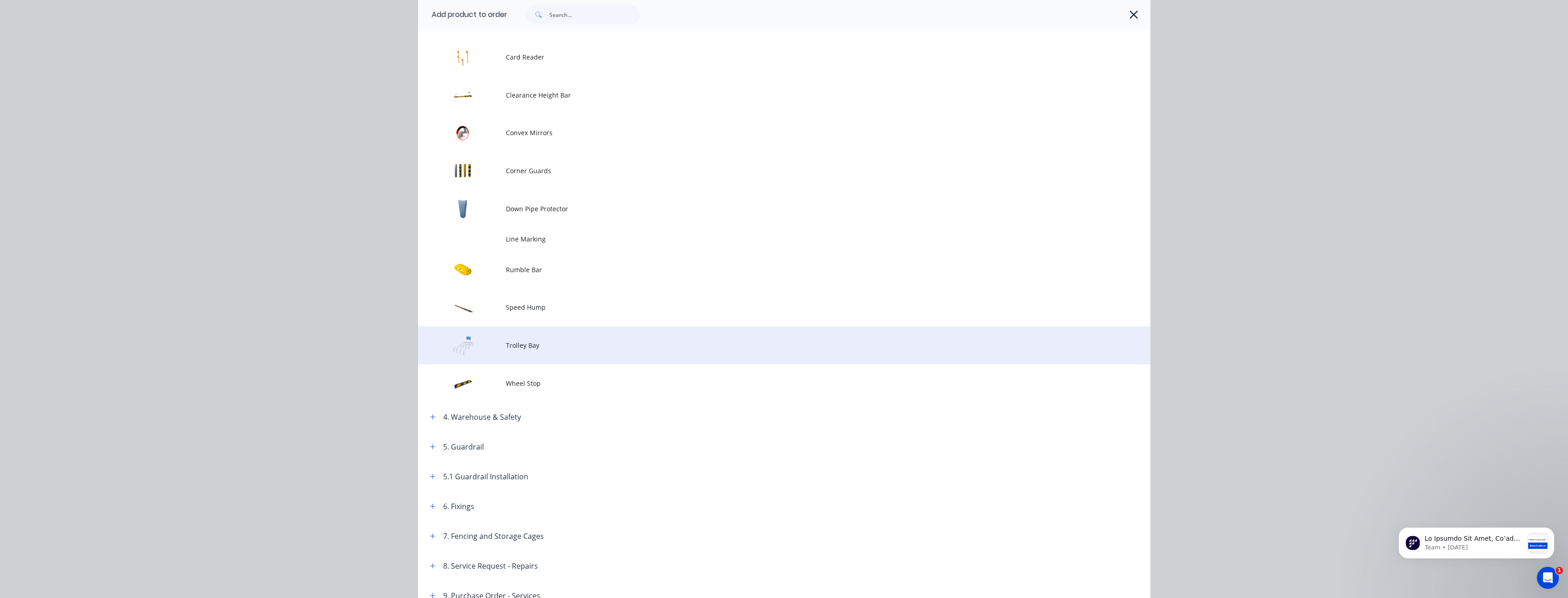
scroll to position [275, 0]
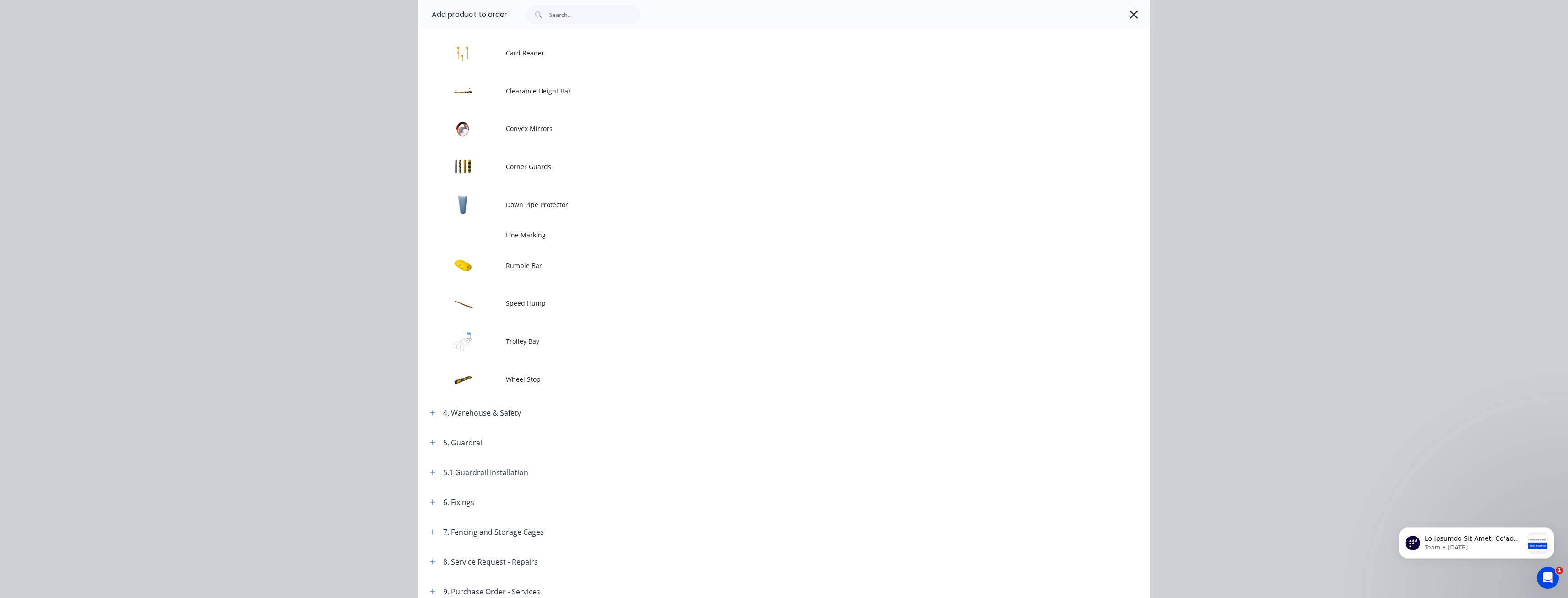
click at [513, 371] on td "Wheel Stop" at bounding box center [828, 379] width 644 height 38
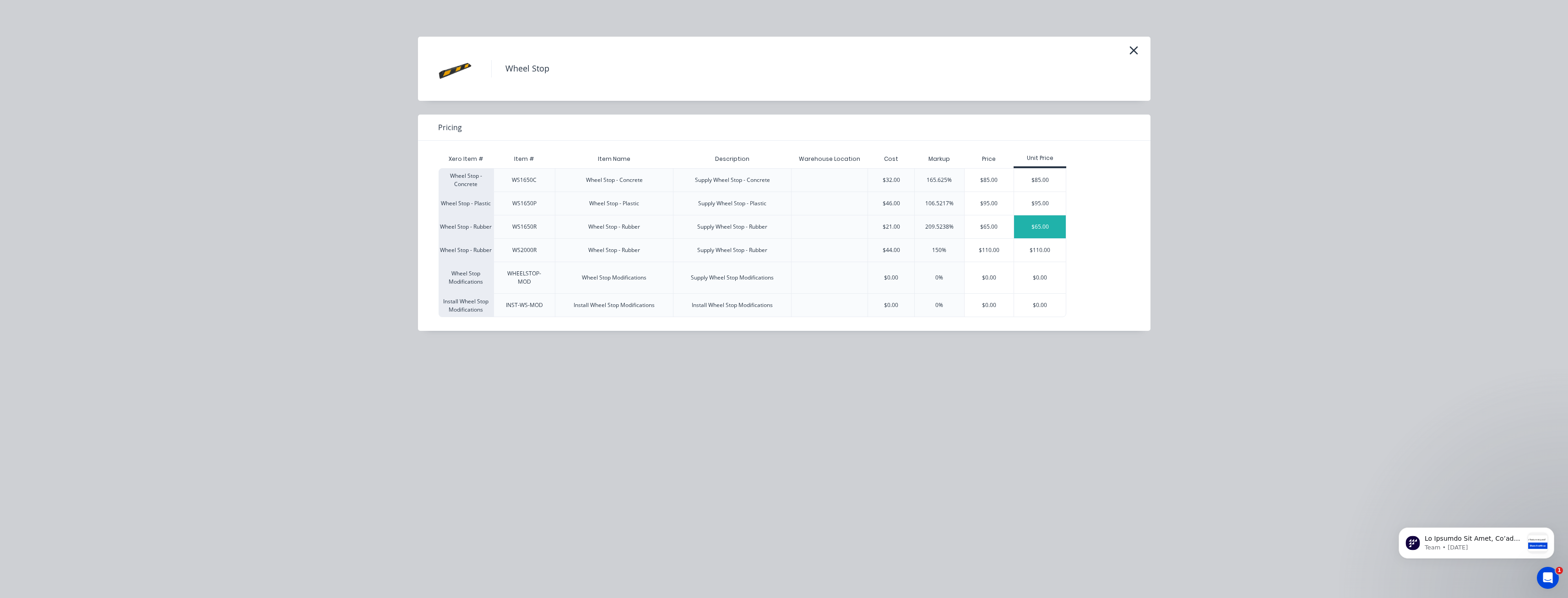
click at [1029, 223] on div "$65.00" at bounding box center [1040, 227] width 52 height 23
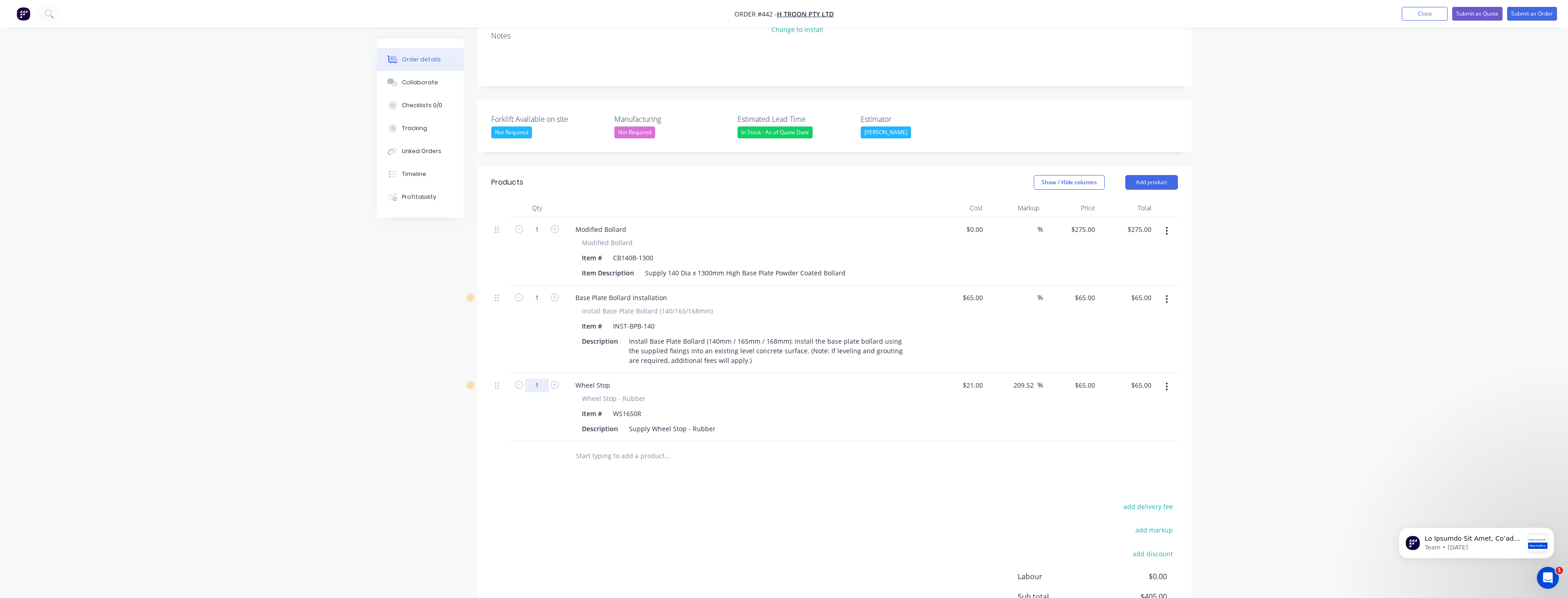
click at [542, 379] on input "1" at bounding box center [537, 385] width 24 height 14
type input "30"
type input "$1,950.00"
click at [582, 505] on div "add delivery fee add markup add discount Labour $0.00 Sub total $405.00 Margin …" at bounding box center [835, 588] width 687 height 177
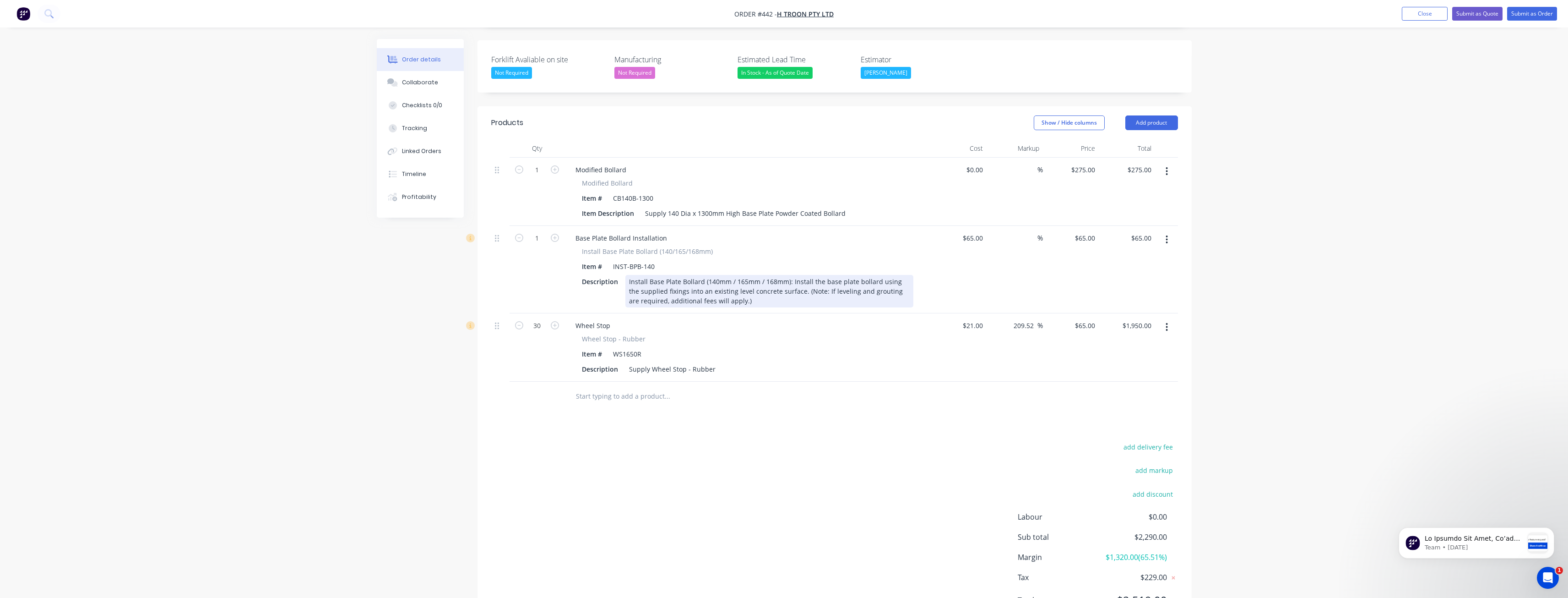
scroll to position [264, 0]
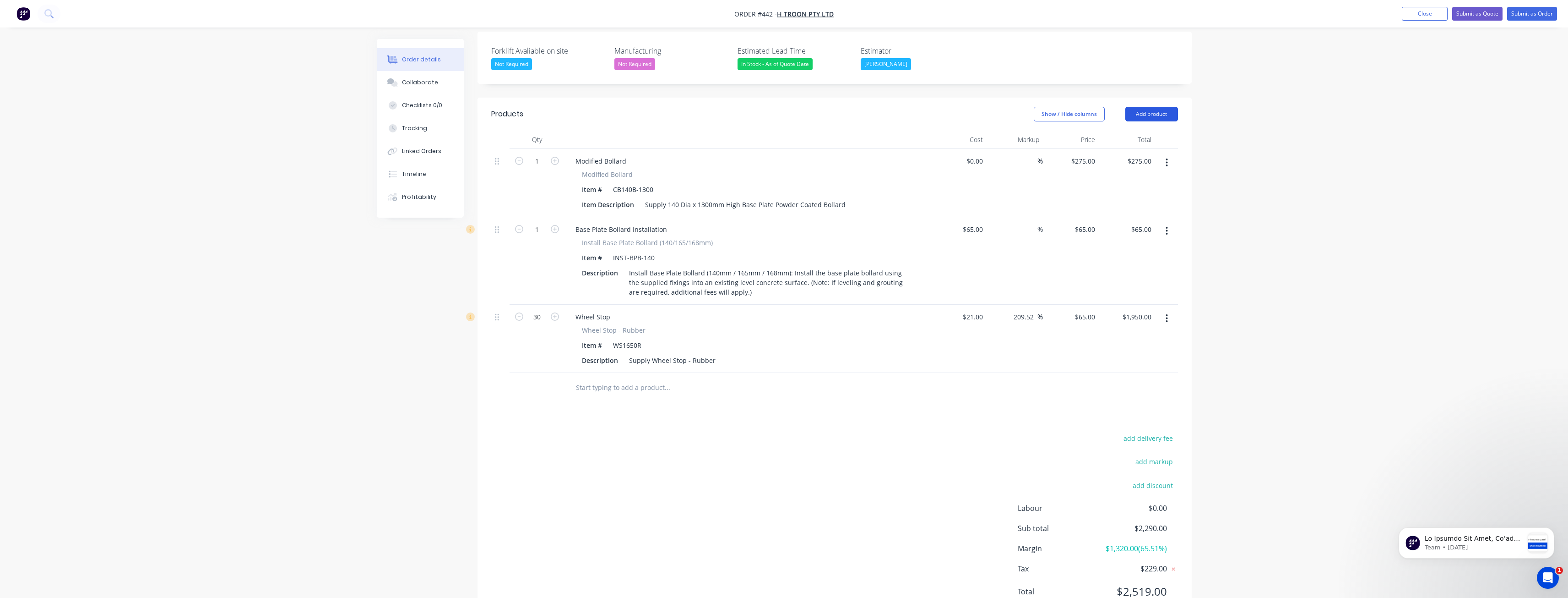
click at [1155, 106] on button "Add product" at bounding box center [1151, 114] width 53 height 15
click at [1123, 131] on div "Product catalogue" at bounding box center [1134, 137] width 71 height 13
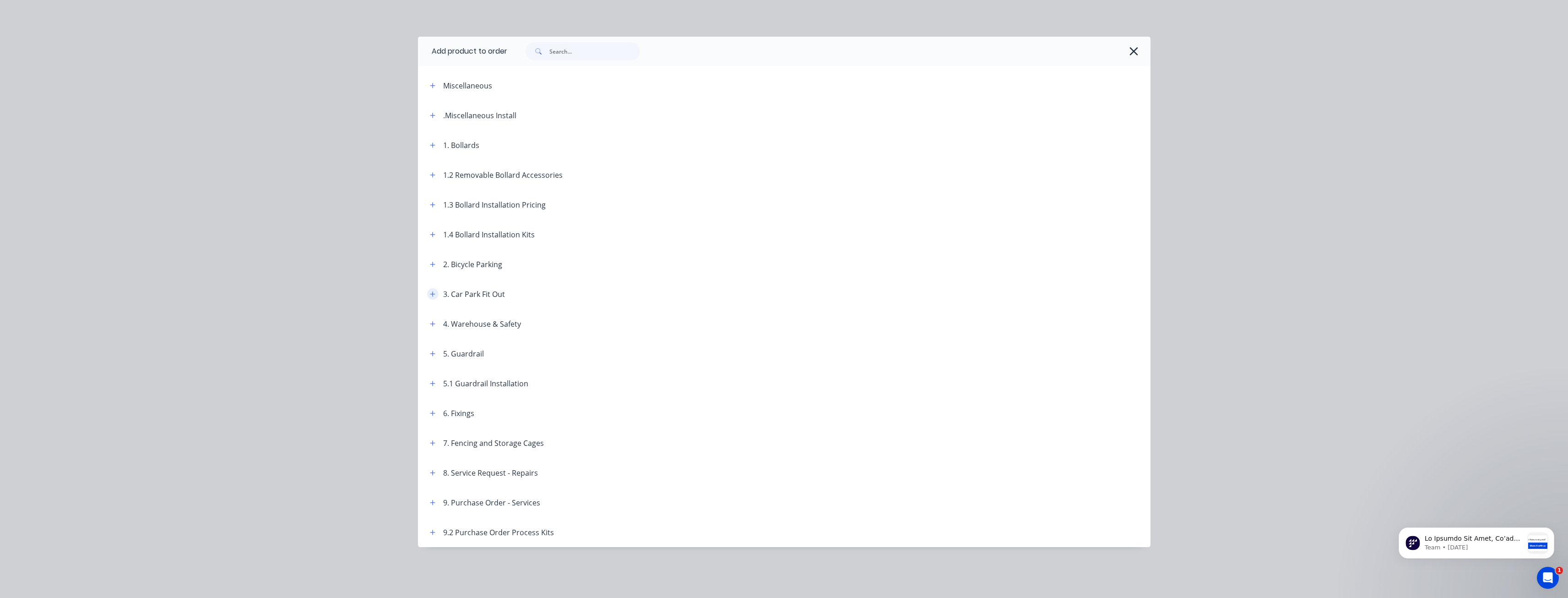
click at [434, 293] on icon "button" at bounding box center [432, 294] width 5 height 6
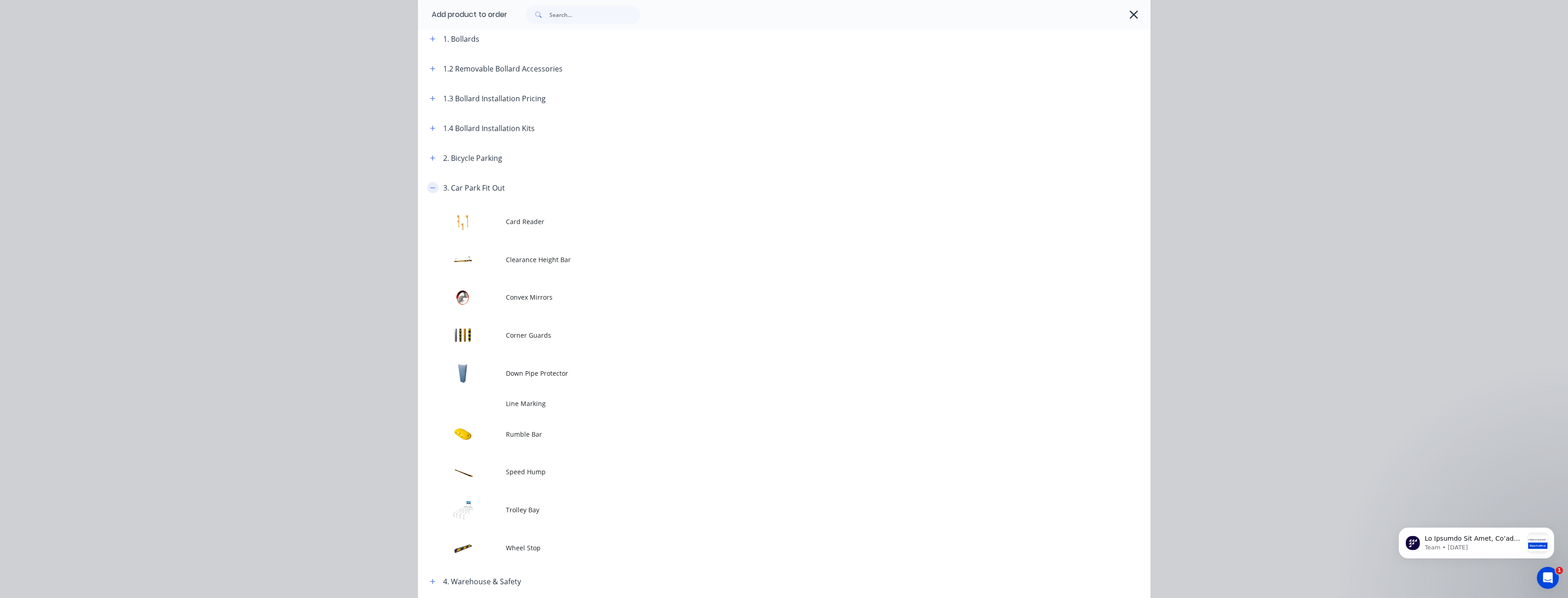
scroll to position [229, 0]
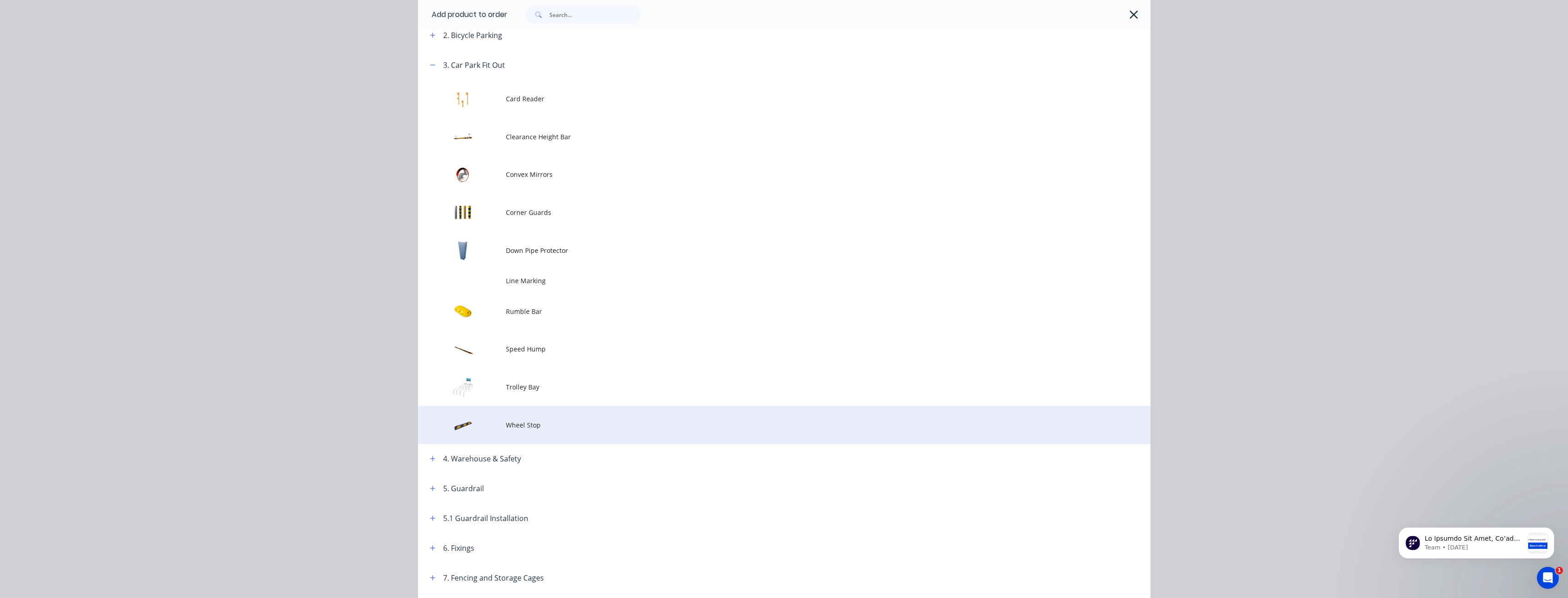
click at [516, 427] on span "Wheel Stop" at bounding box center [764, 425] width 515 height 10
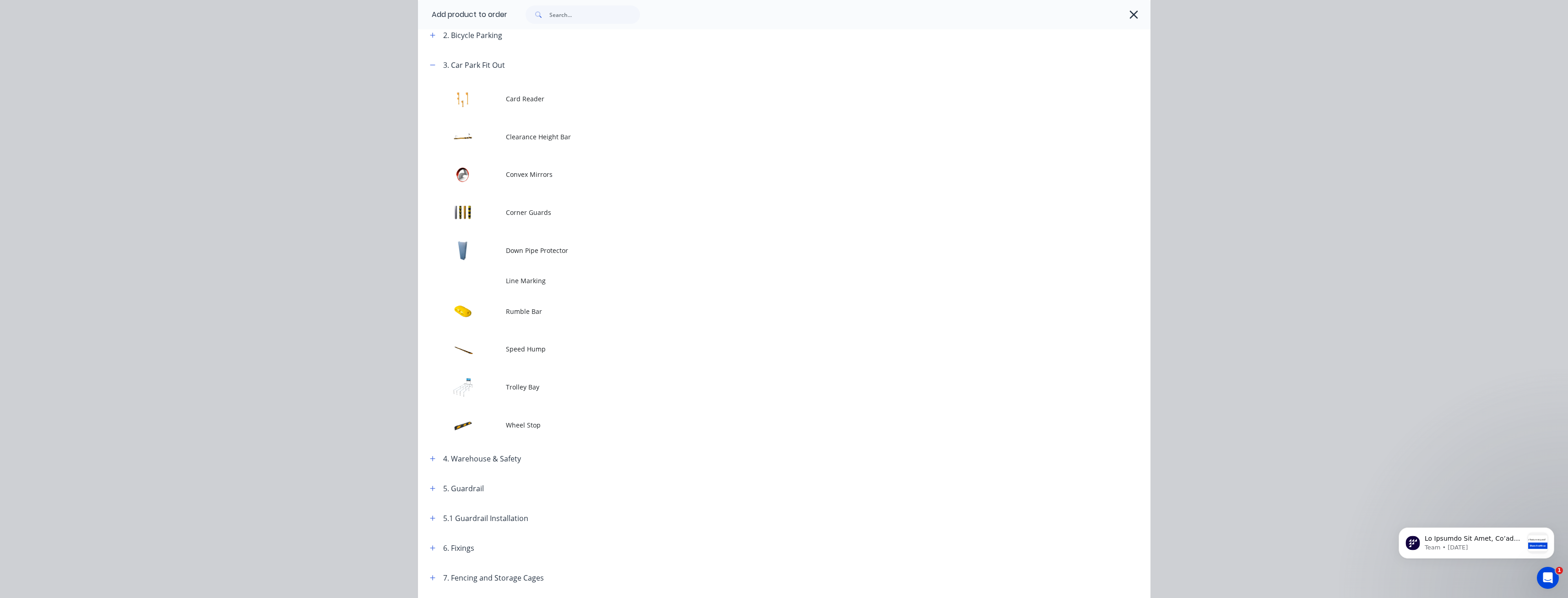
scroll to position [0, 0]
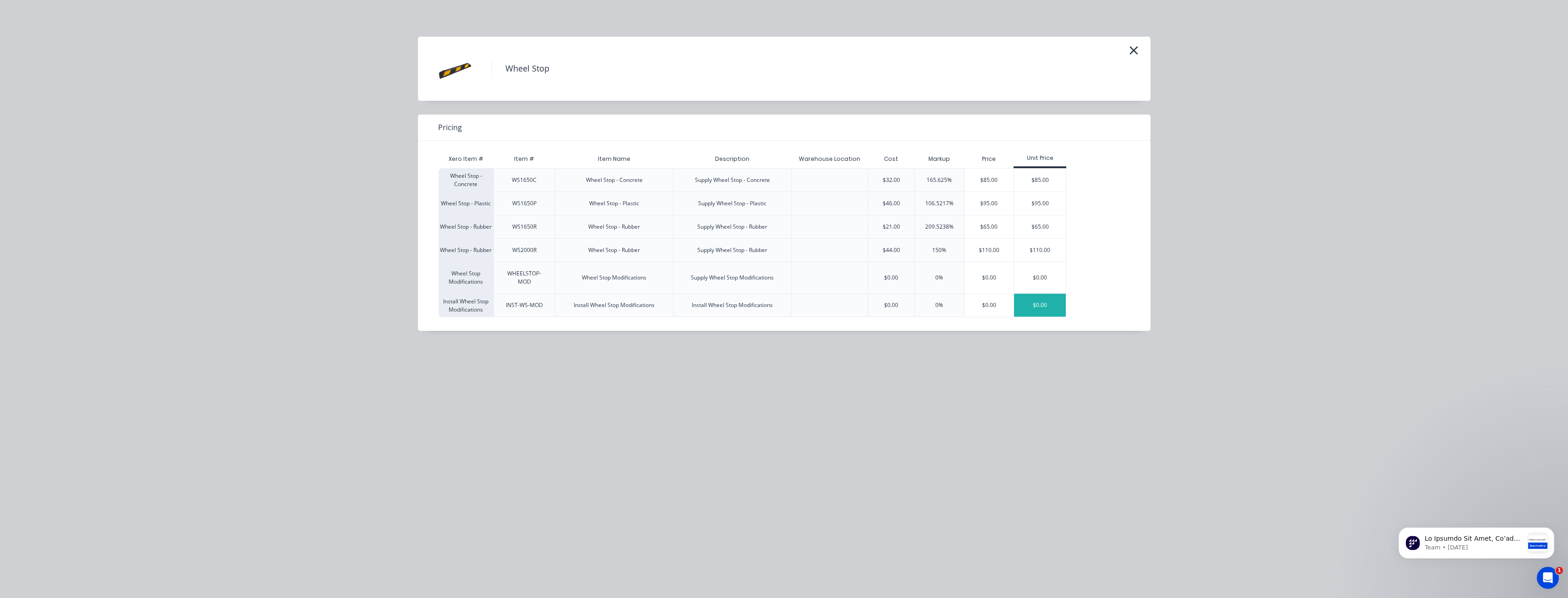
click at [1020, 297] on div "$0.00" at bounding box center [1040, 305] width 52 height 23
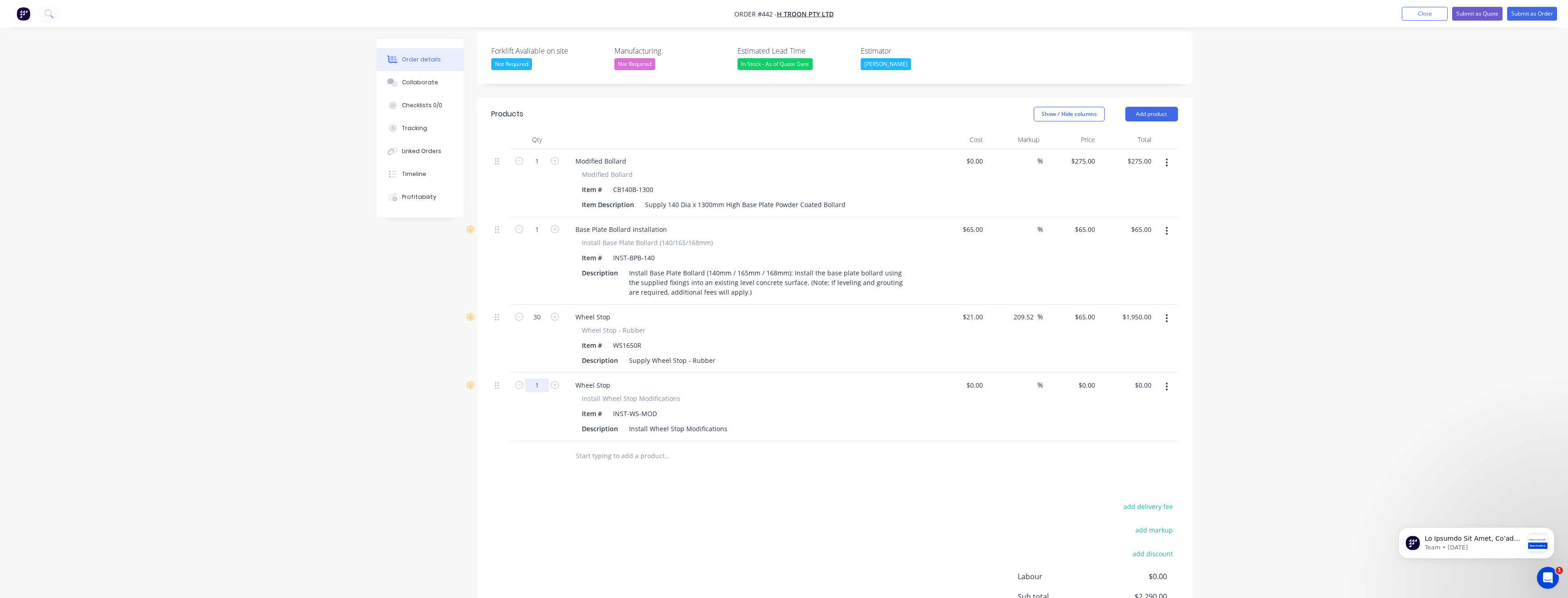
click at [543, 379] on input "1" at bounding box center [537, 385] width 24 height 14
type input "30"
click at [1090, 379] on input "0" at bounding box center [1088, 385] width 21 height 13
type input "$25.00"
type input "$750.00"
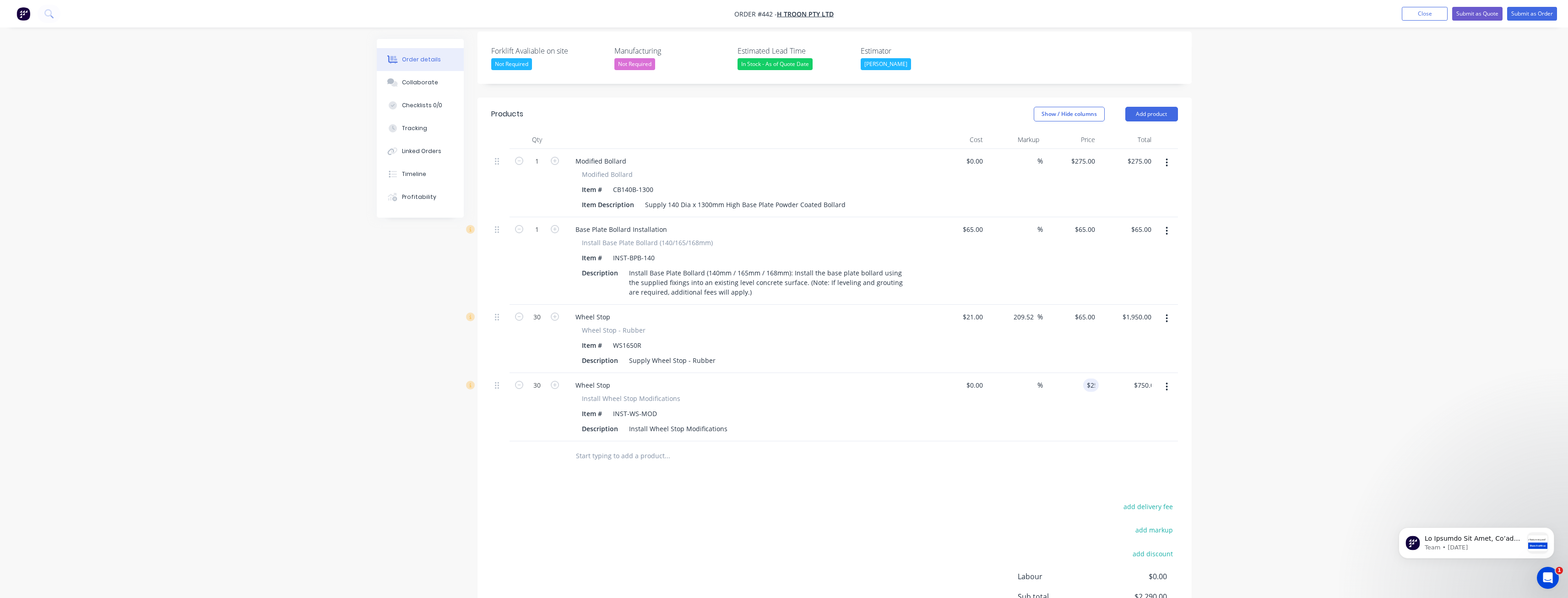
click at [853, 500] on div "add delivery fee add markup add discount Labour $0.00 Sub total $2,290.00 Margi…" at bounding box center [835, 588] width 687 height 177
click at [1157, 106] on button "Add product" at bounding box center [1151, 114] width 53 height 15
click at [1130, 131] on div "Product catalogue" at bounding box center [1134, 137] width 71 height 13
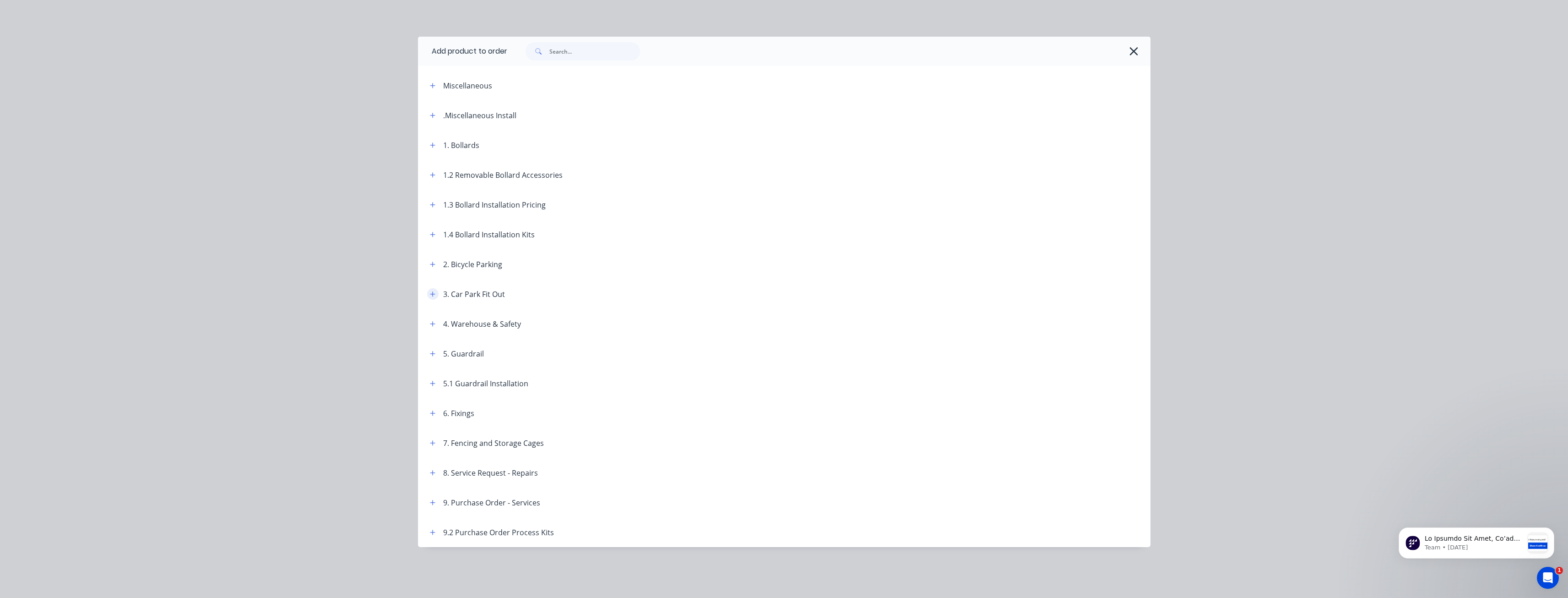
click at [432, 291] on icon "button" at bounding box center [432, 294] width 5 height 6
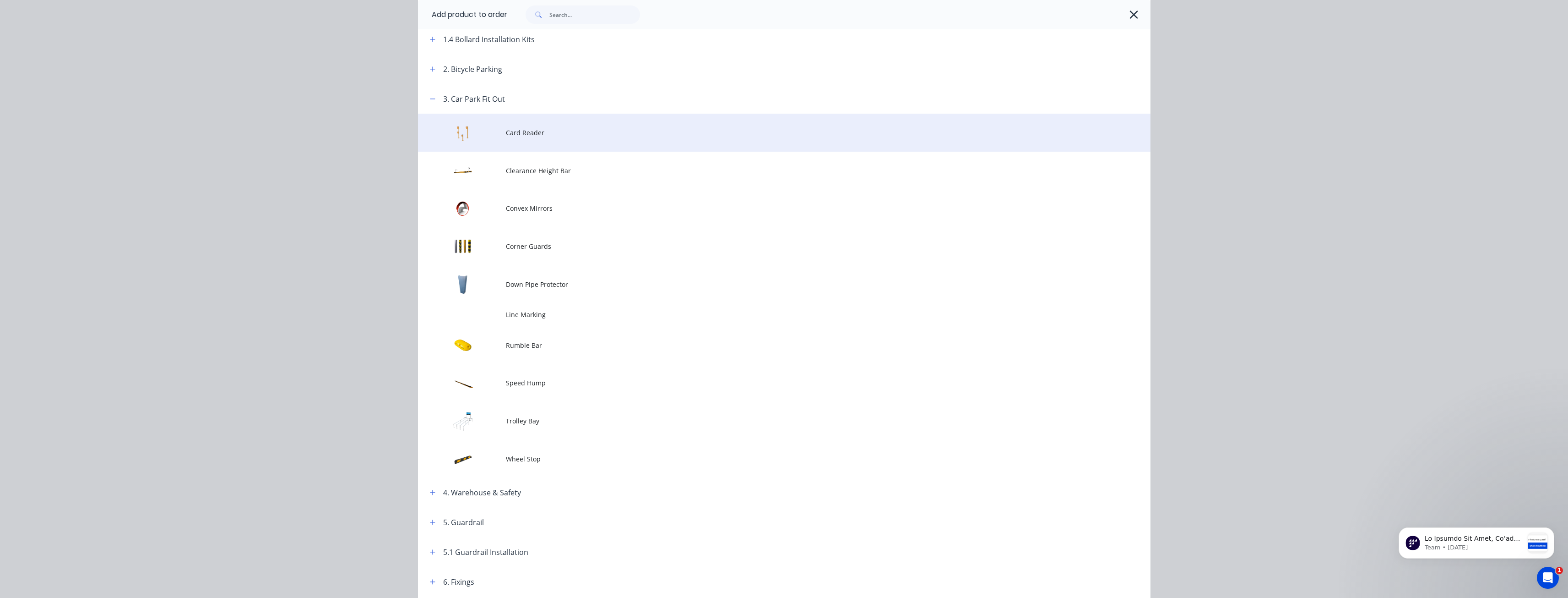
scroll to position [229, 0]
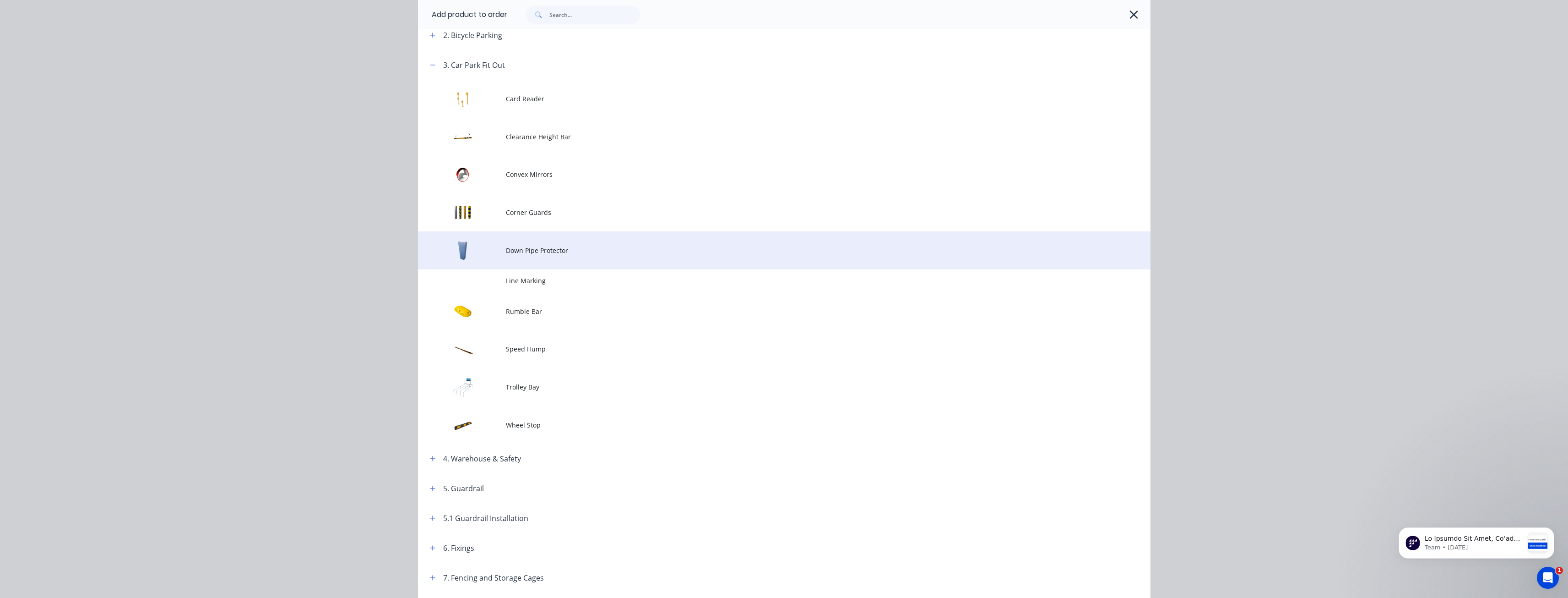
click at [521, 245] on span "Down Pipe Protector" at bounding box center [764, 250] width 515 height 10
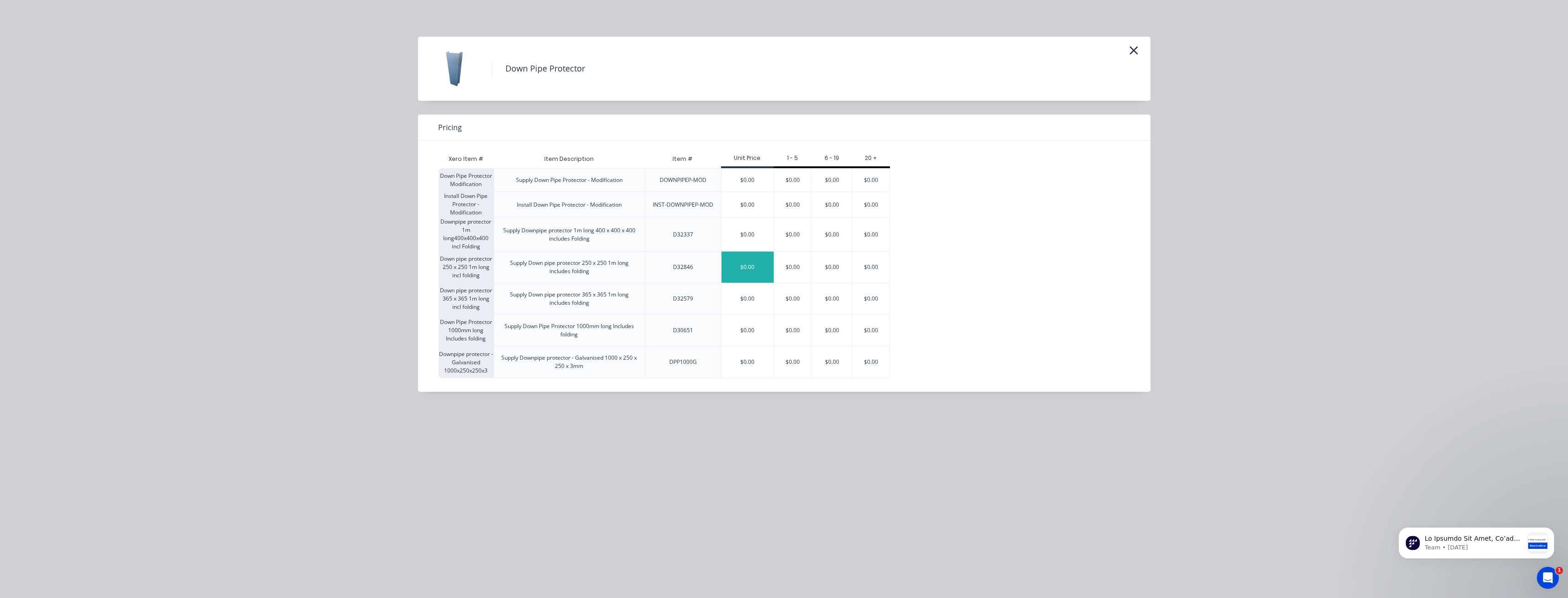
click at [747, 260] on div "$0.00" at bounding box center [748, 267] width 52 height 31
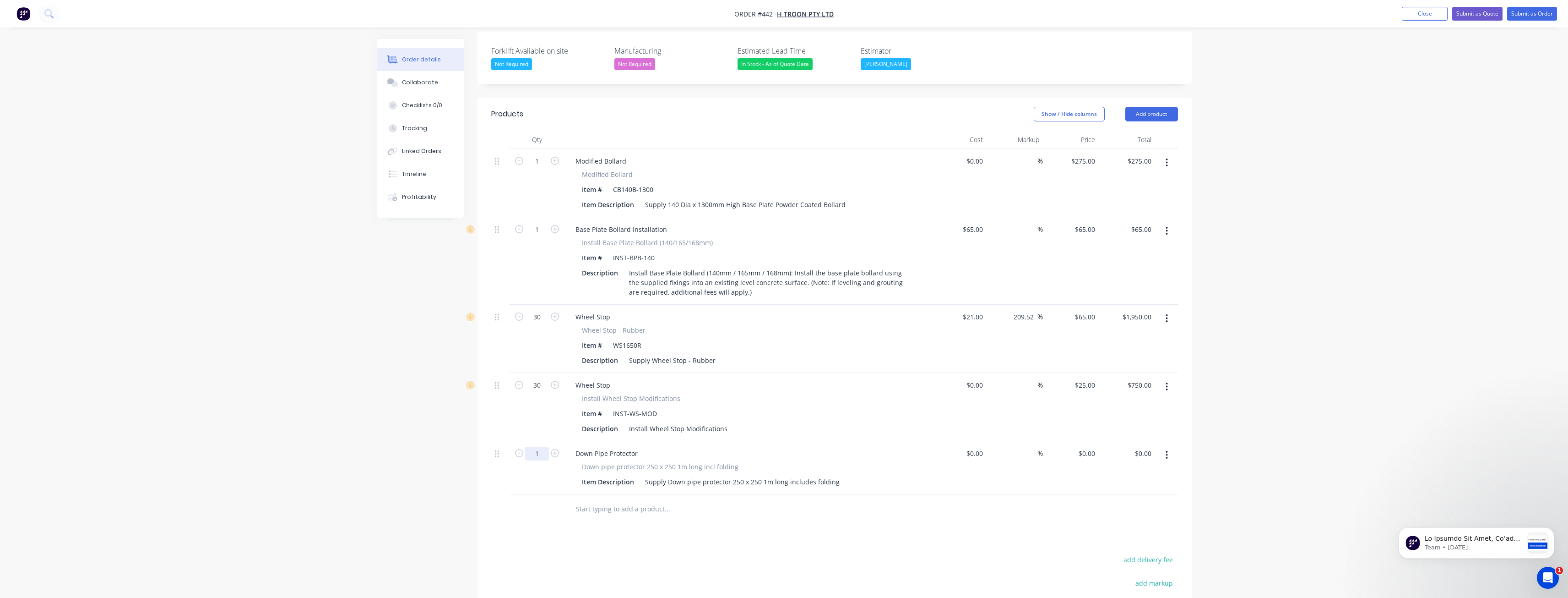
click at [540, 447] on input "1" at bounding box center [537, 453] width 24 height 14
type input "10"
click at [781, 503] on div "Products Show / Hide columns Add product Qty Cost Markup Price Total 1 Modified…" at bounding box center [835, 420] width 715 height 646
click at [1091, 447] on input "0" at bounding box center [1088, 453] width 21 height 13
type input "$240.00"
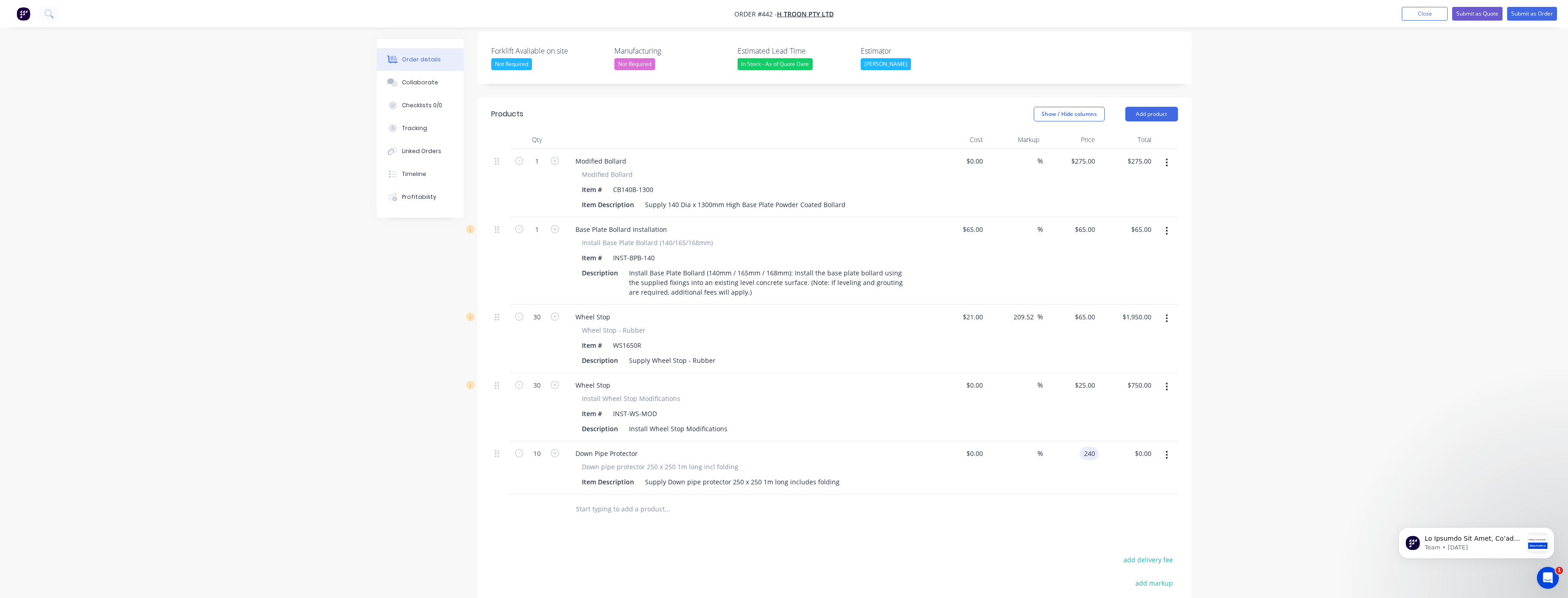
type input "$2,400.00"
click at [829, 514] on div "Products Show / Hide columns Add product Qty Cost Markup Price Total 1 Modified…" at bounding box center [835, 420] width 715 height 646
click at [1147, 106] on button "Add product" at bounding box center [1151, 114] width 53 height 15
click at [1121, 131] on div "Product catalogue" at bounding box center [1134, 137] width 71 height 13
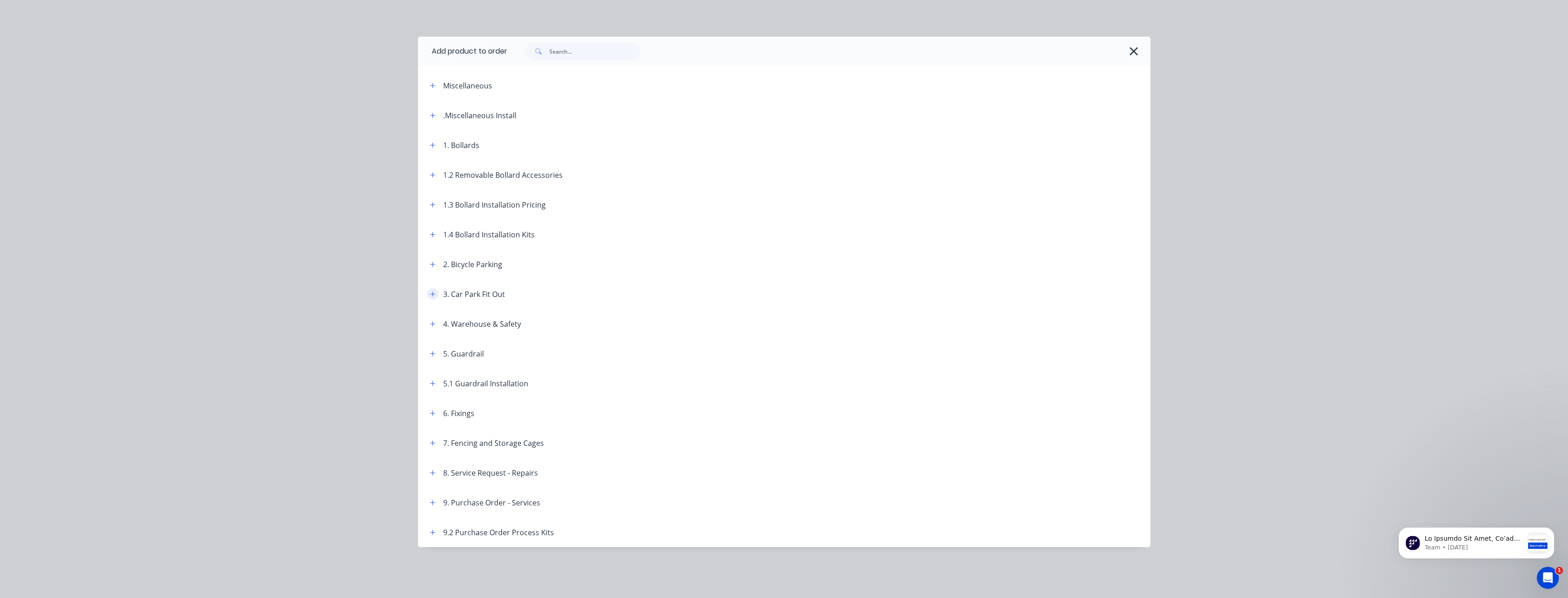
click at [434, 293] on icon "button" at bounding box center [432, 294] width 5 height 6
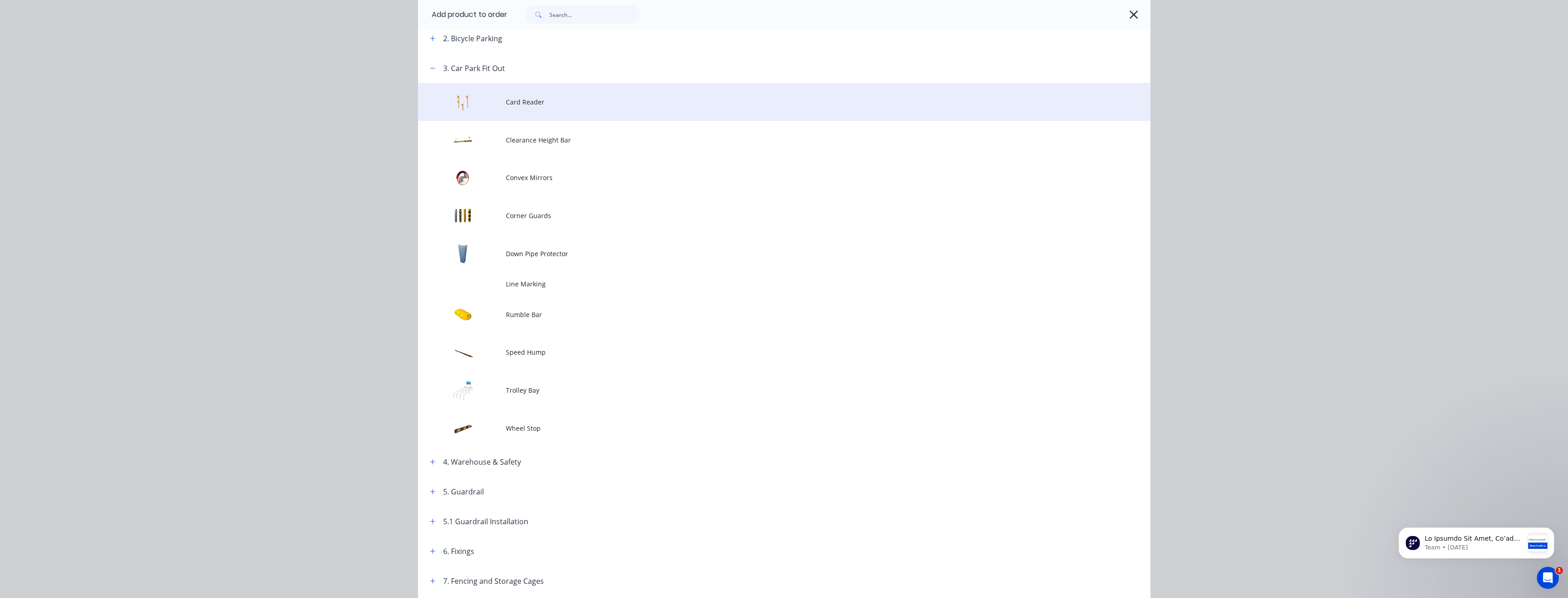
scroll to position [229, 0]
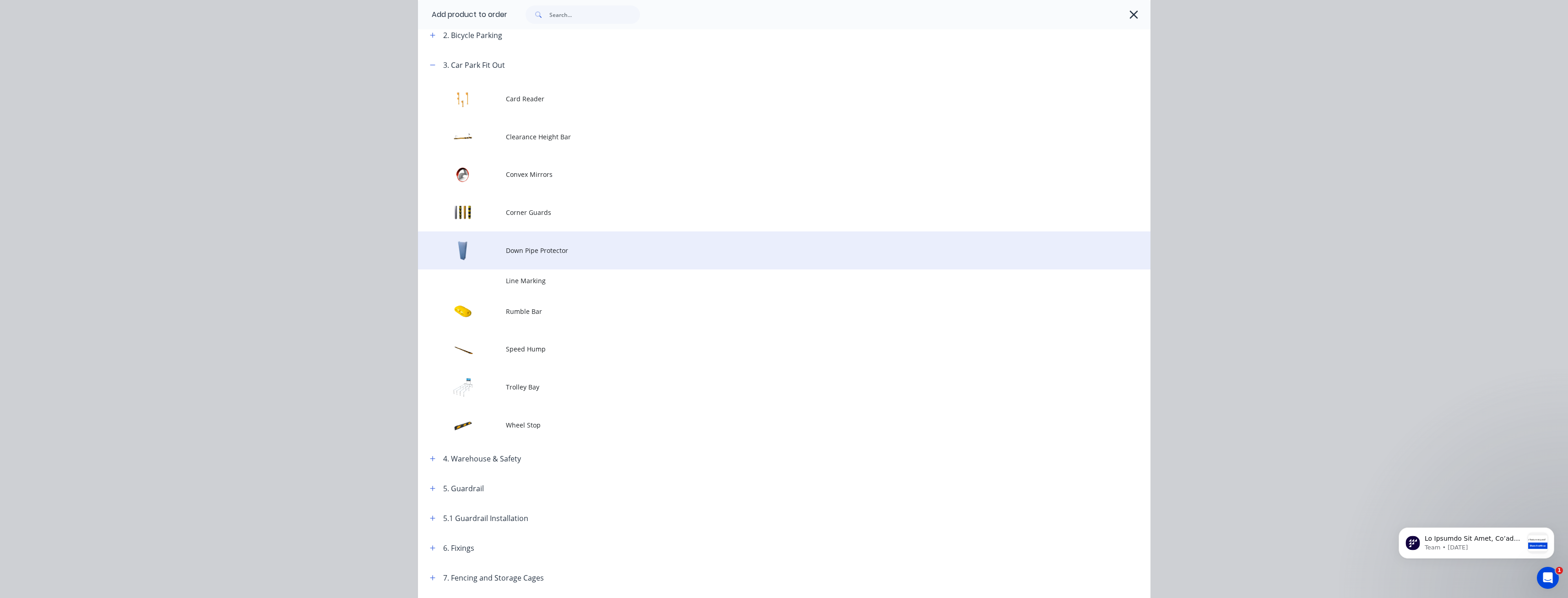
click at [522, 248] on span "Down Pipe Protector" at bounding box center [764, 250] width 515 height 10
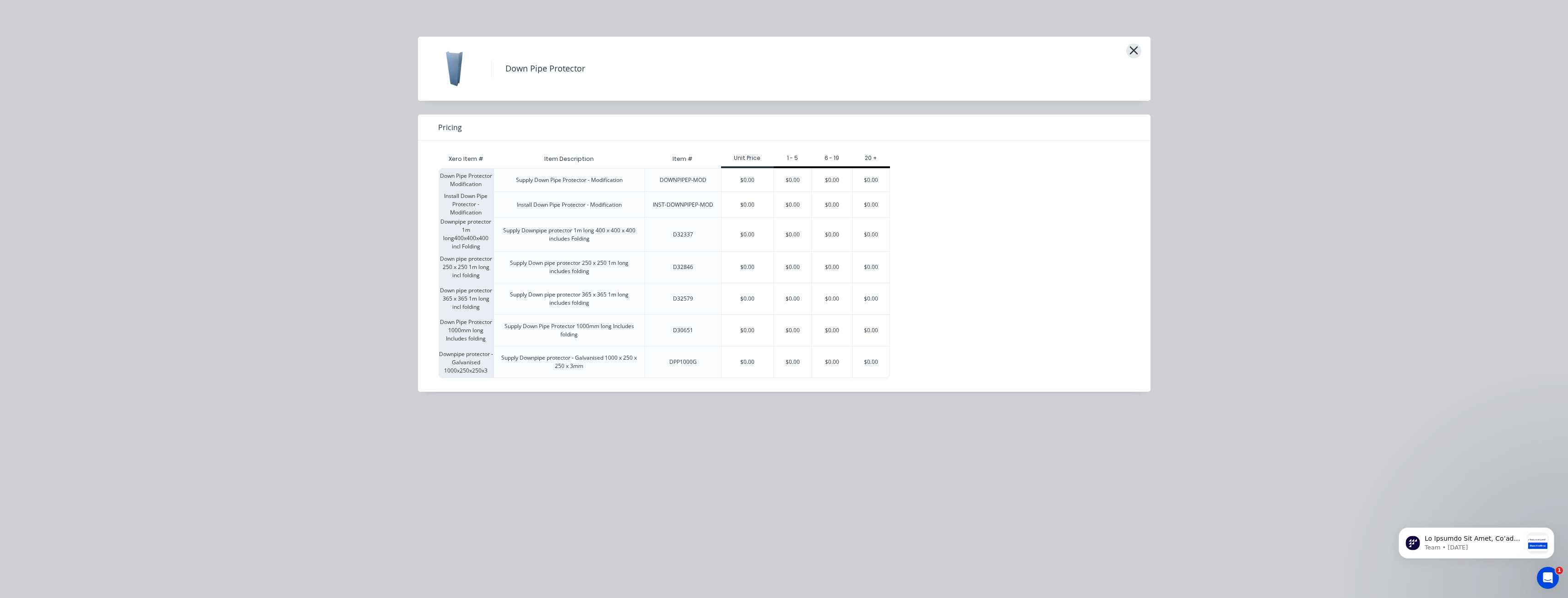
click at [1133, 49] on icon "button" at bounding box center [1134, 50] width 8 height 8
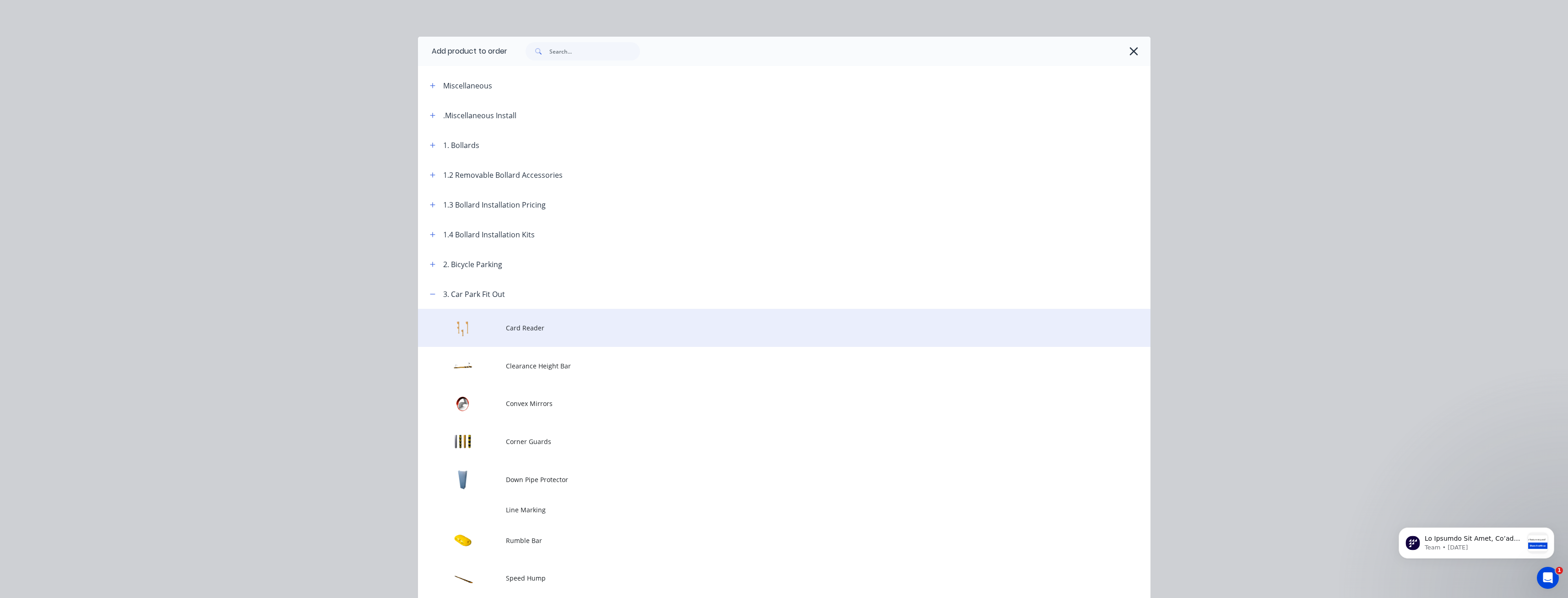
scroll to position [279, 0]
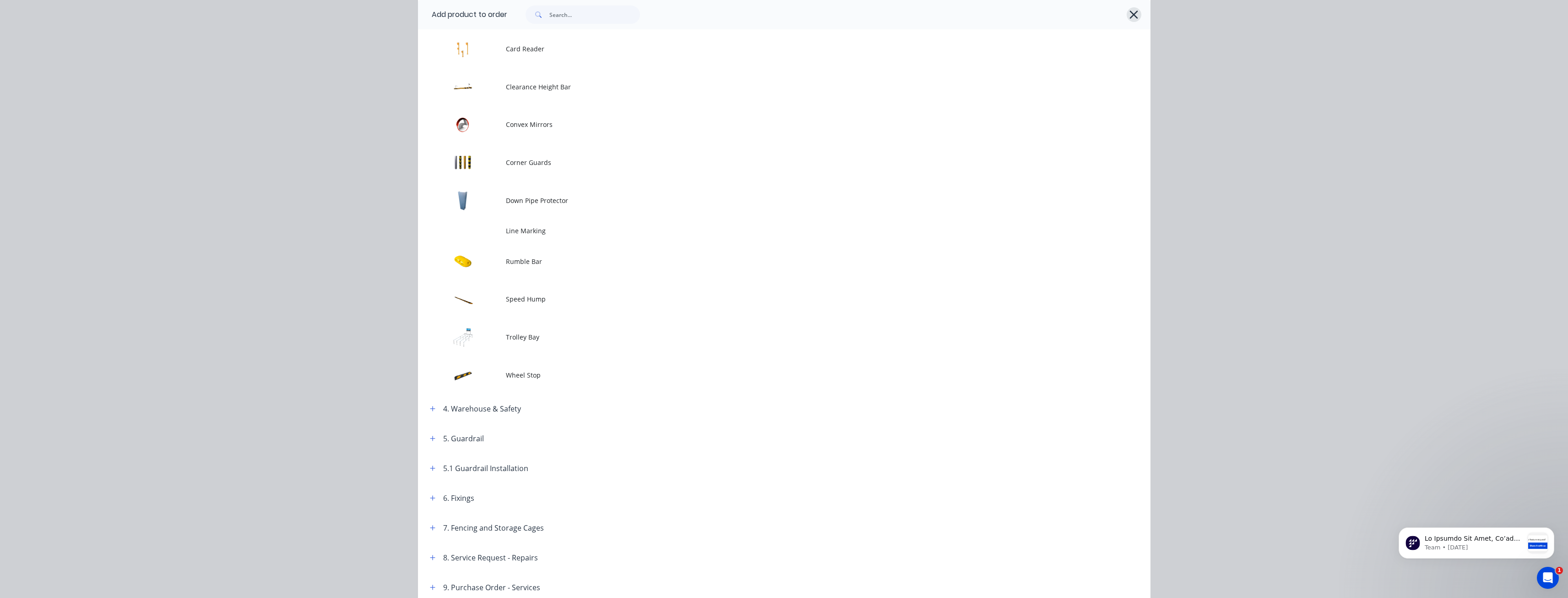
click at [1131, 14] on icon "button" at bounding box center [1134, 14] width 8 height 8
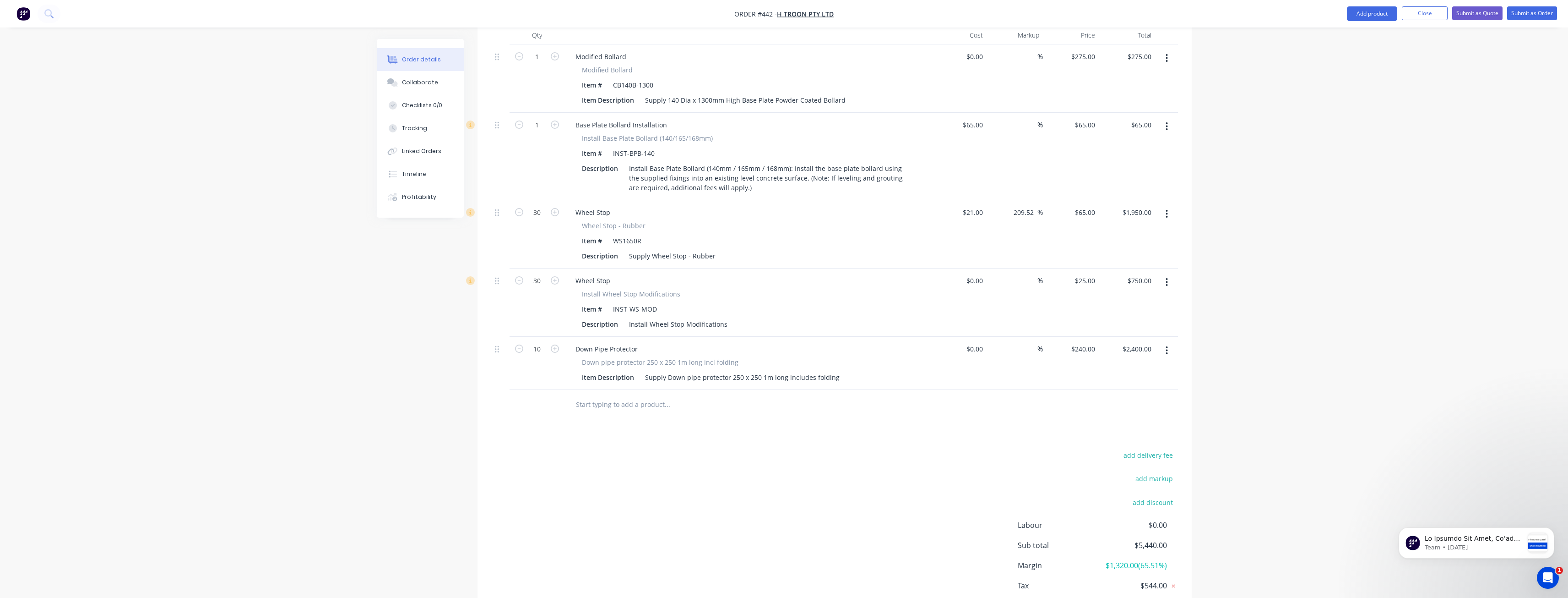
scroll to position [385, 0]
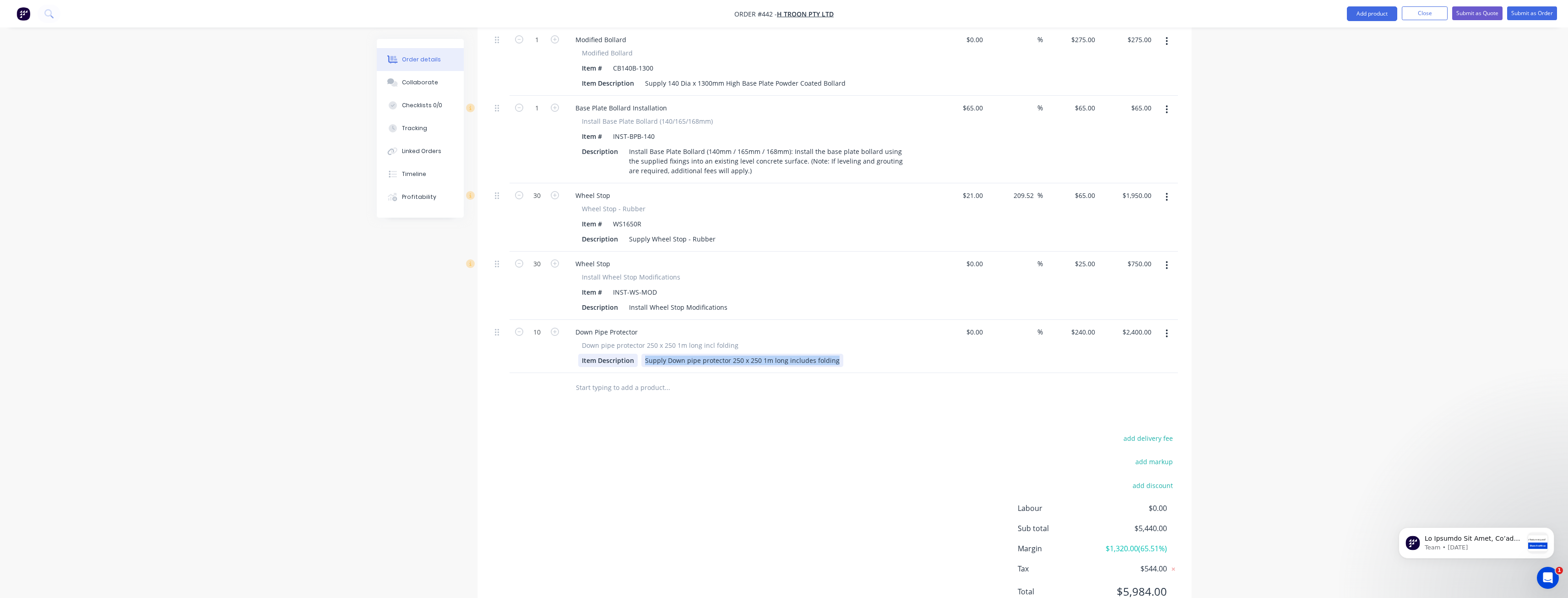
drag, startPoint x: 837, startPoint y: 325, endPoint x: 617, endPoint y: 325, distance: 220.0
click at [617, 354] on div "Item Description Supply Down pipe protector 250 x 250 1m long includes folding" at bounding box center [746, 360] width 335 height 13
copy div "Supply Down pipe protector 250 x 250 1m long includes folding"
click at [1167, 329] on icon "button" at bounding box center [1167, 334] width 3 height 10
click at [1109, 406] on div "Delete" at bounding box center [1134, 412] width 71 height 13
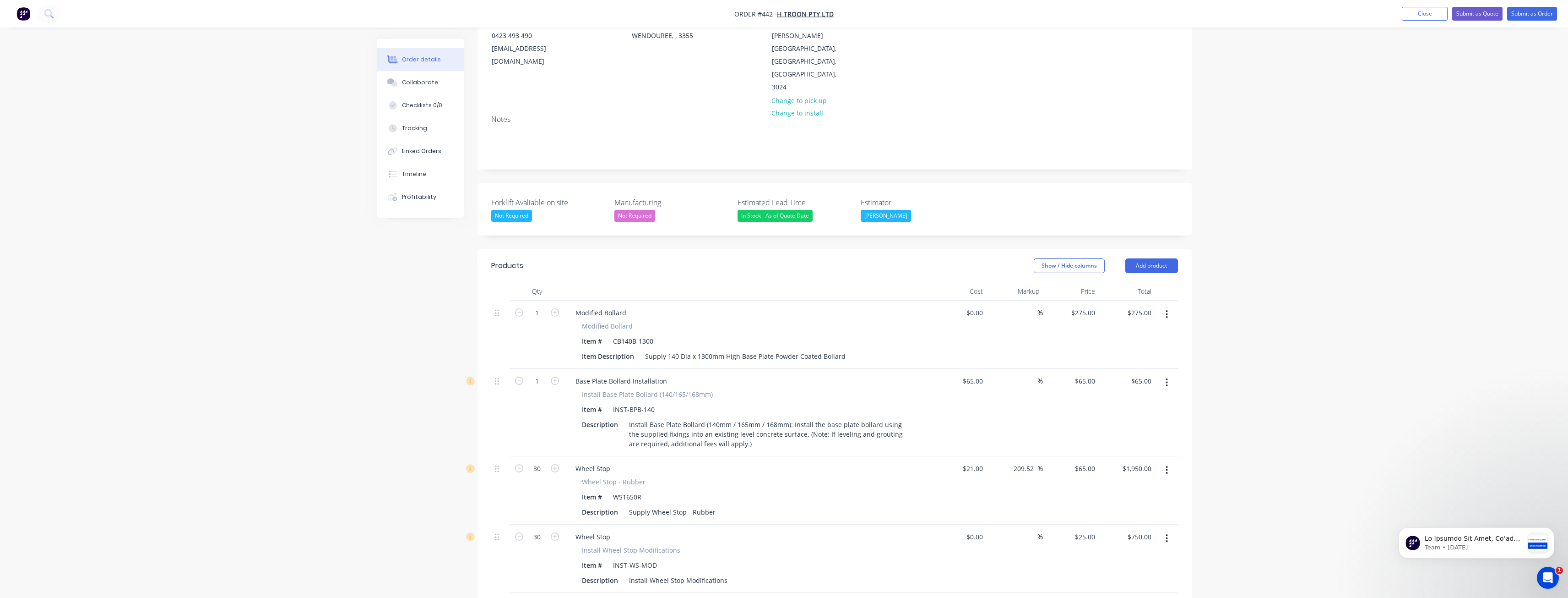
scroll to position [103, 0]
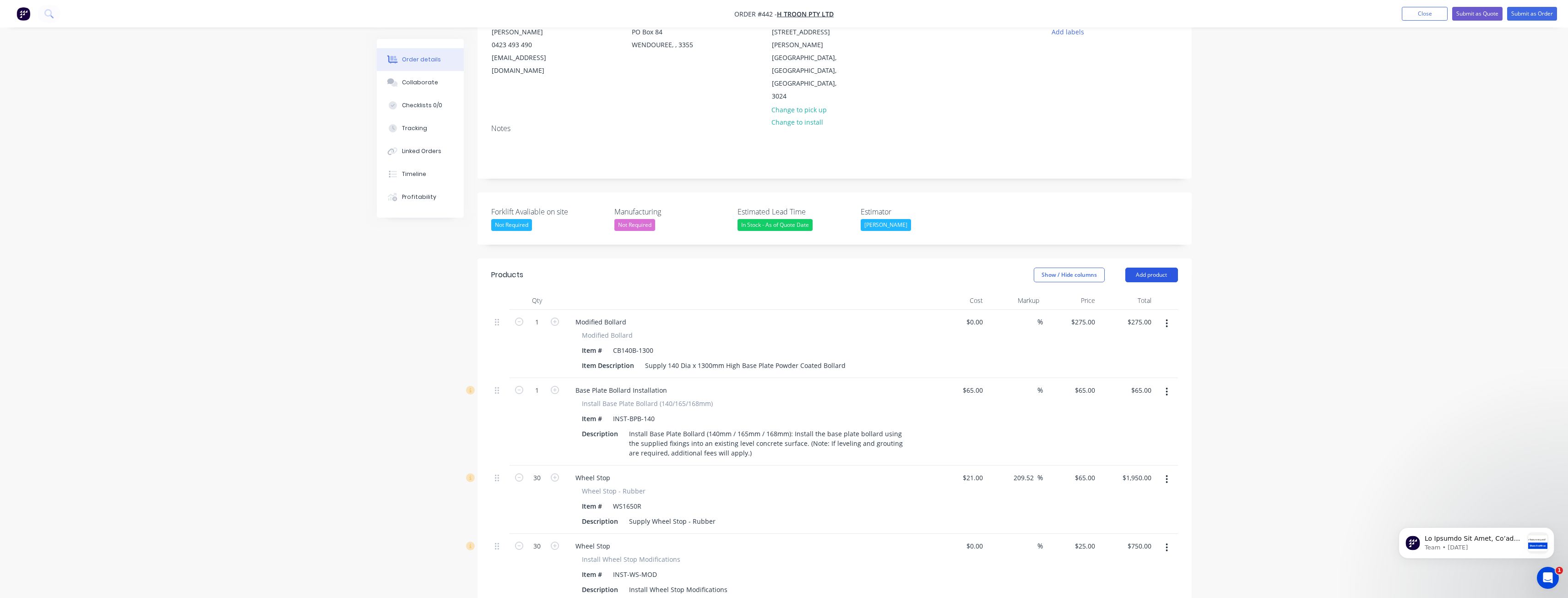
click at [1148, 268] on button "Add product" at bounding box center [1151, 275] width 53 height 15
click at [1127, 292] on div "Product catalogue" at bounding box center [1134, 298] width 71 height 13
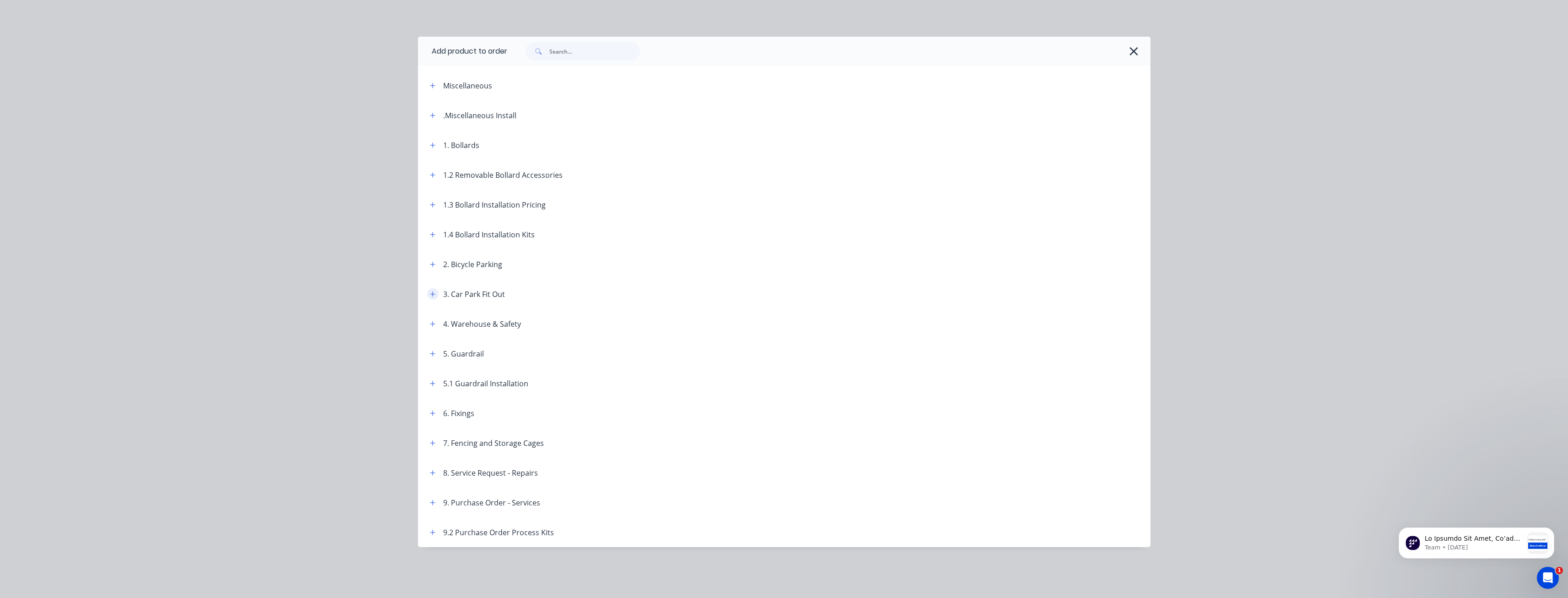
click at [434, 290] on button "button" at bounding box center [433, 294] width 12 height 12
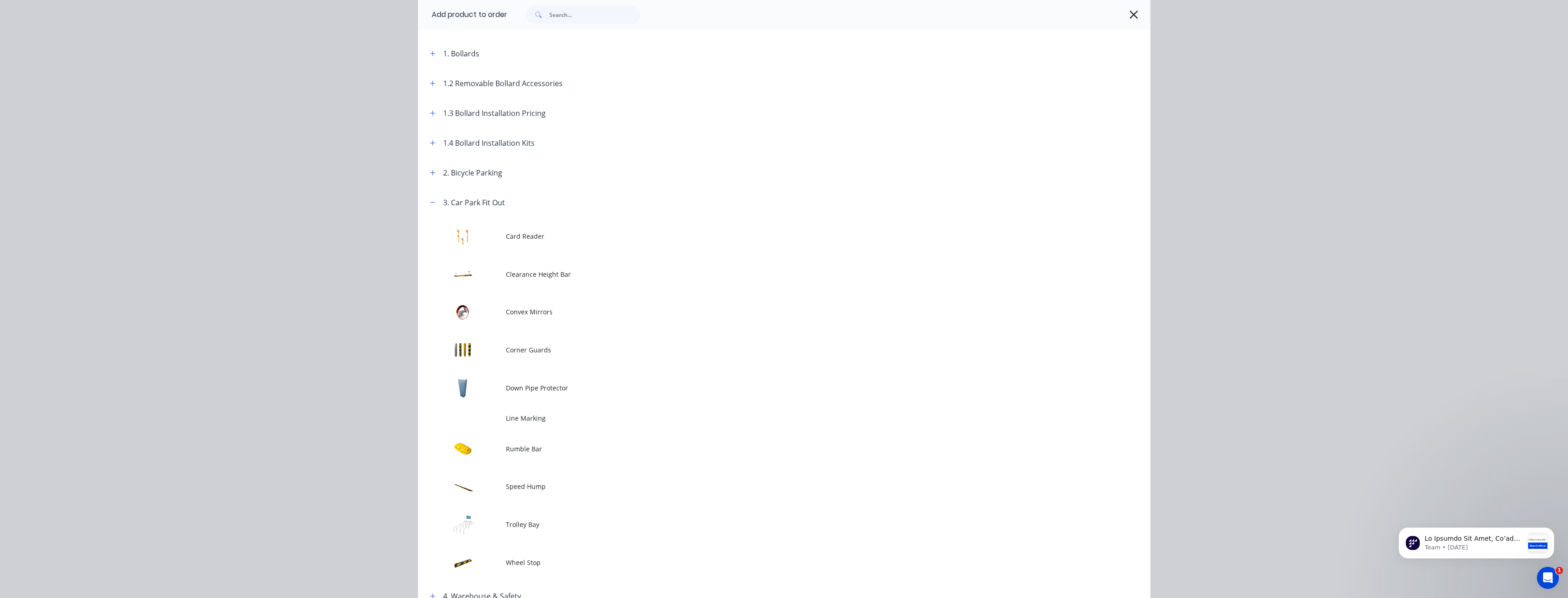
scroll to position [275, 0]
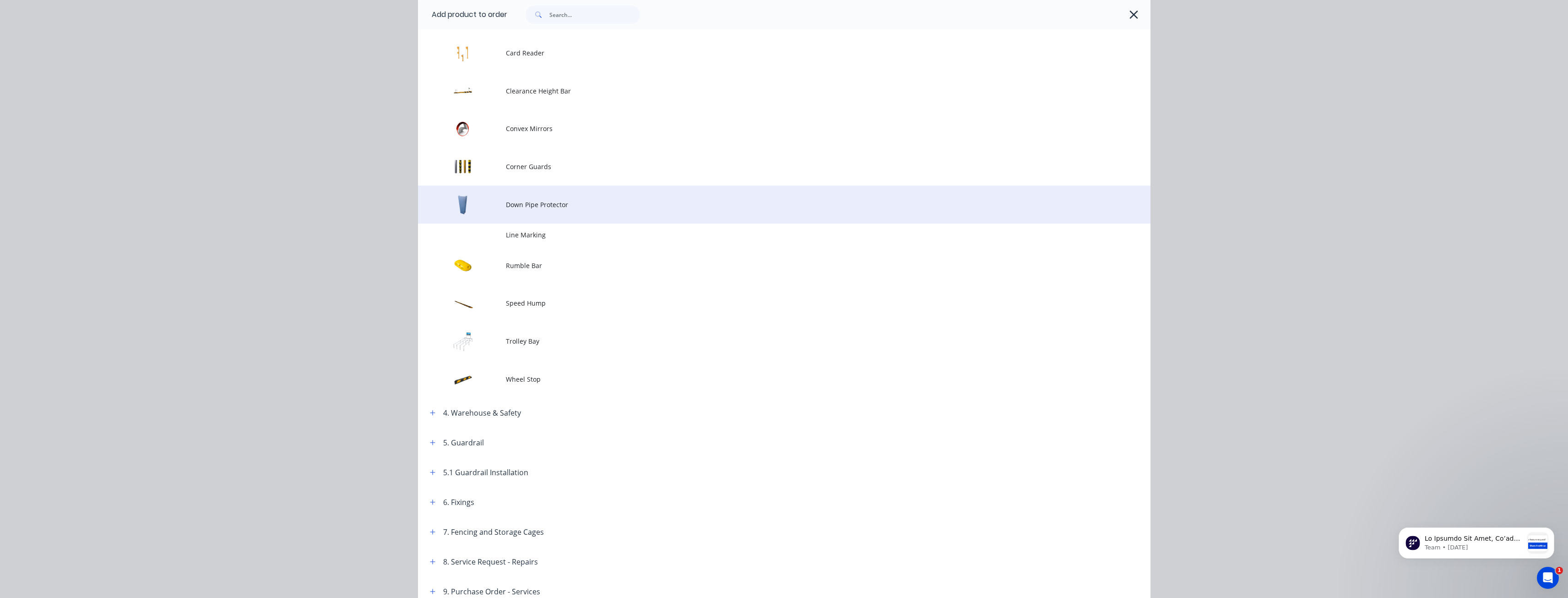
click at [528, 198] on td "Down Pipe Protector" at bounding box center [828, 205] width 644 height 38
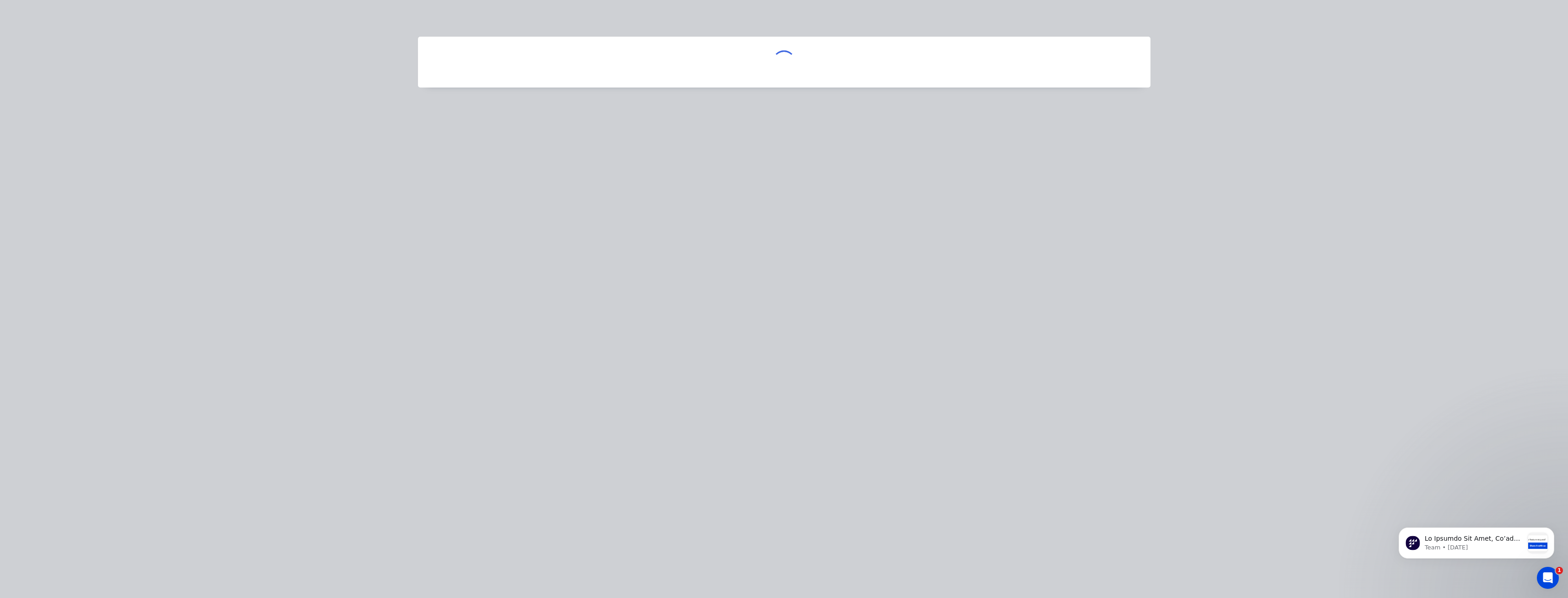
scroll to position [0, 0]
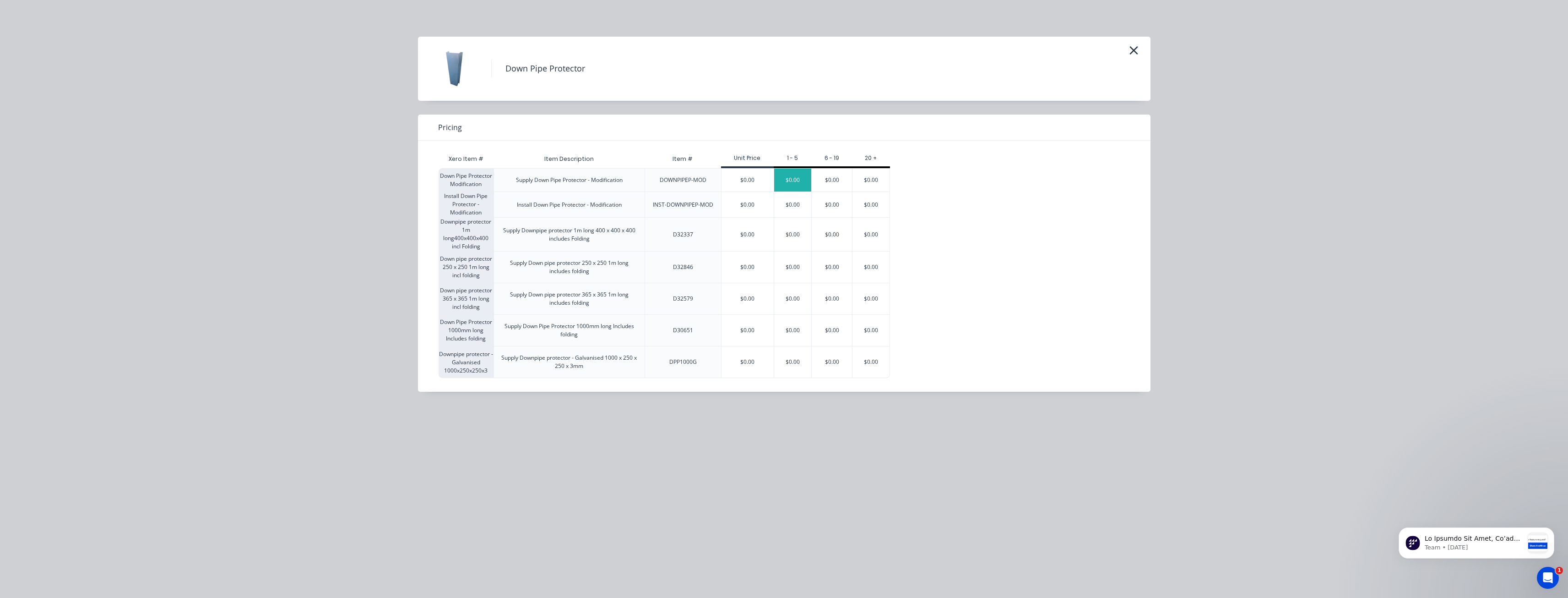
click at [794, 173] on div "$0.00" at bounding box center [793, 180] width 38 height 23
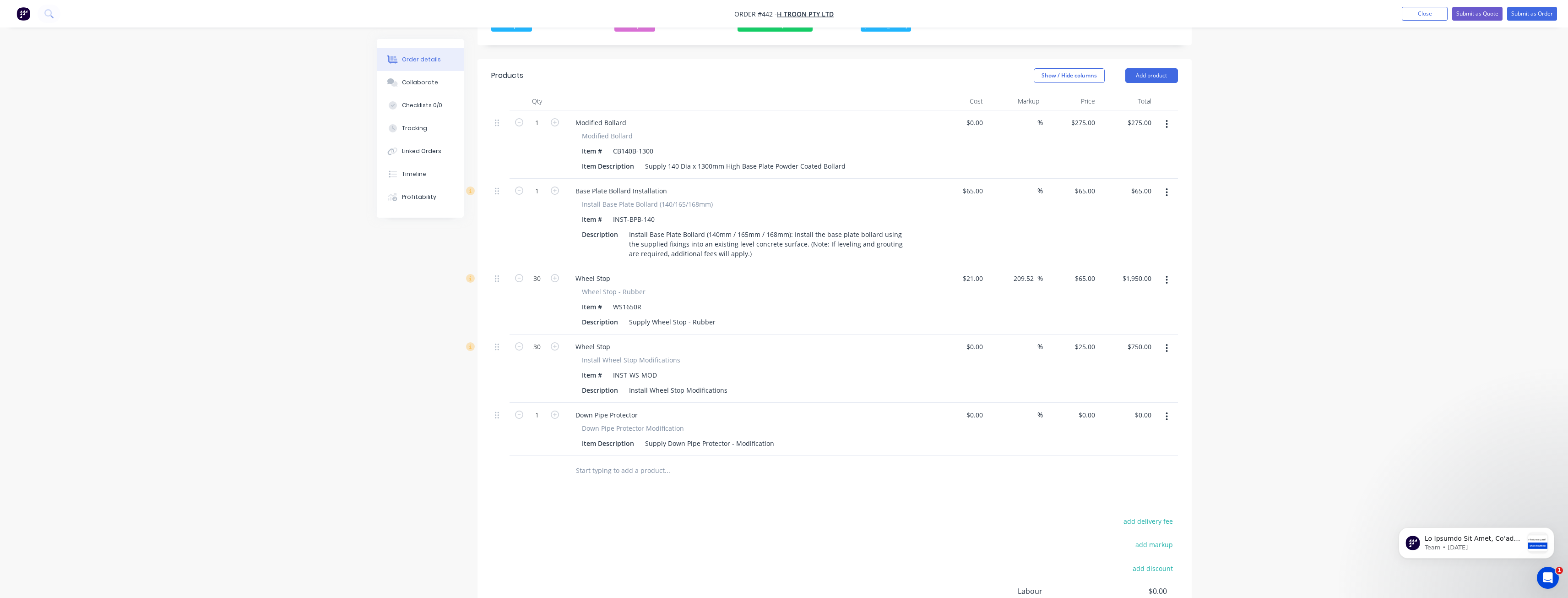
scroll to position [385, 0]
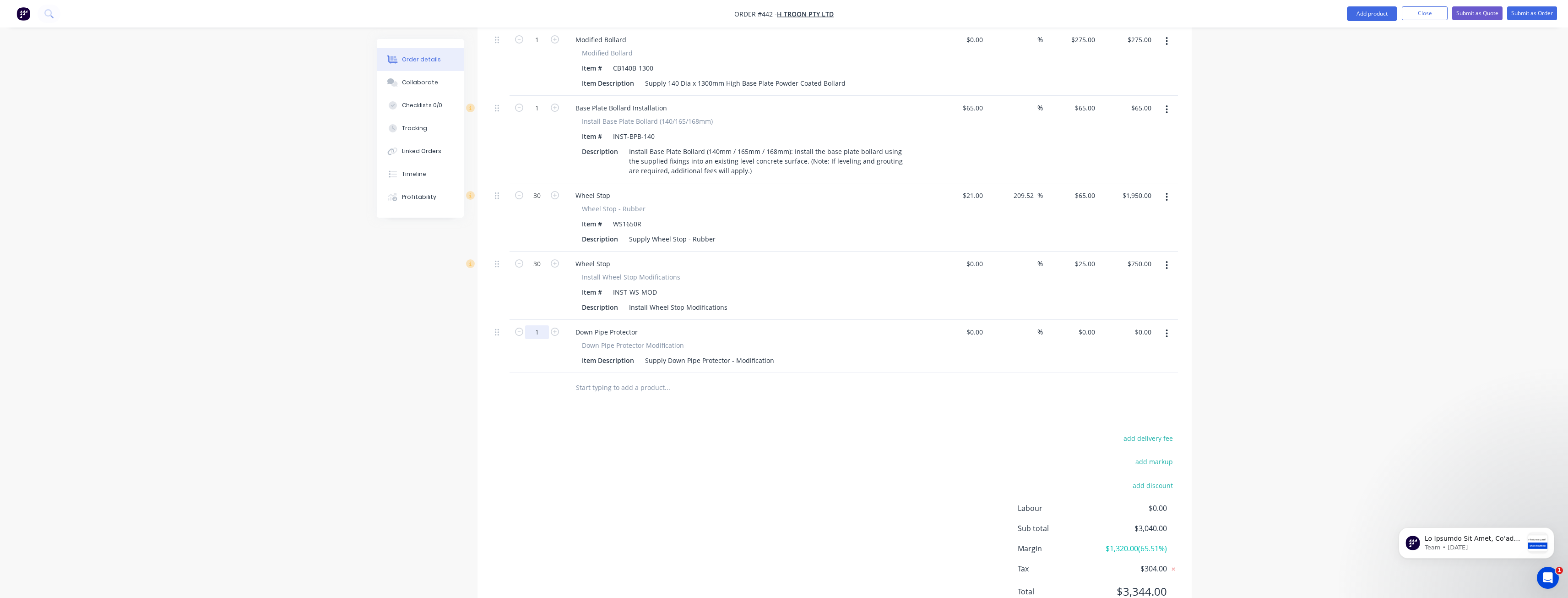
click at [543, 325] on input "1" at bounding box center [537, 332] width 24 height 14
type input "10"
click at [652, 383] on div "Products Show / Hide columns Add product Qty Cost Markup Price Total 1 Modified…" at bounding box center [835, 299] width 715 height 646
click at [774, 354] on div "Supply Down Pipe Protector - Modification" at bounding box center [709, 360] width 136 height 13
click at [1091, 325] on input "0" at bounding box center [1094, 332] width 10 height 13
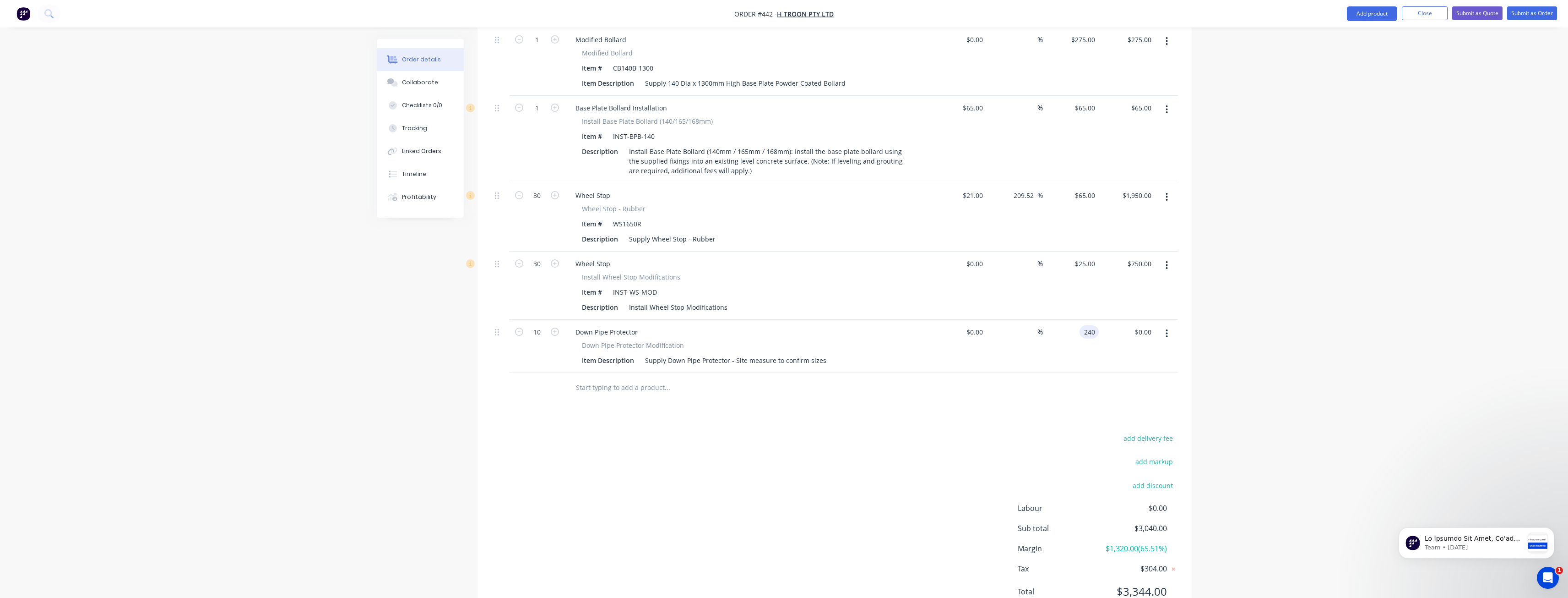
type input "$240.00"
type input "$2,400.00"
click at [778, 432] on div "add delivery fee add markup add discount Labour $0.00 Sub total $3,040.00 Margi…" at bounding box center [835, 520] width 687 height 177
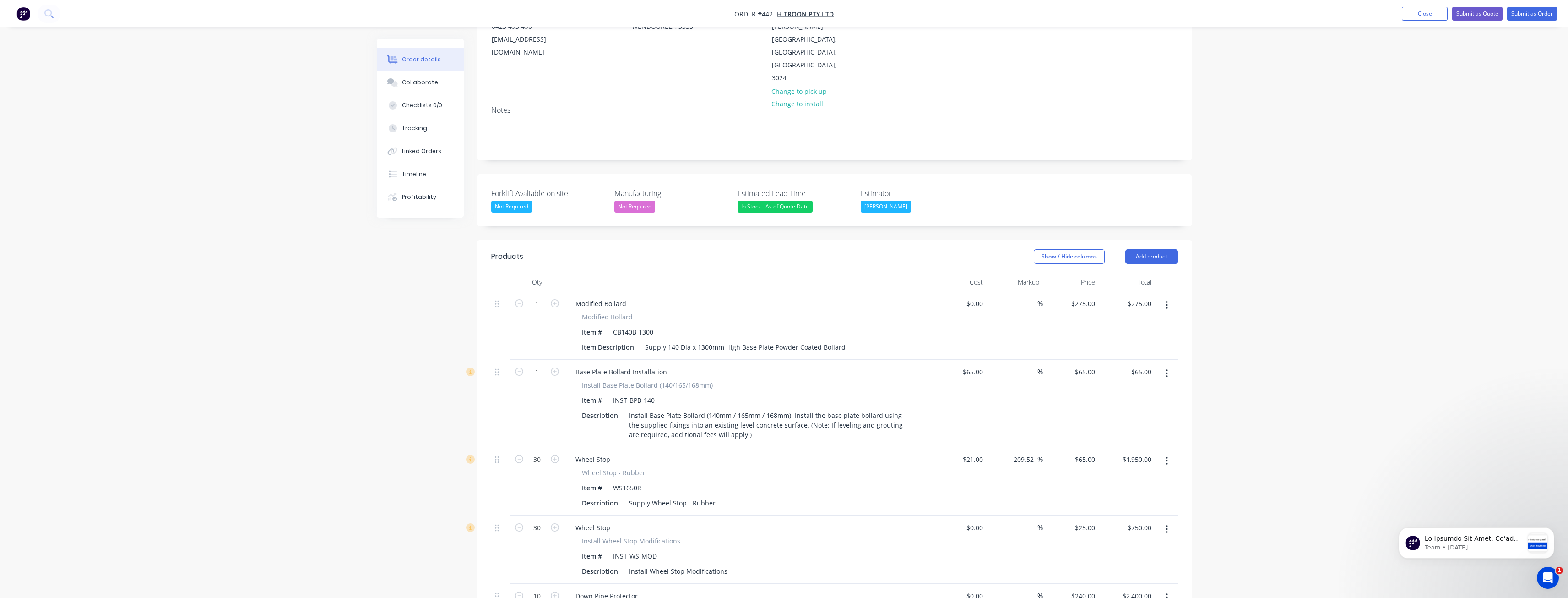
scroll to position [64, 0]
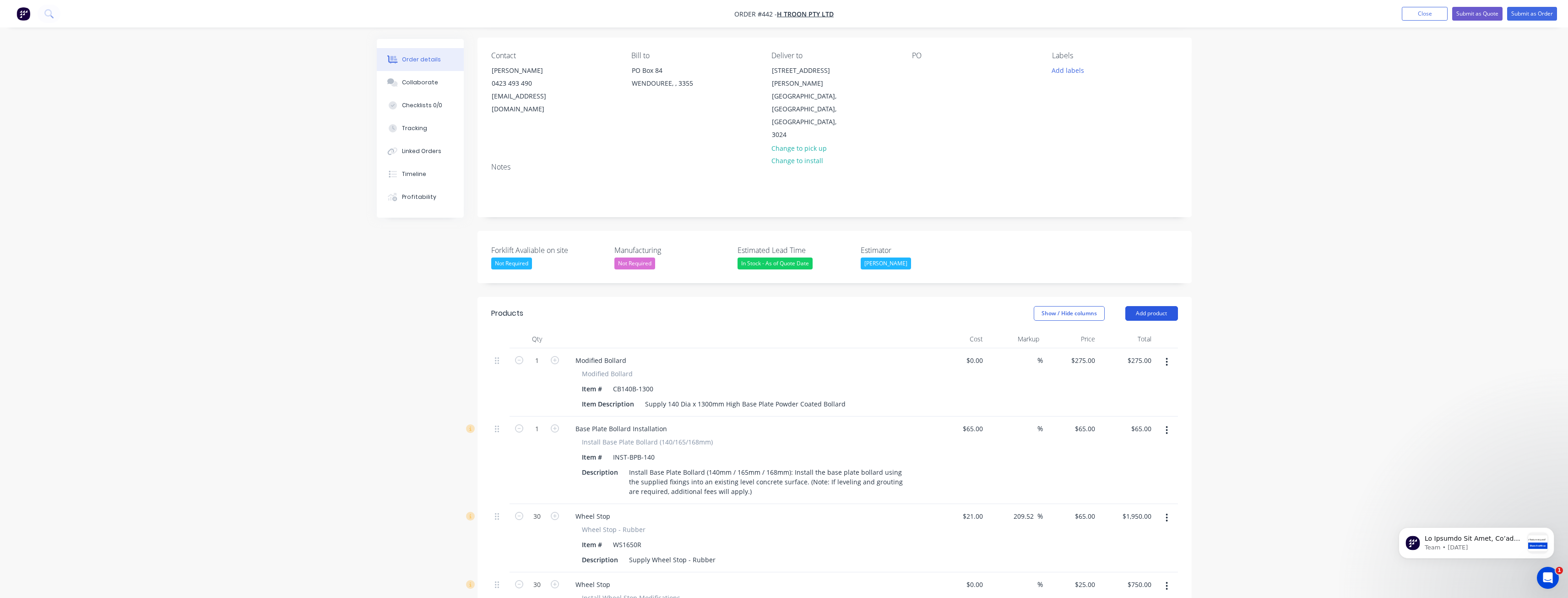
click at [1155, 306] on button "Add product" at bounding box center [1151, 313] width 53 height 15
click at [1114, 330] on div "Product catalogue" at bounding box center [1134, 336] width 71 height 13
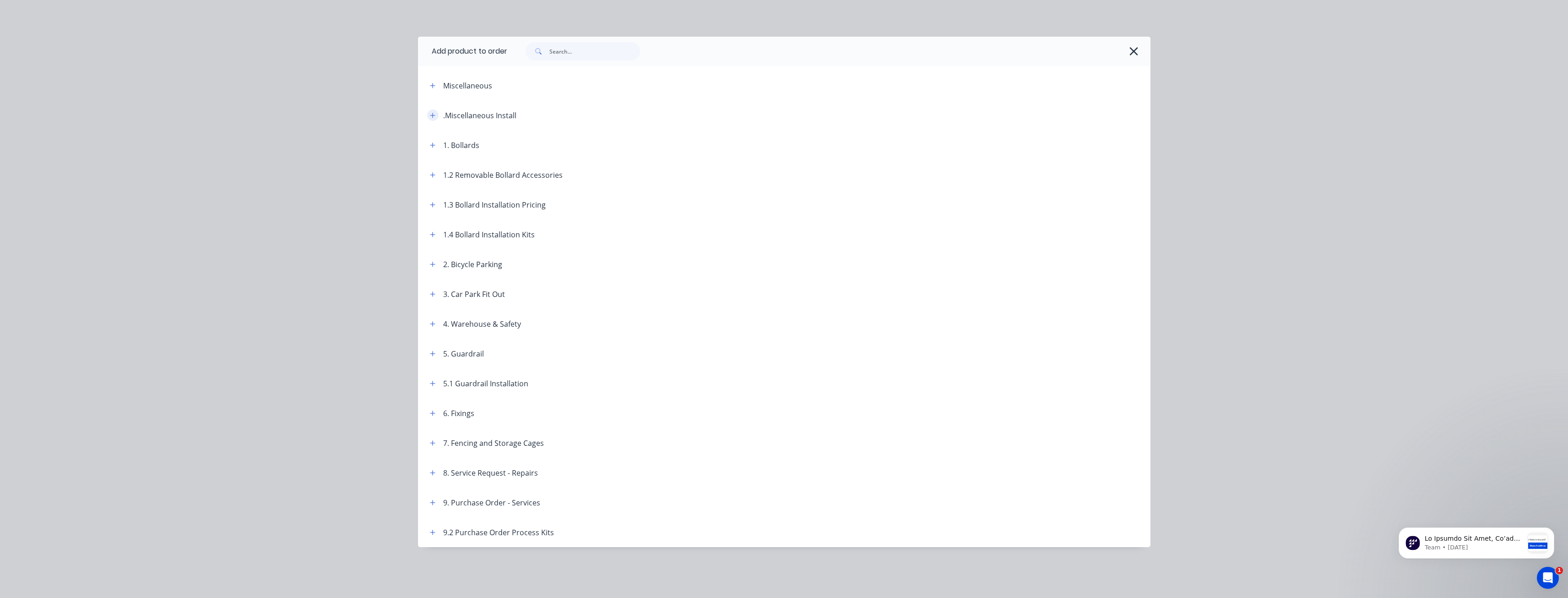
click at [432, 114] on icon "button" at bounding box center [432, 116] width 5 height 6
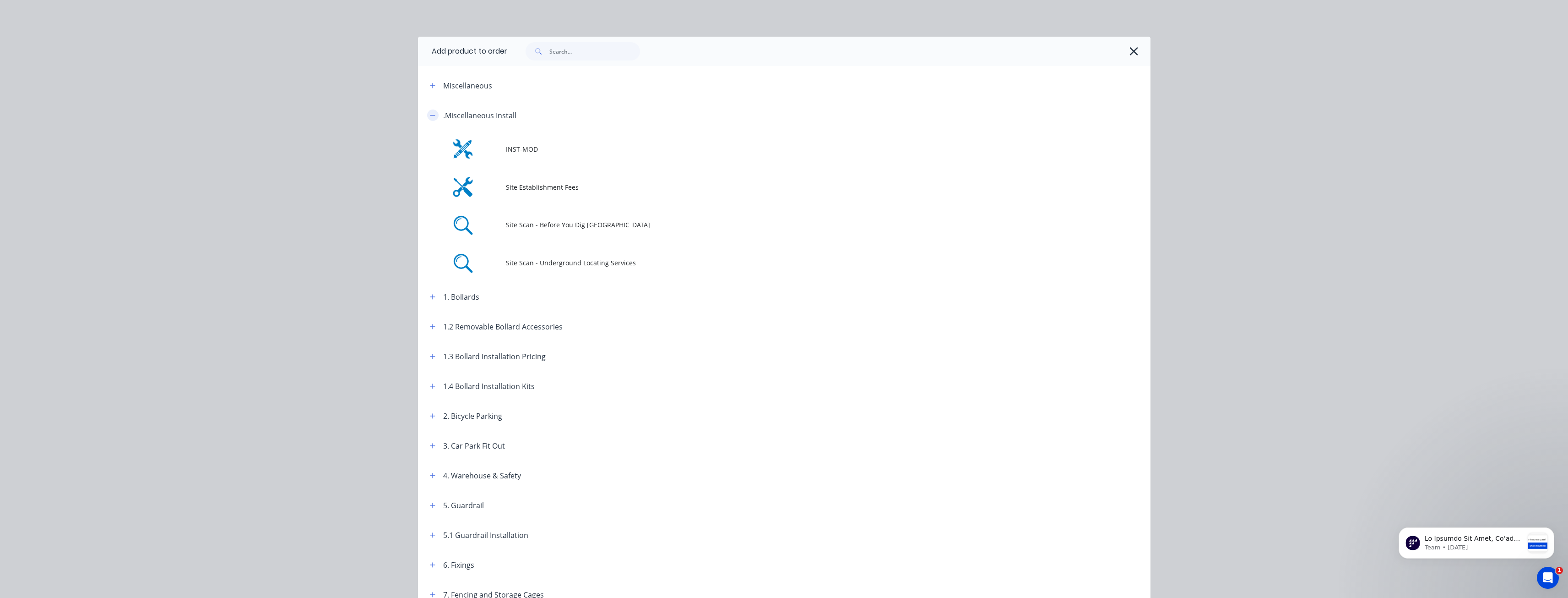
click at [432, 114] on icon "button" at bounding box center [432, 116] width 5 height 6
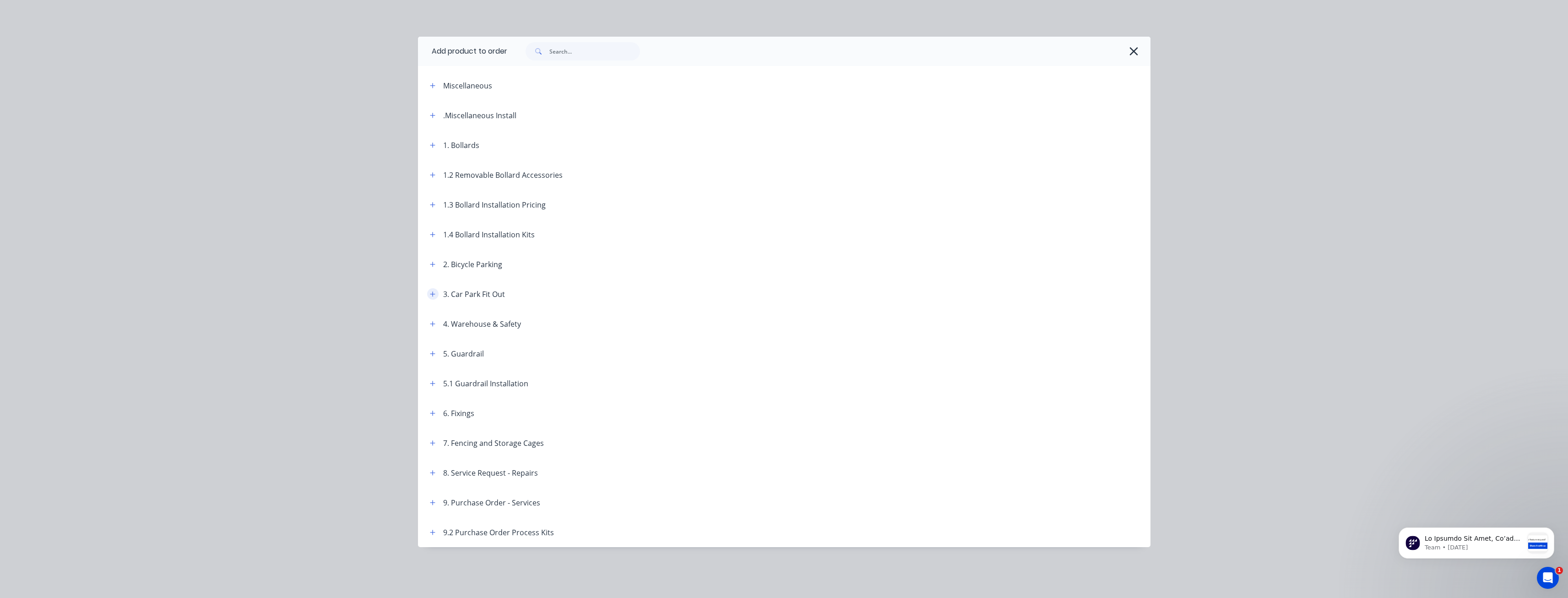
click at [429, 296] on button "button" at bounding box center [433, 294] width 12 height 12
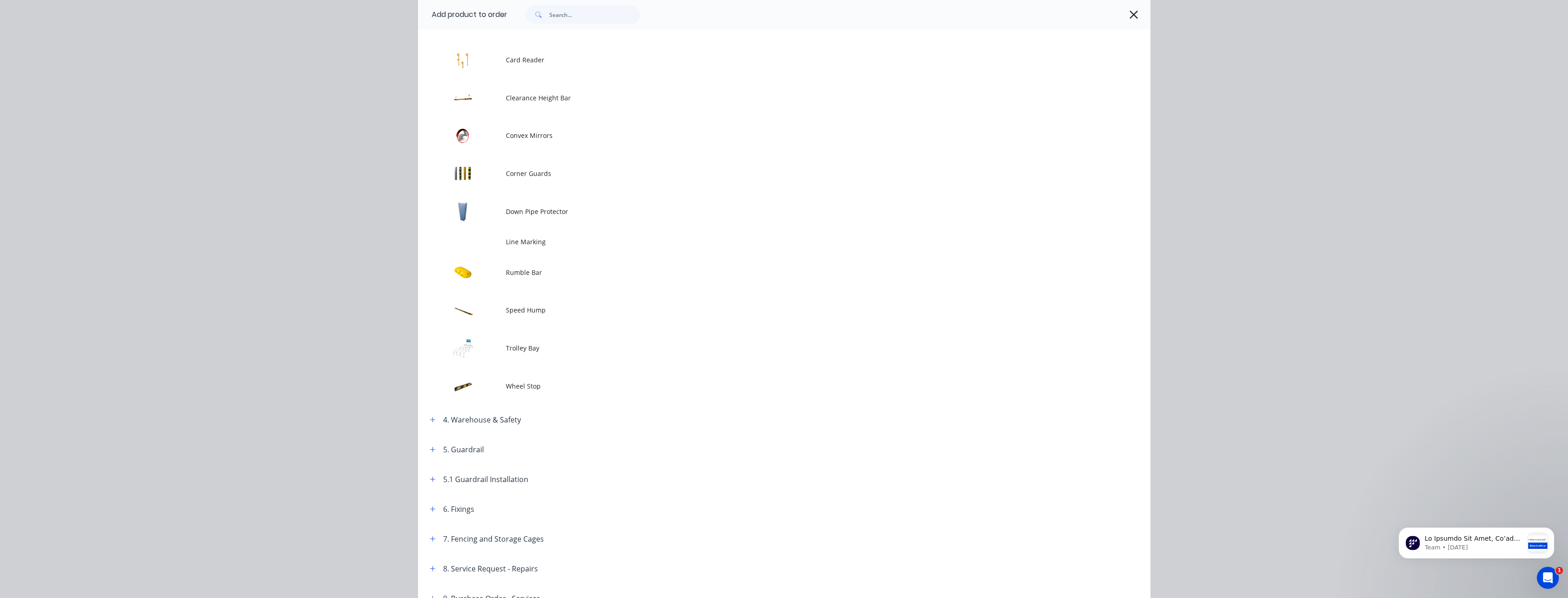
scroll to position [275, 0]
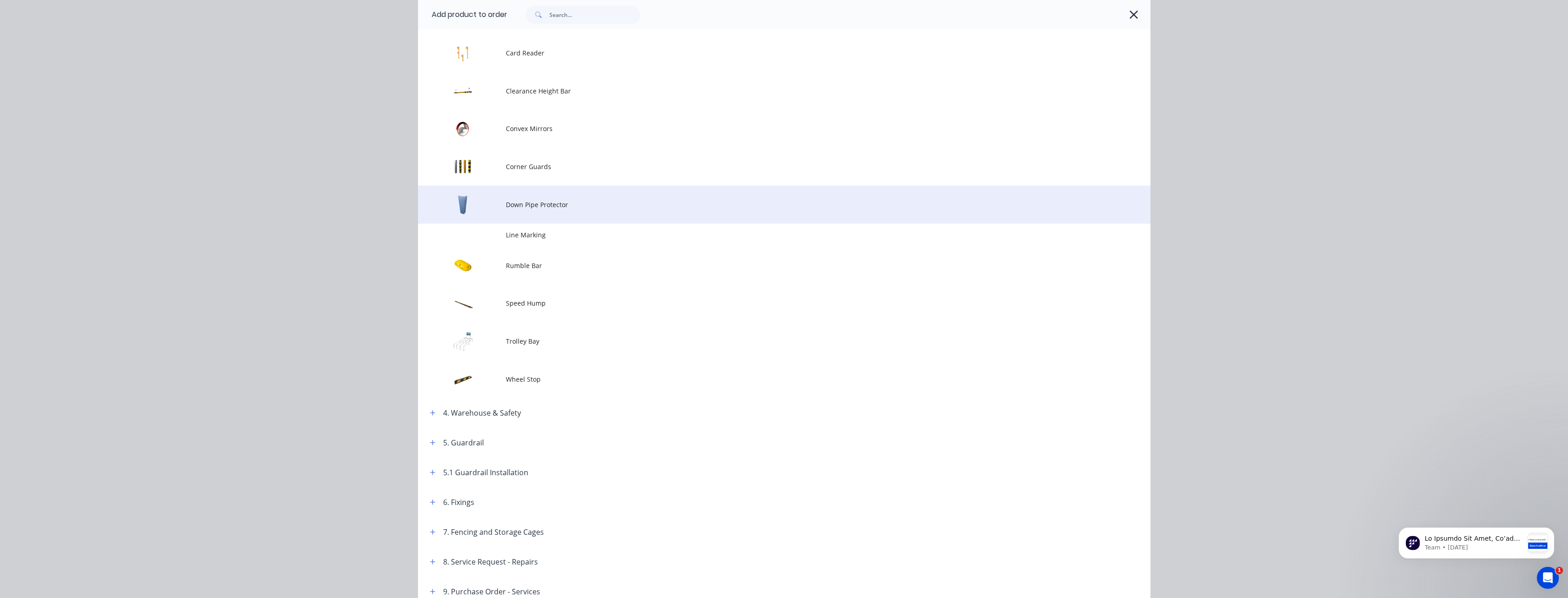
click at [534, 203] on span "Down Pipe Protector" at bounding box center [764, 205] width 515 height 10
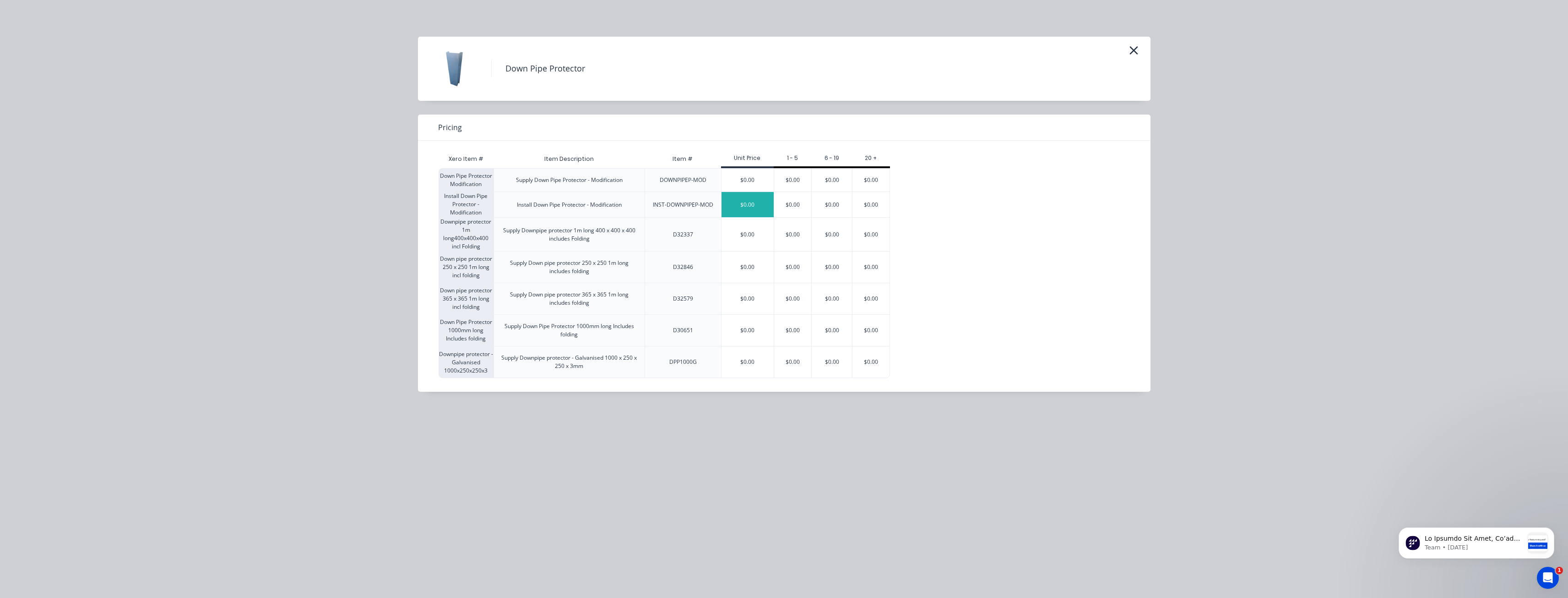
click at [744, 205] on div "$0.00" at bounding box center [748, 205] width 52 height 25
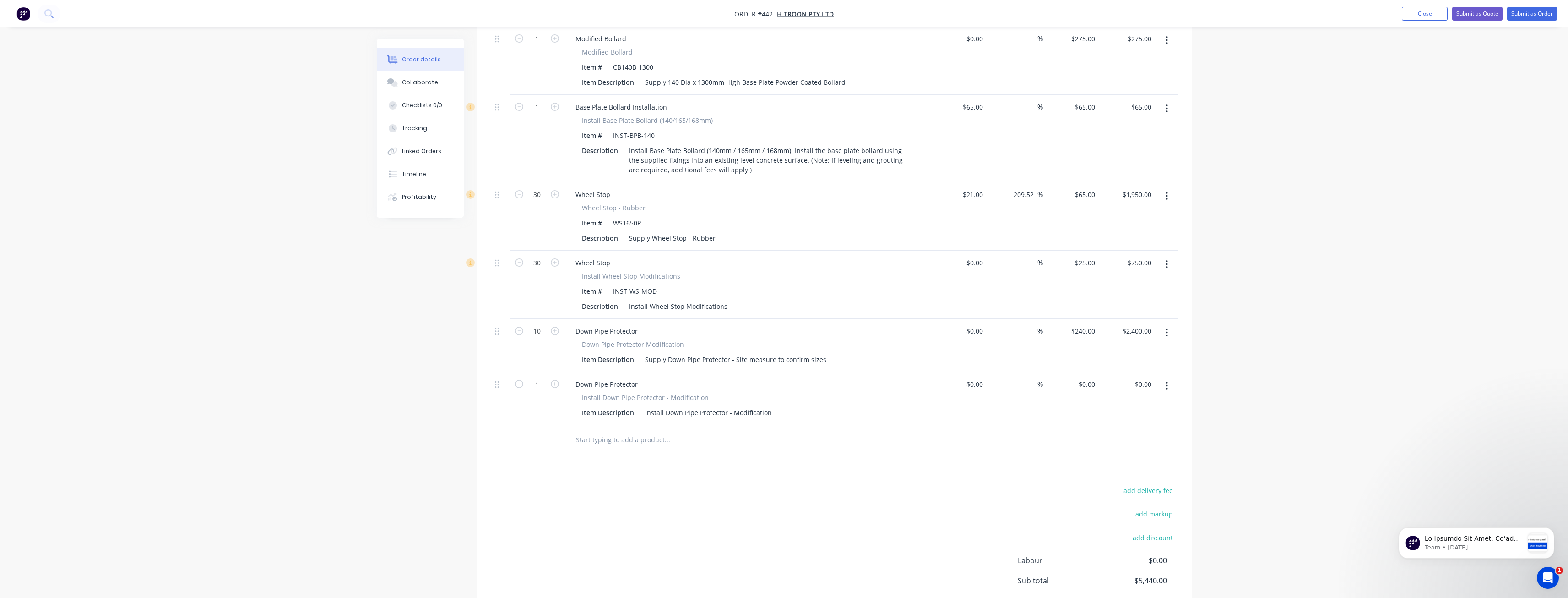
scroll to position [430, 0]
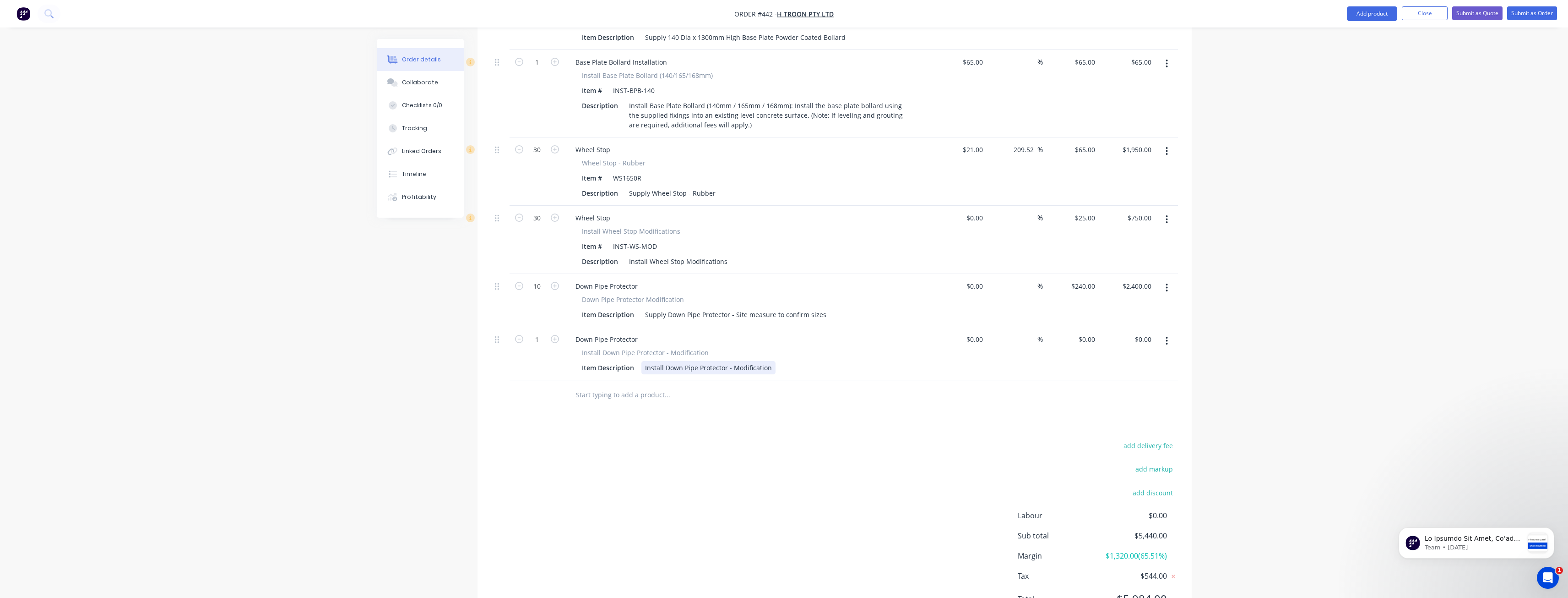
click at [769, 361] on div "Install Down Pipe Protector - Modification" at bounding box center [708, 368] width 134 height 13
click at [546, 332] on input "1" at bounding box center [537, 339] width 24 height 14
type input "10"
click at [567, 440] on div "add delivery fee add markup add discount Labour $0.00 Sub total $5,440.00 Margi…" at bounding box center [835, 528] width 687 height 177
click at [1089, 332] on input "0" at bounding box center [1094, 339] width 10 height 13
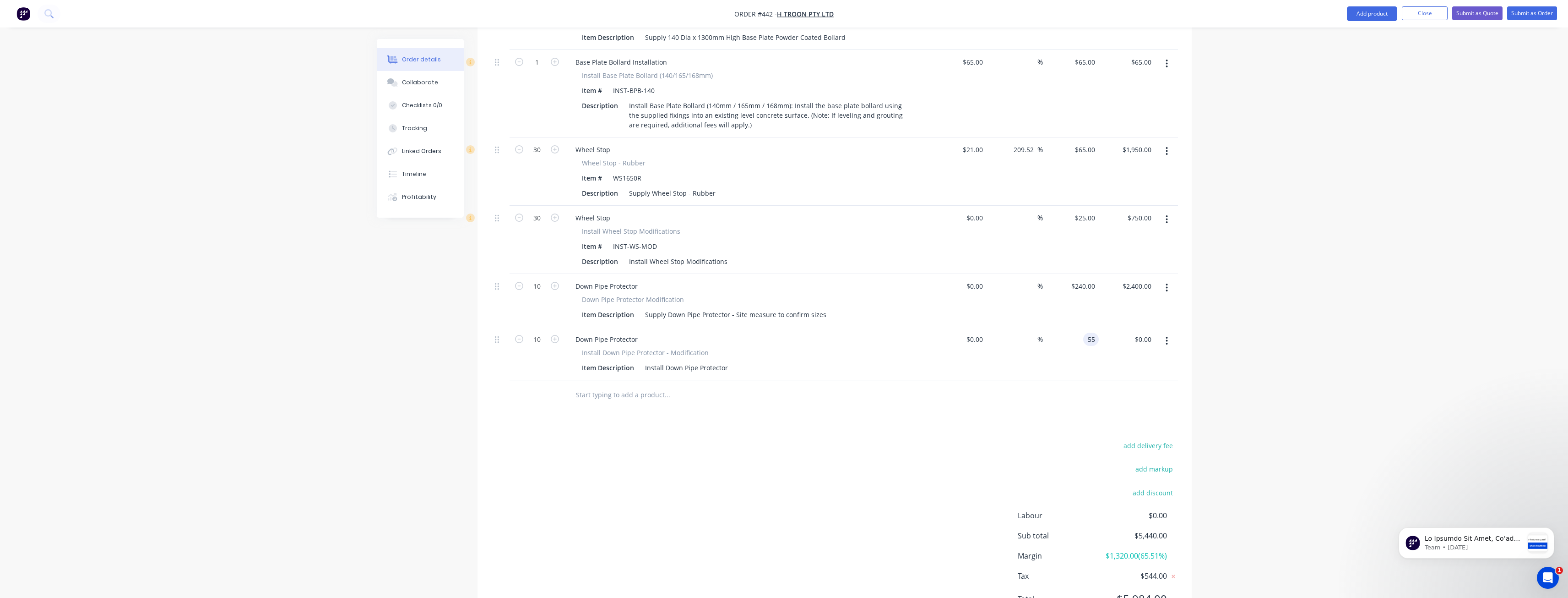
type input "$55.00"
type input "$550.00"
click at [879, 440] on div "add delivery fee add markup add discount Labour $0.00 Sub total $5,440.00 Margi…" at bounding box center [835, 528] width 687 height 177
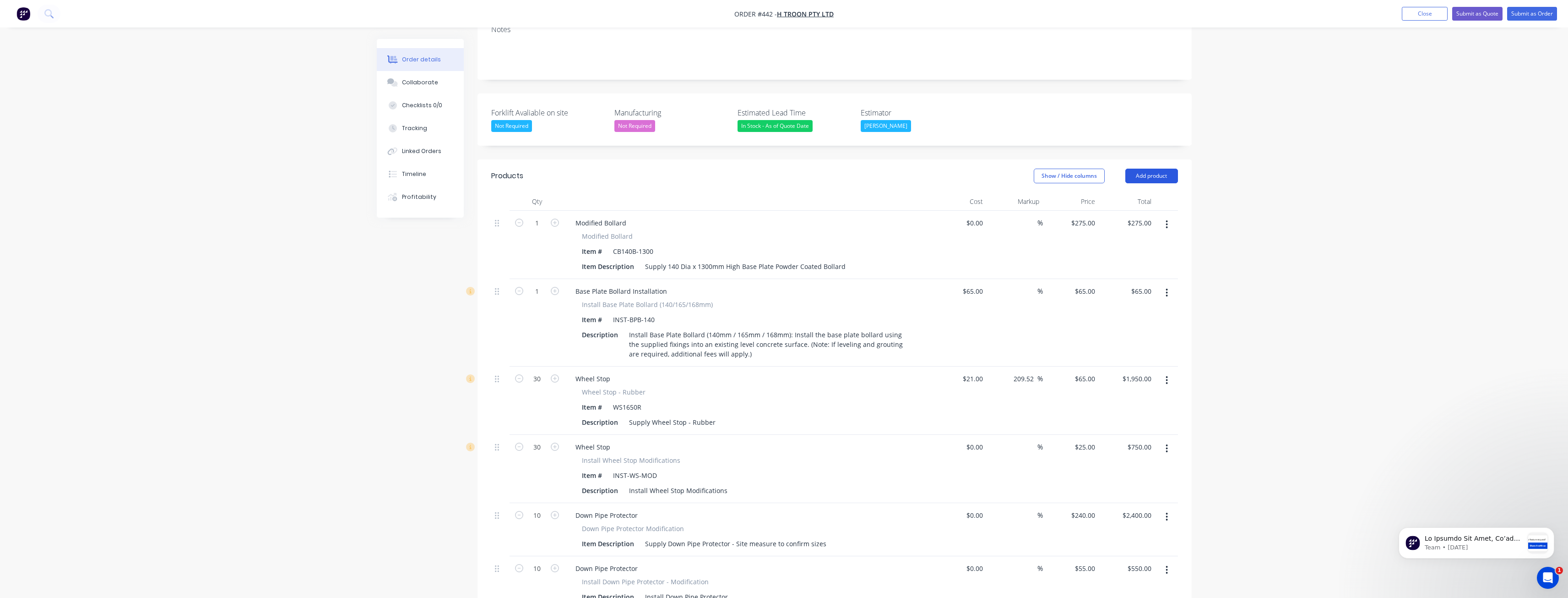
click at [1144, 169] on button "Add product" at bounding box center [1151, 176] width 53 height 15
click at [1125, 192] on div "Product catalogue" at bounding box center [1134, 199] width 71 height 13
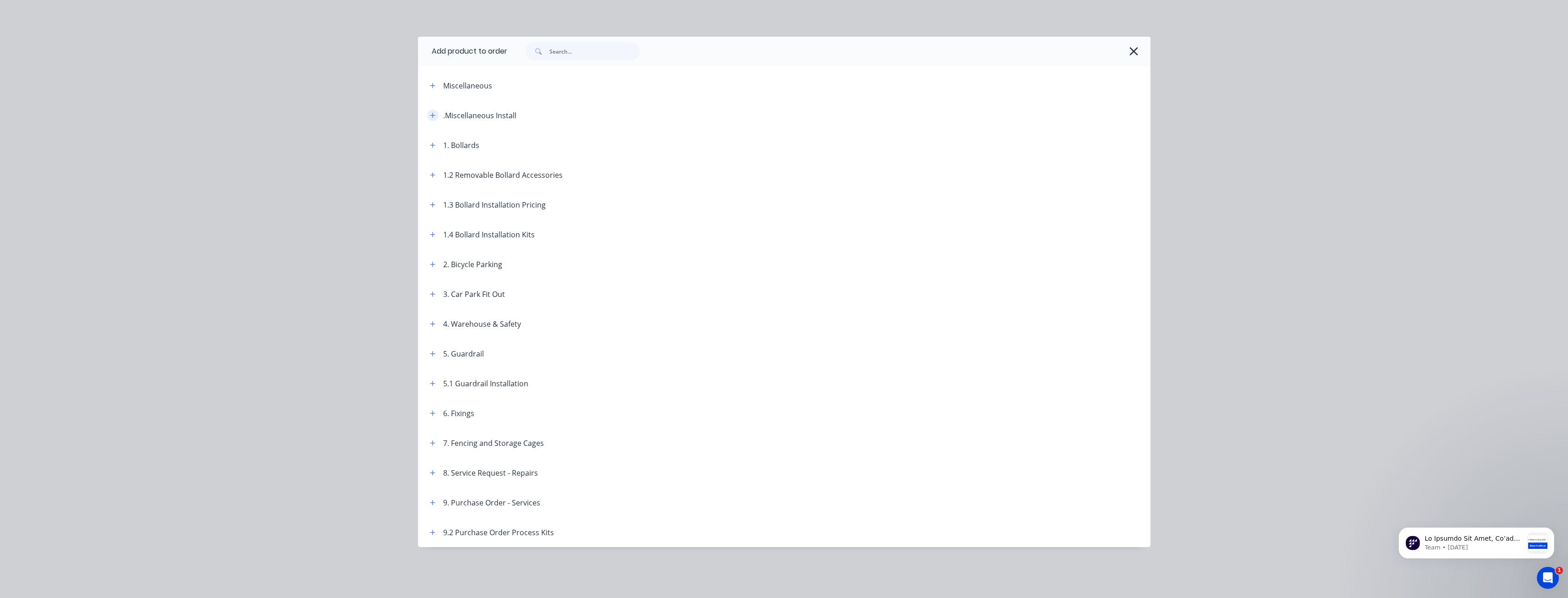
click at [432, 113] on icon "button" at bounding box center [432, 116] width 5 height 6
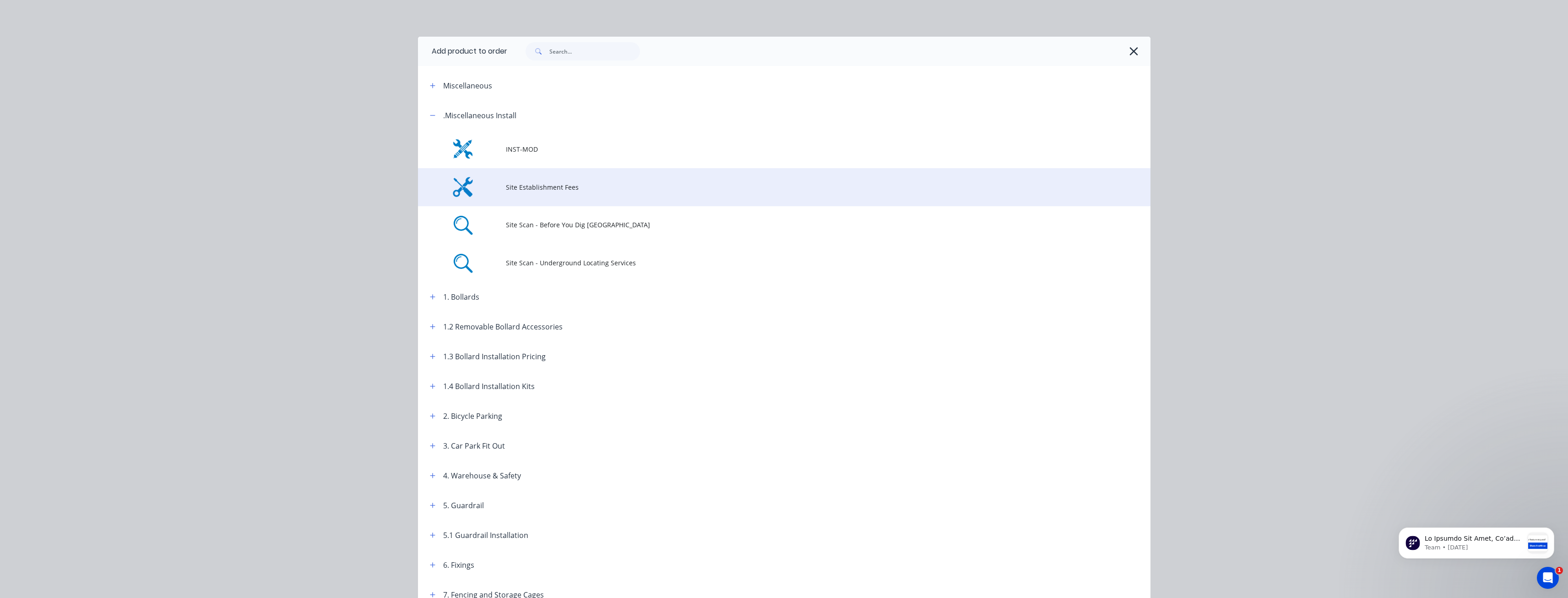
click at [539, 186] on span "Site Establishment Fees" at bounding box center [764, 187] width 515 height 10
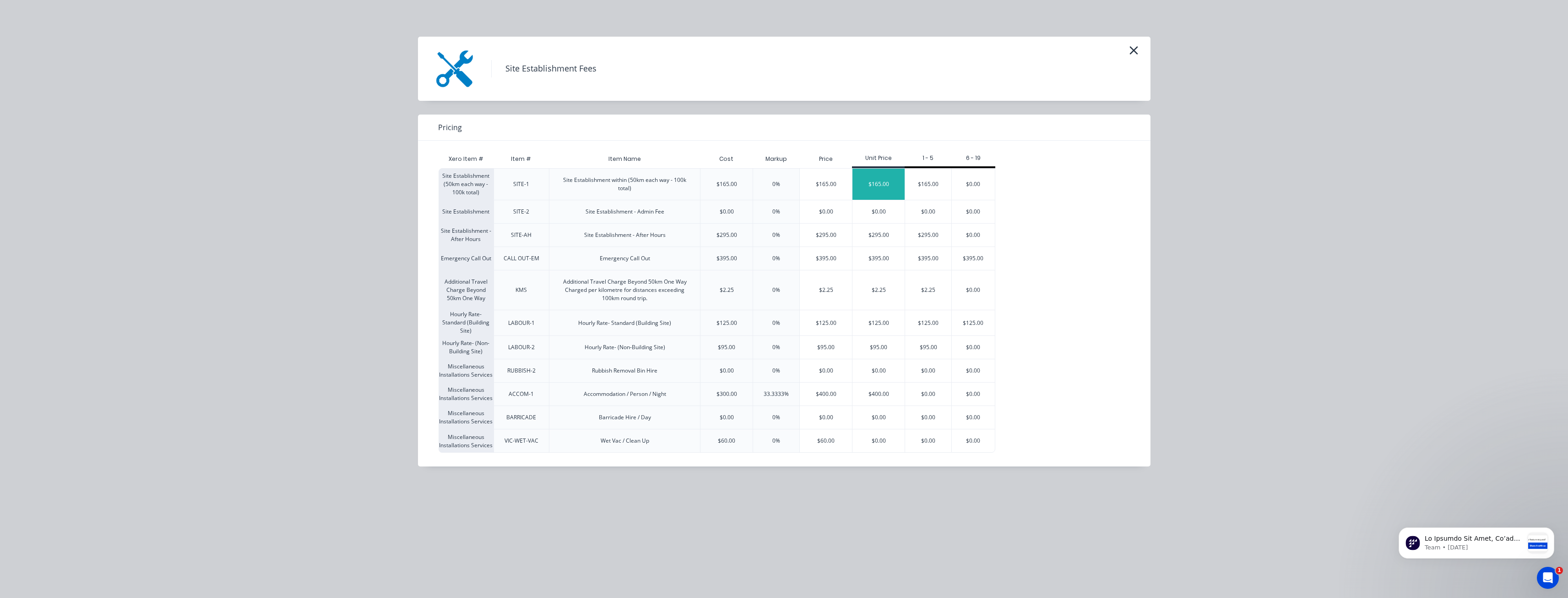
click at [883, 181] on div "$165.00" at bounding box center [879, 184] width 52 height 31
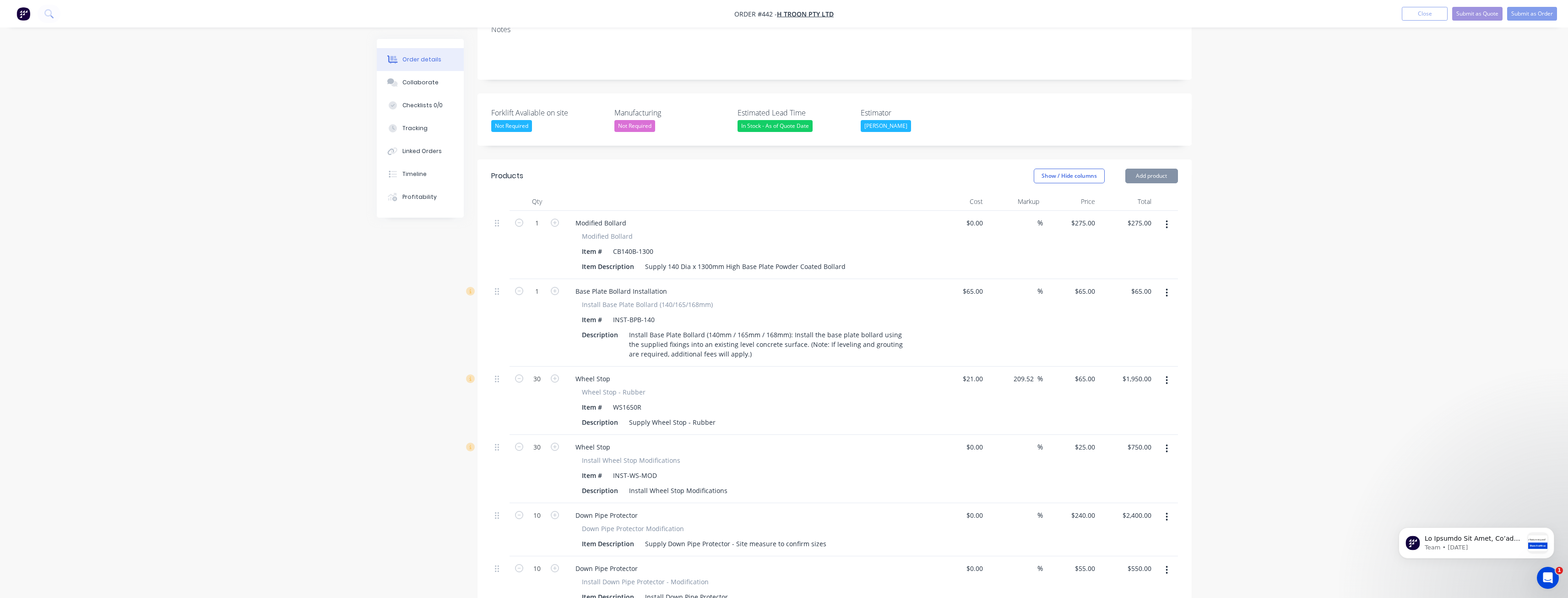
type input "$165.00"
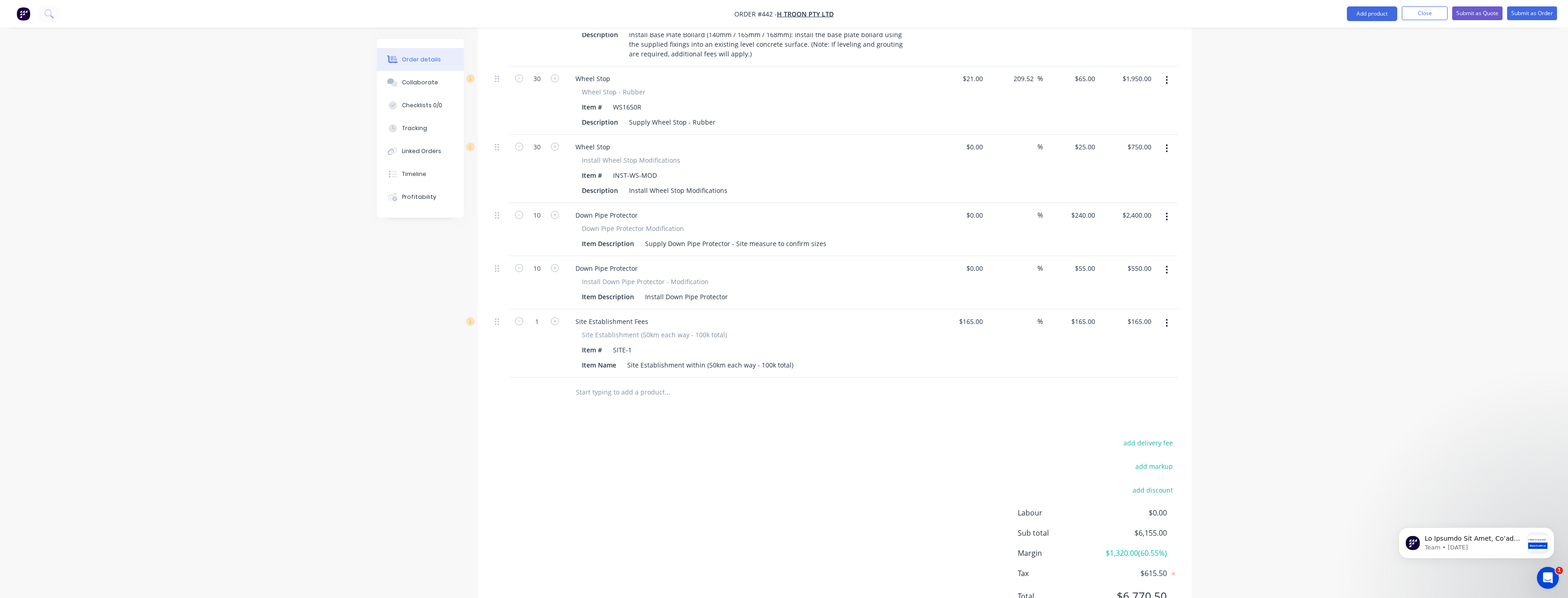
scroll to position [506, 0]
click at [1094, 310] on input "165" at bounding box center [1091, 317] width 16 height 13
type input "320"
type input "93.94"
type input "$320.00"
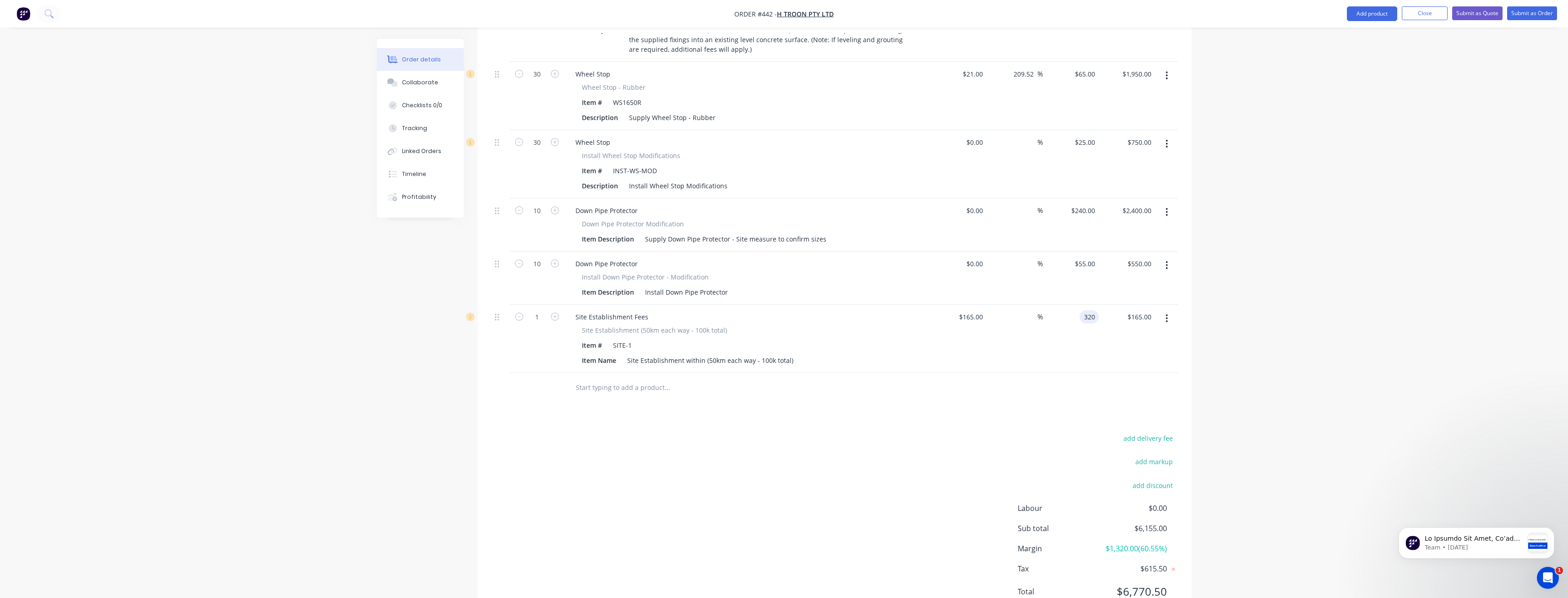
type input "$320.00"
click at [822, 432] on div "add delivery fee add markup add discount Labour $0.00 Sub total $6,155.00 Margi…" at bounding box center [835, 520] width 687 height 177
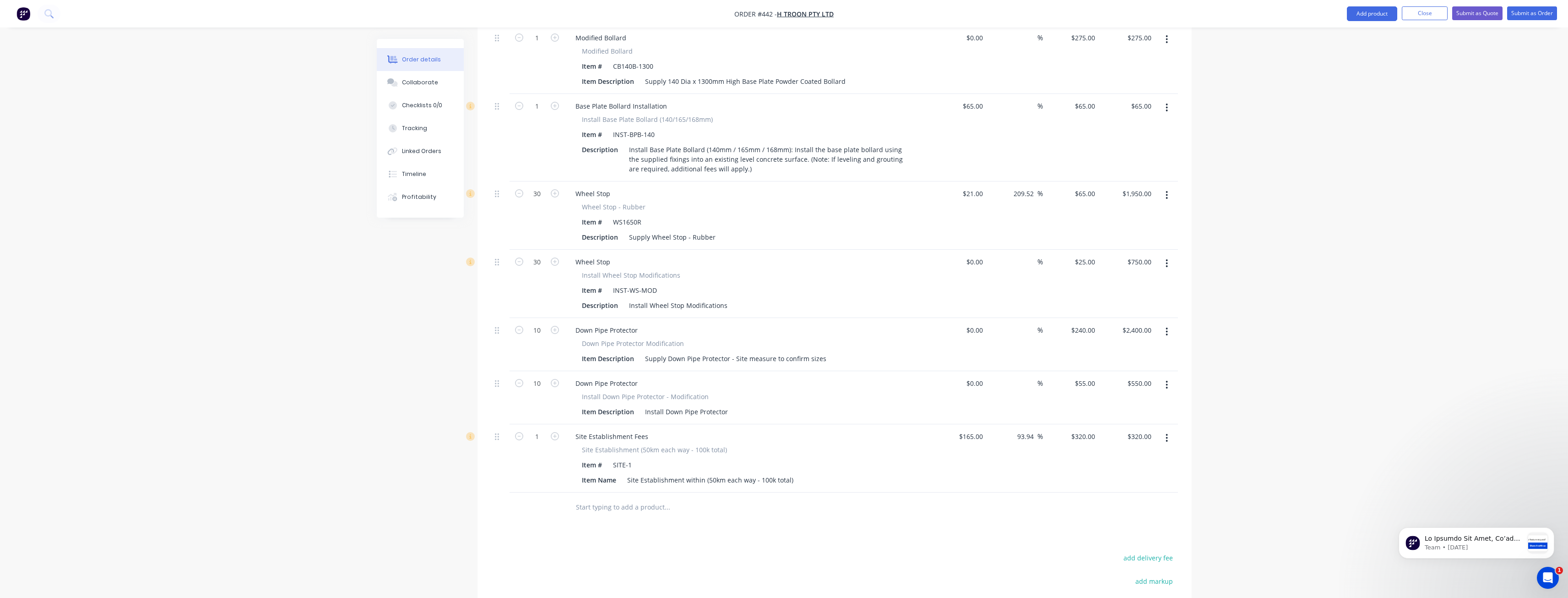
scroll to position [186, 0]
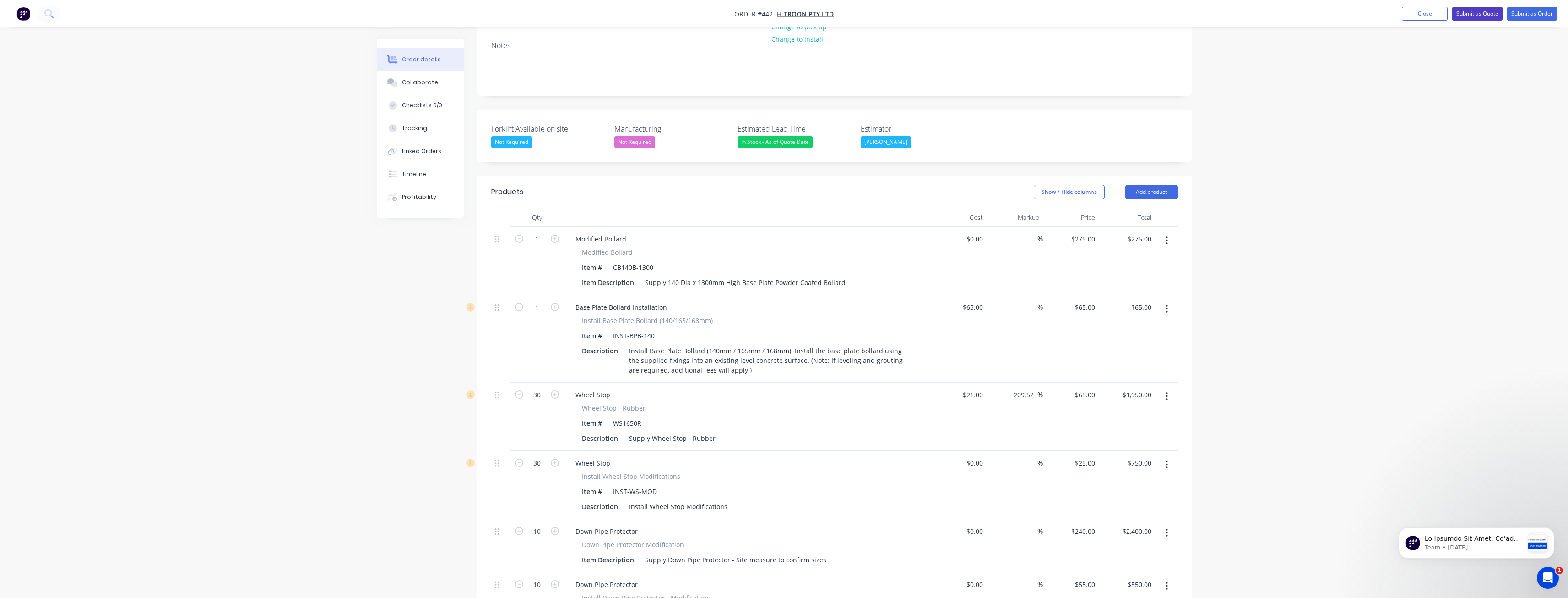
click at [1475, 12] on button "Submit as Quote" at bounding box center [1478, 14] width 51 height 14
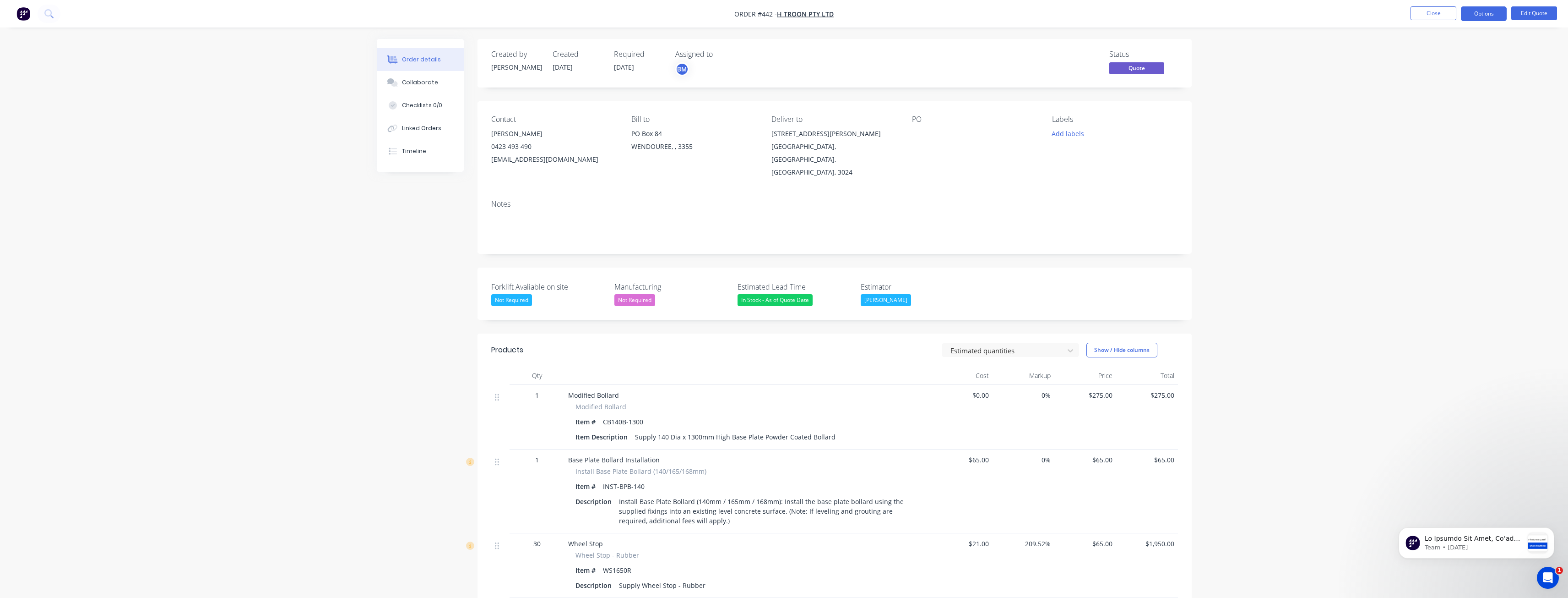
click at [365, 249] on div "Order details Collaborate Checklists 0/0 Linked Orders Timeline Order details C…" at bounding box center [784, 494] width 1568 height 989
click at [376, 247] on div "Order details Collaborate Checklists 0/0 Linked Orders Timeline Order details C…" at bounding box center [785, 514] width 833 height 950
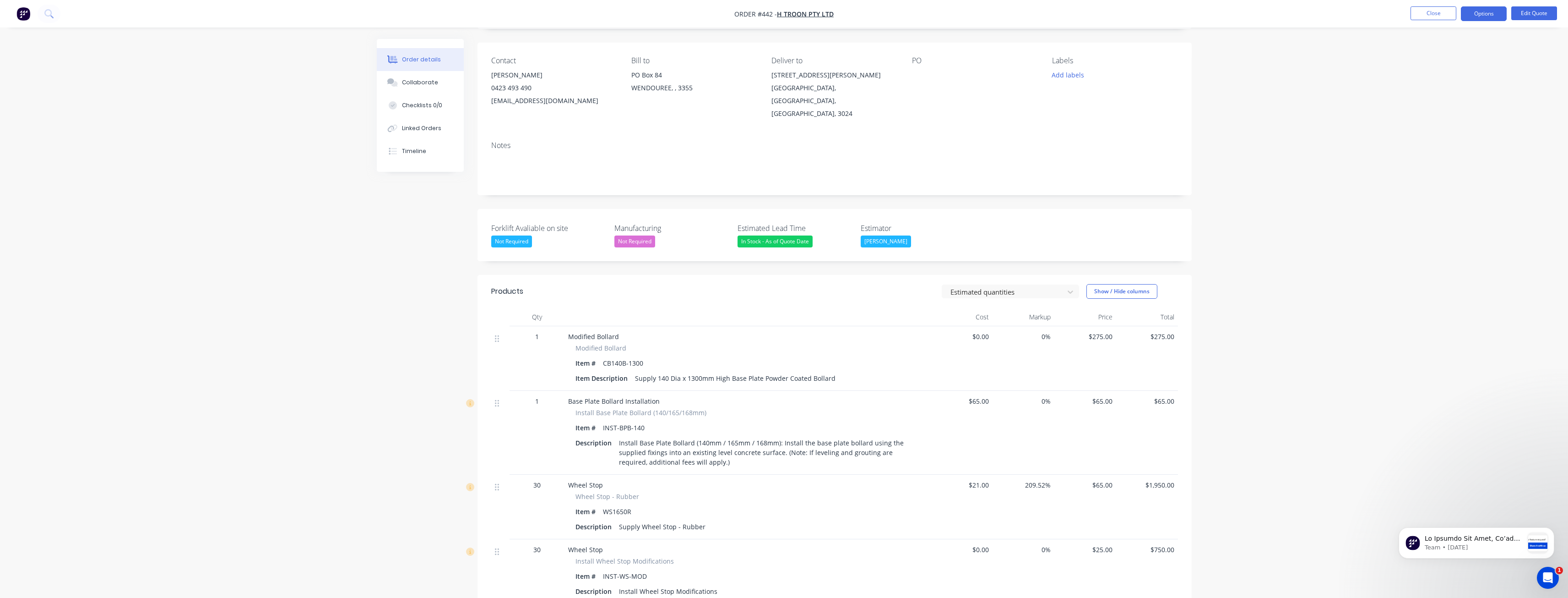
scroll to position [46, 0]
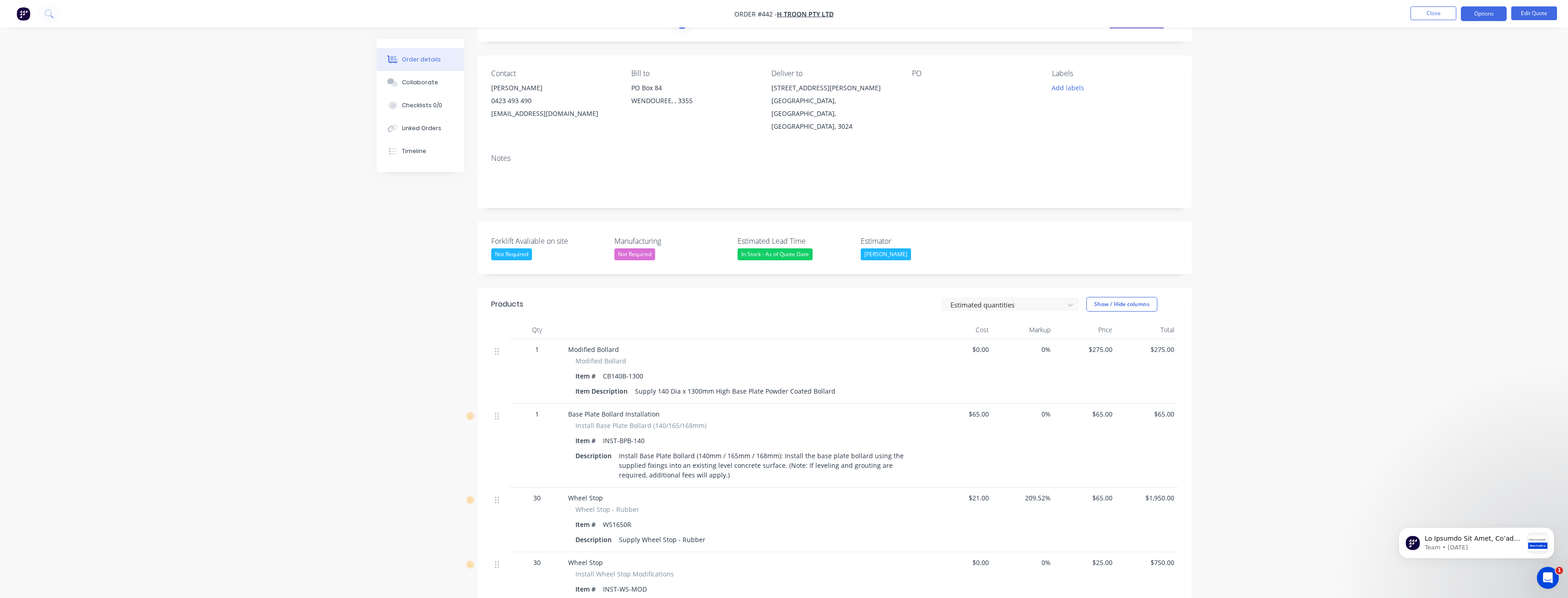
drag, startPoint x: 349, startPoint y: 259, endPoint x: 354, endPoint y: 256, distance: 5.8
click at [354, 256] on div "Order details Collaborate Checklists 0/0 Linked Orders Timeline Order details C…" at bounding box center [784, 448] width 1568 height 989
click at [1478, 10] on button "Options" at bounding box center [1484, 14] width 46 height 15
click at [1323, 69] on div "Order details Collaborate Checklists 0/0 Linked Orders Timeline Order details C…" at bounding box center [784, 448] width 1568 height 989
click at [1471, 16] on button "Options" at bounding box center [1484, 14] width 46 height 15
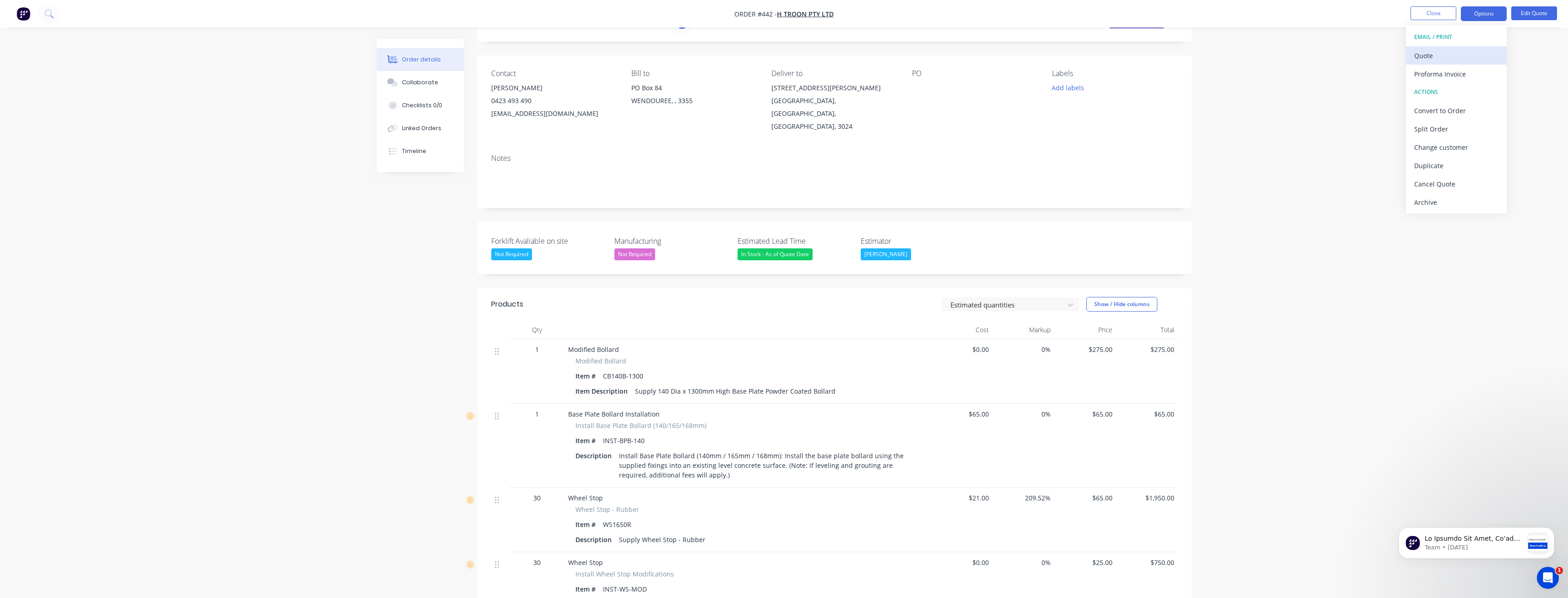
click at [1417, 60] on div "Quote" at bounding box center [1456, 55] width 84 height 13
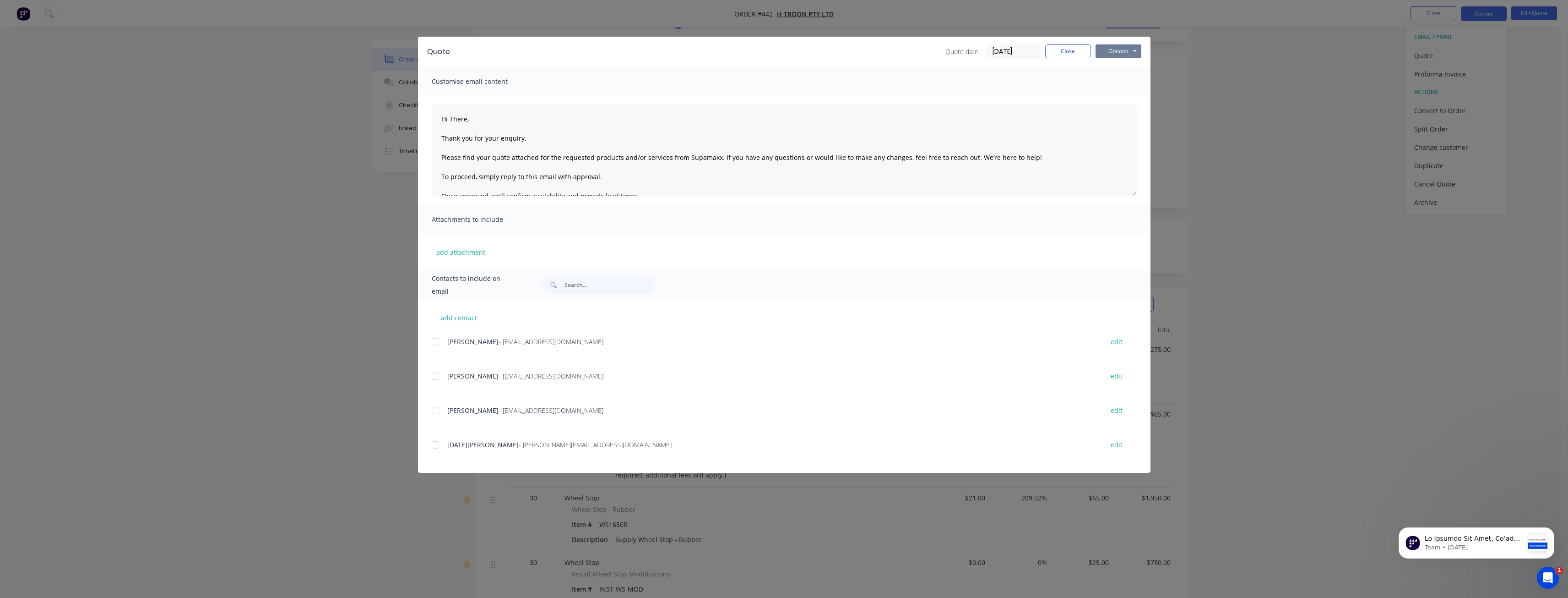
click at [1116, 49] on button "Options" at bounding box center [1118, 51] width 46 height 14
click at [1121, 63] on button "Preview" at bounding box center [1125, 67] width 58 height 15
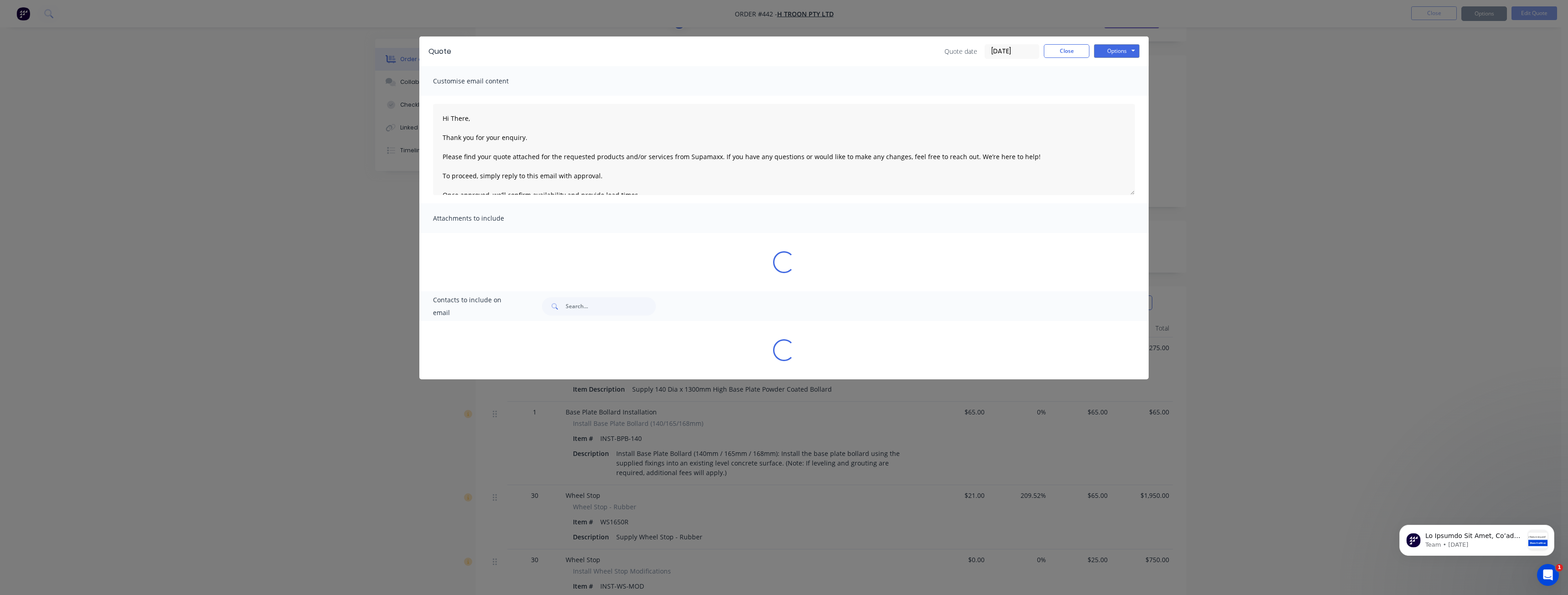
type textarea "Hi There, Thank you for your enquiry. Please find your quote attached for the r…"
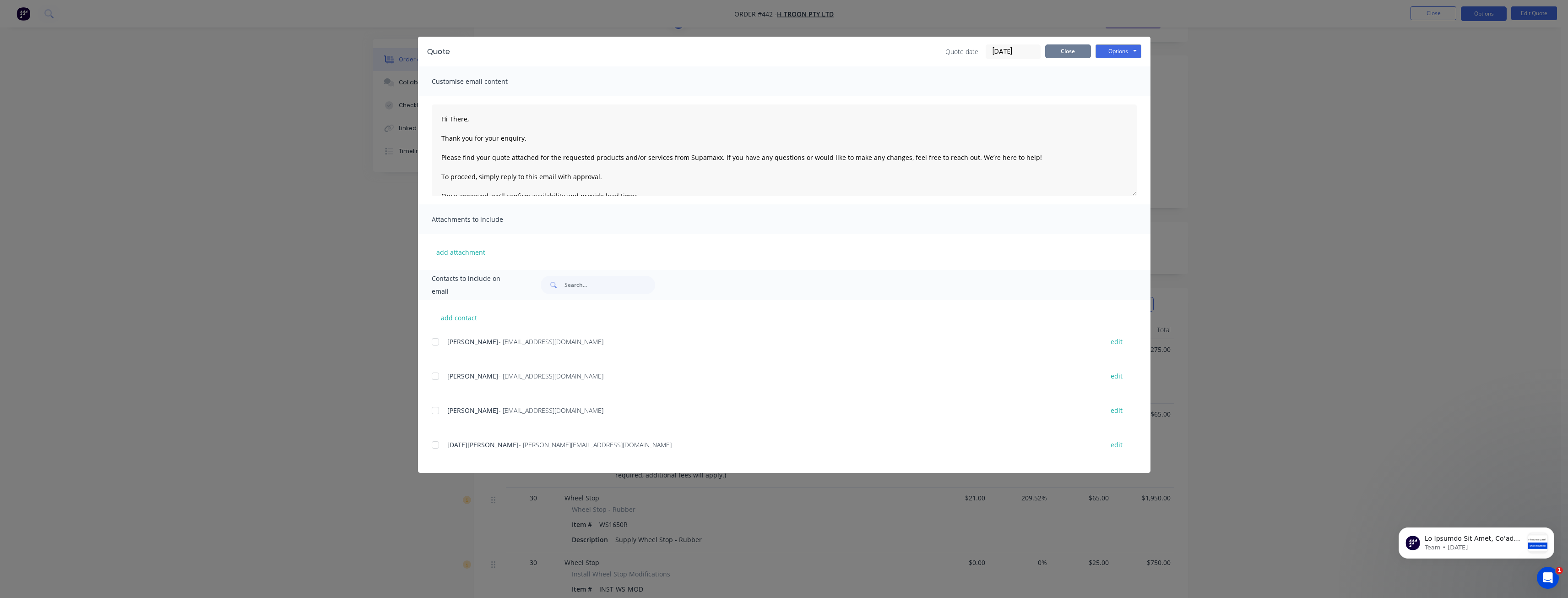
click at [1056, 55] on button "Close" at bounding box center [1068, 51] width 46 height 14
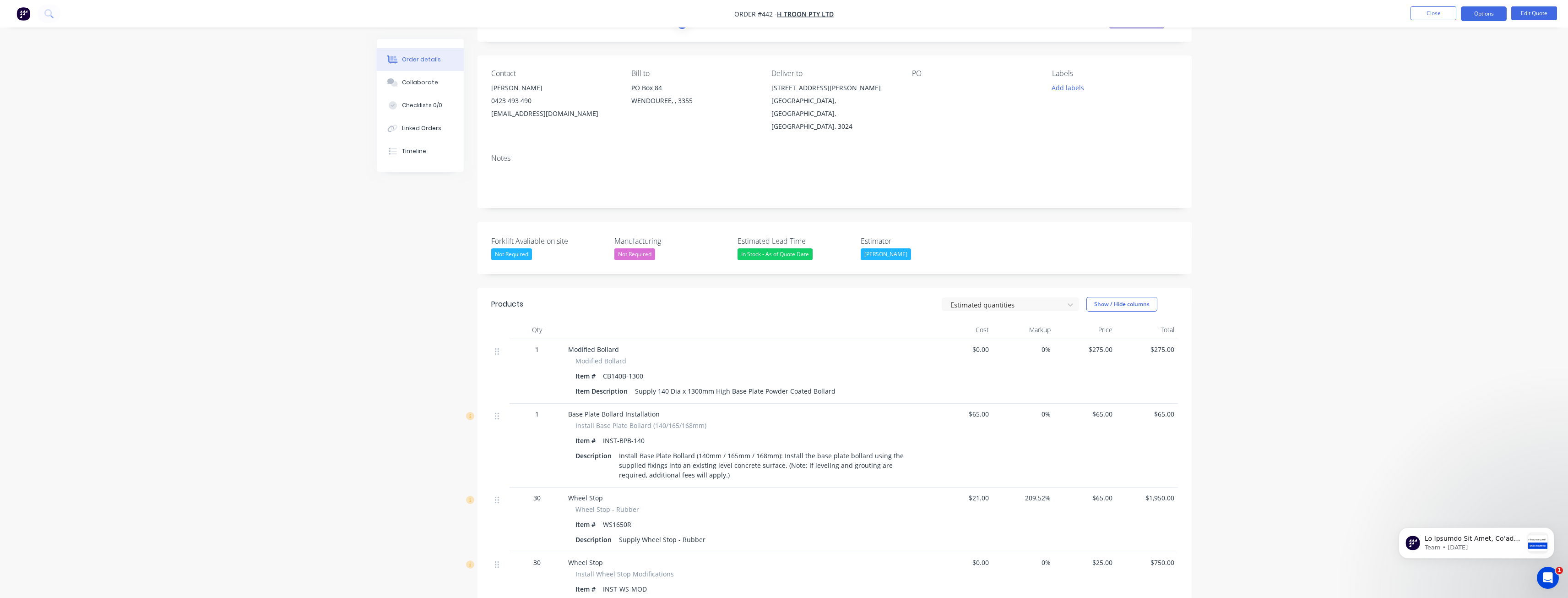
click at [1269, 123] on div "Order details Collaborate Checklists 0/0 Linked Orders Timeline Order details C…" at bounding box center [784, 448] width 1568 height 989
click at [1488, 16] on button "Options" at bounding box center [1484, 14] width 46 height 15
click at [1428, 54] on div "Quote" at bounding box center [1456, 55] width 84 height 13
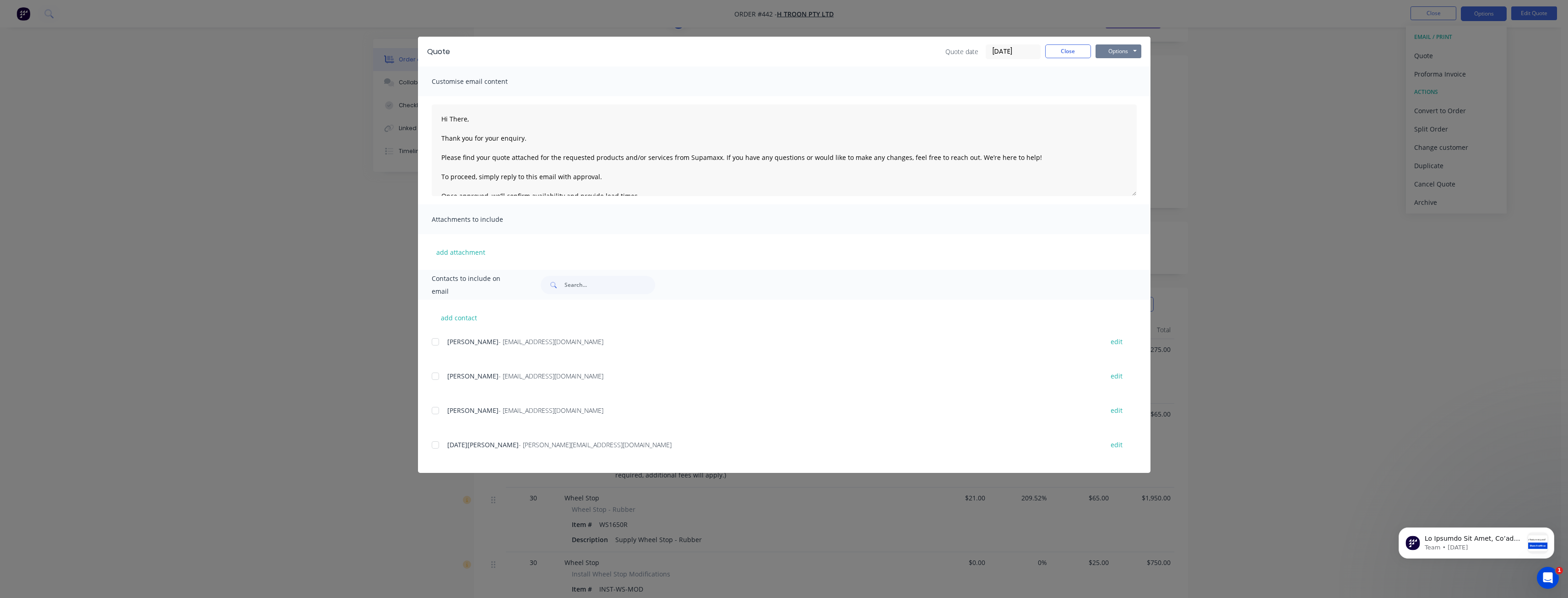
click at [1123, 55] on button "Options" at bounding box center [1118, 51] width 46 height 14
click at [1120, 64] on button "Preview" at bounding box center [1125, 67] width 58 height 15
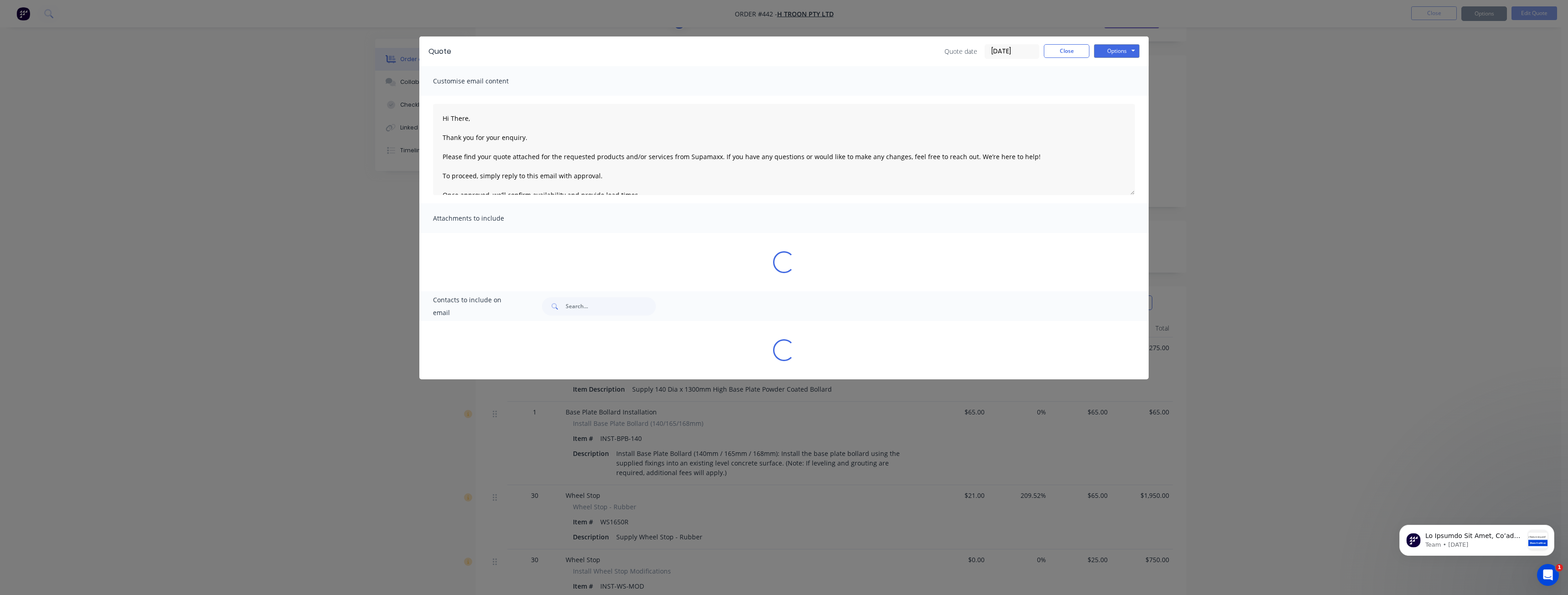
type textarea "Hi There, Thank you for your enquiry. Please find your quote attached for the r…"
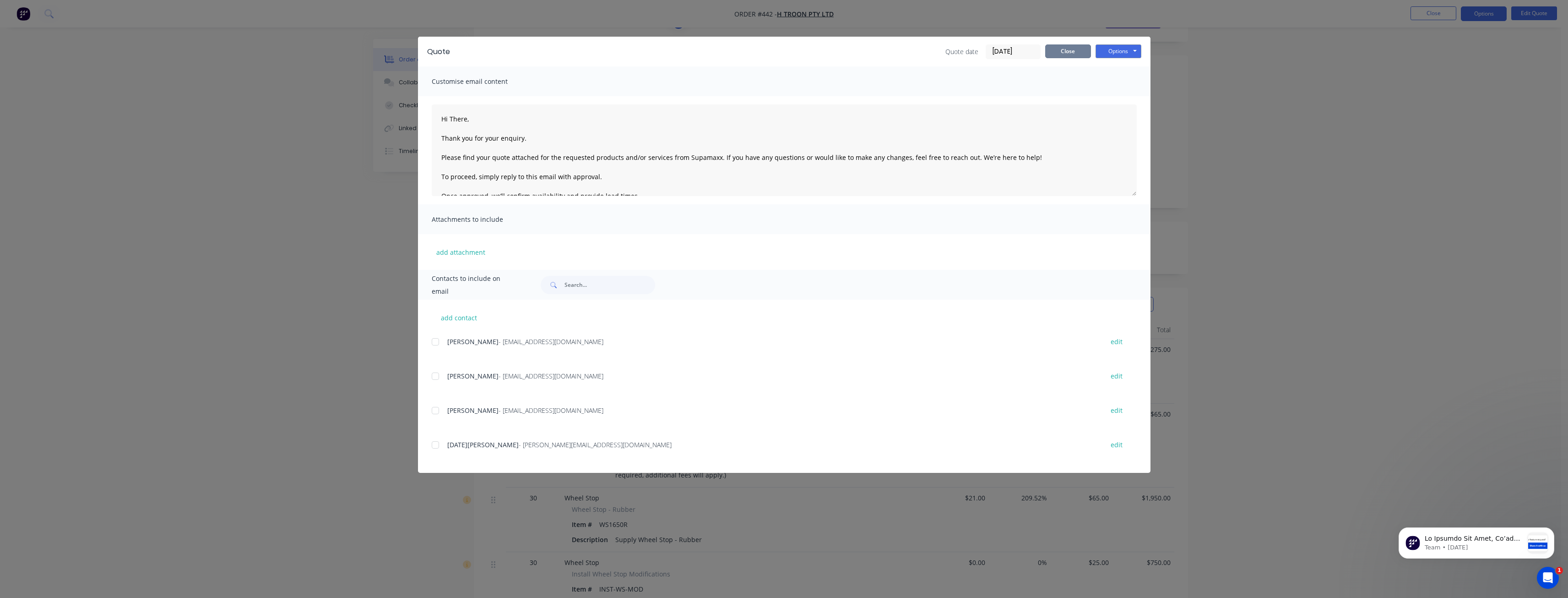
click at [1059, 52] on button "Close" at bounding box center [1068, 51] width 46 height 14
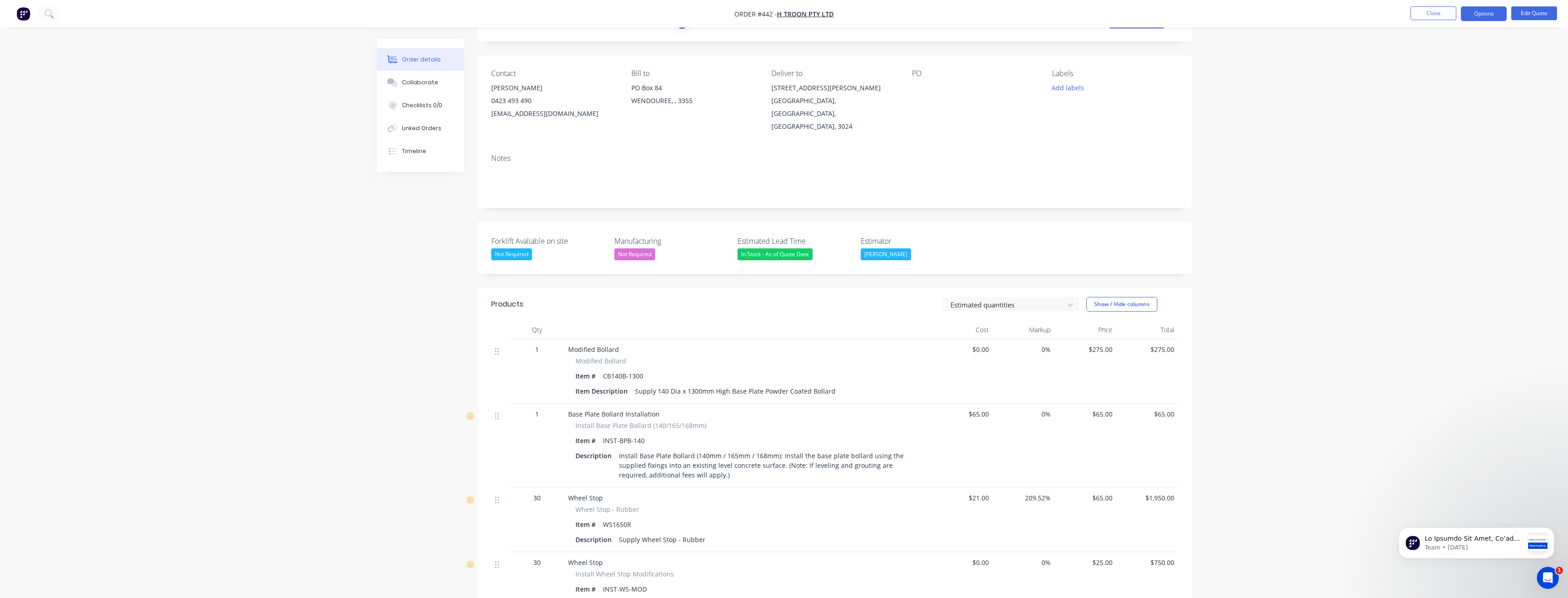
click at [249, 142] on div "Order details Collaborate Checklists 0/0 Linked Orders Timeline Order details C…" at bounding box center [784, 448] width 1568 height 989
click at [226, 190] on div "Order details Collaborate Checklists 0/0 Linked Orders Timeline Order details C…" at bounding box center [784, 448] width 1568 height 989
